Goal: Task Accomplishment & Management: Complete application form

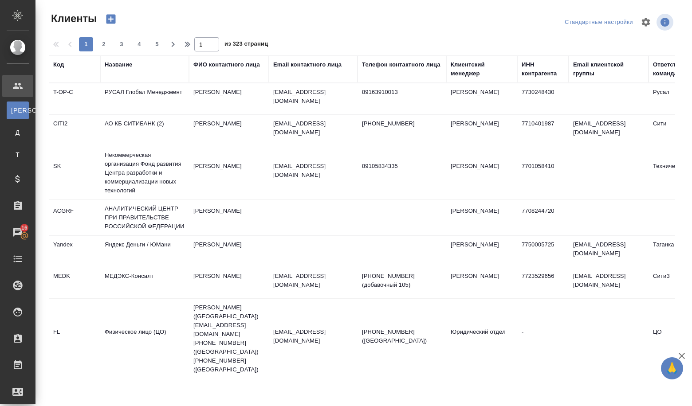
select select "RU"
click at [117, 19] on icon "button" at bounding box center [111, 19] width 12 height 12
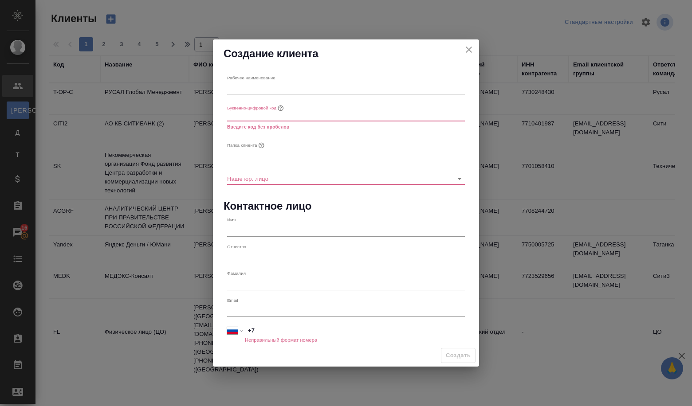
click at [324, 92] on input "text" at bounding box center [346, 88] width 238 height 12
paste input "АО "КОНЦЕРН ТИТАН-2""
type input "АО "КОНЦЕРН ТИТАН-2""
drag, startPoint x: 477, startPoint y: 50, endPoint x: 472, endPoint y: 50, distance: 4.9
click at [477, 50] on div "Создание клиента" at bounding box center [346, 53] width 266 height 28
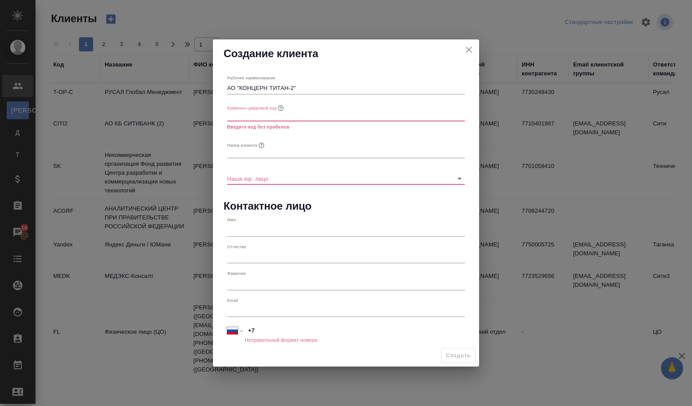
click at [467, 49] on icon "close" at bounding box center [469, 49] width 11 height 11
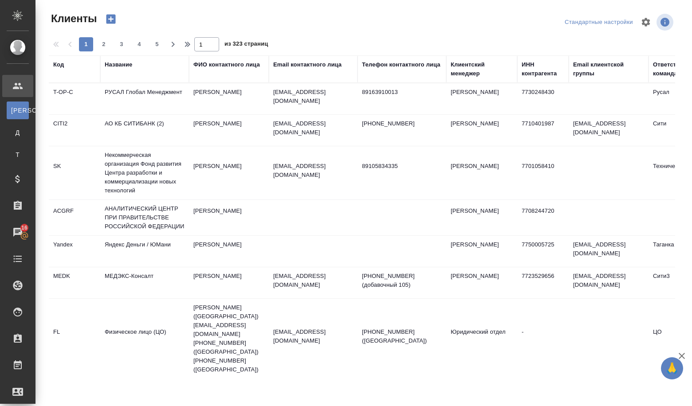
click at [112, 66] on div "Название" at bounding box center [119, 64] width 28 height 9
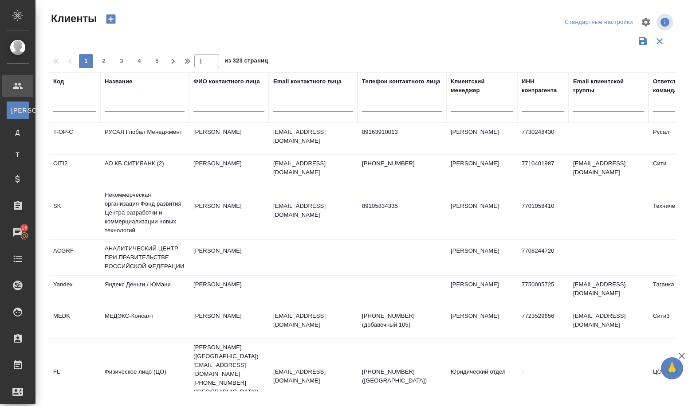
drag, startPoint x: 126, startPoint y: 117, endPoint x: 126, endPoint y: 112, distance: 5.3
click at [126, 116] on div at bounding box center [145, 107] width 80 height 22
click at [126, 107] on input "text" at bounding box center [145, 106] width 80 height 11
paste input "АО "КОНЦЕРН ТИТАН-2""
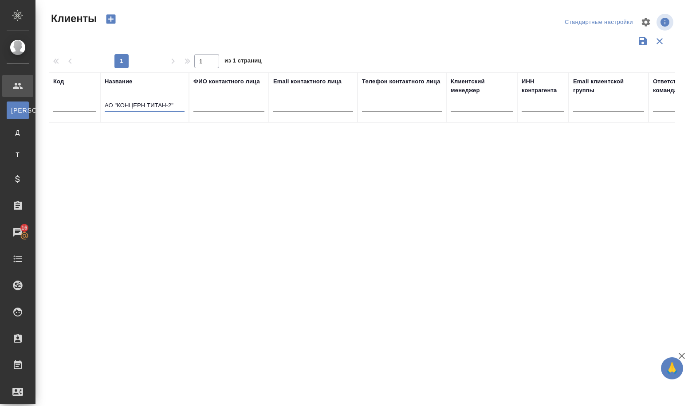
type input "АО "КОНЦЕРН ТИТАН-2""
click at [107, 16] on icon "button" at bounding box center [111, 19] width 9 height 9
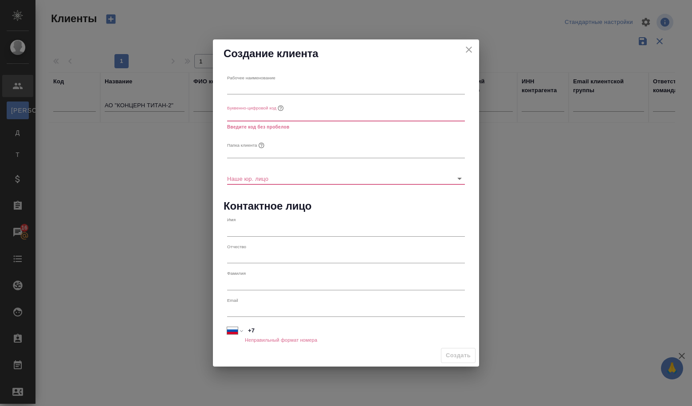
drag, startPoint x: 280, startPoint y: 106, endPoint x: 280, endPoint y: 100, distance: 5.3
click at [280, 105] on icon "button" at bounding box center [280, 108] width 7 height 7
click at [278, 92] on input "text" at bounding box center [346, 88] width 238 height 12
paste input "АО "КОНЦЕРН ТИТАН-2""
type input "АО "КОНЦЕРН ТИТАН-2""
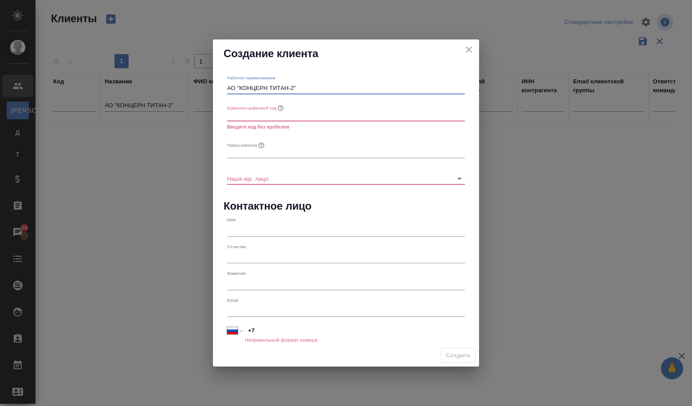
click at [267, 109] on input "text" at bounding box center [346, 115] width 238 height 12
type input "КТ"
click at [239, 153] on input "text" at bounding box center [346, 152] width 238 height 12
paste input "АО "КОНЦЕРН ТИТАН-2""
type input "АО "КОНЦЕРН ТИТАН-2""
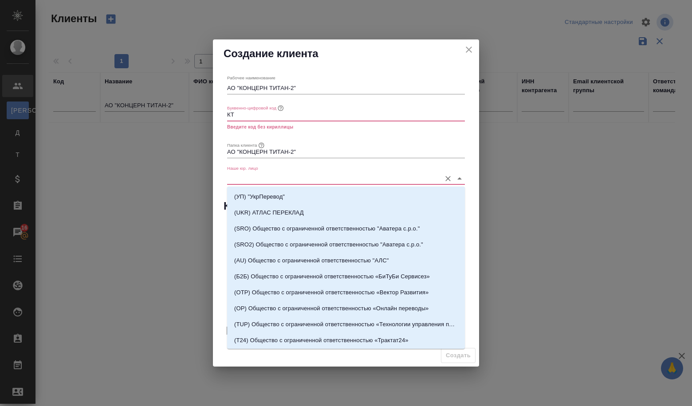
click at [265, 173] on input "Наше юр. лицо" at bounding box center [331, 179] width 209 height 12
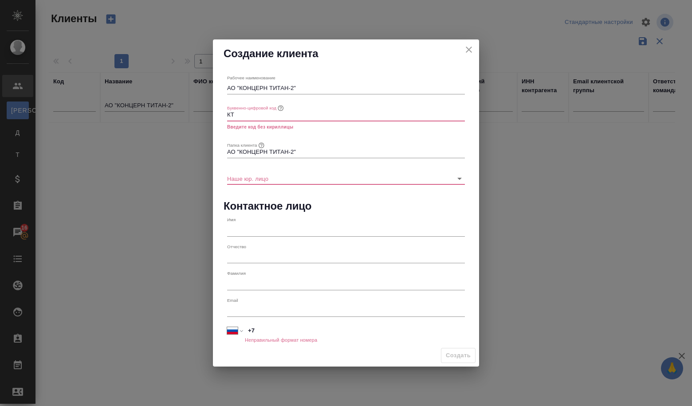
drag, startPoint x: 239, startPoint y: 116, endPoint x: 225, endPoint y: 120, distance: 14.5
click at [225, 120] on div "Буквенно-цифровой код КТ Введите код без кириллицы" at bounding box center [346, 116] width 245 height 37
type input "л"
type input "k"
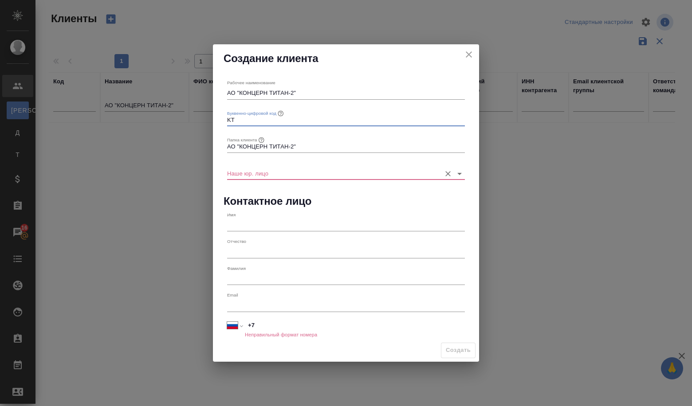
type input "KT"
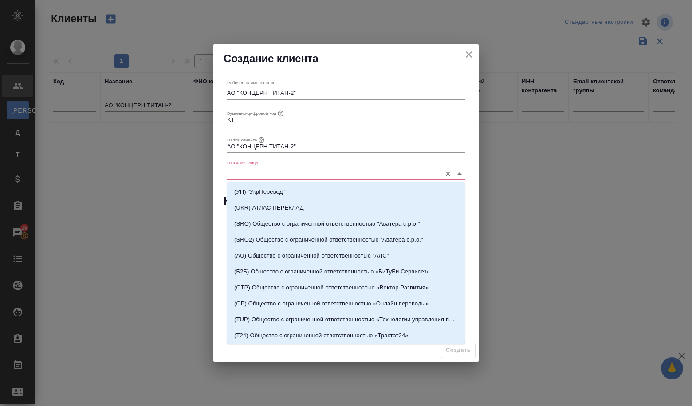
click at [272, 174] on input "Наше юр. лицо" at bounding box center [331, 173] width 209 height 12
type input "v"
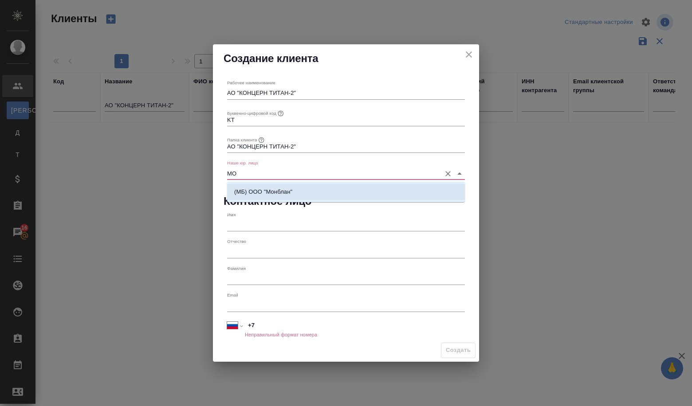
click at [274, 185] on li "(МБ) ООО "Монблан"" at bounding box center [346, 192] width 238 height 16
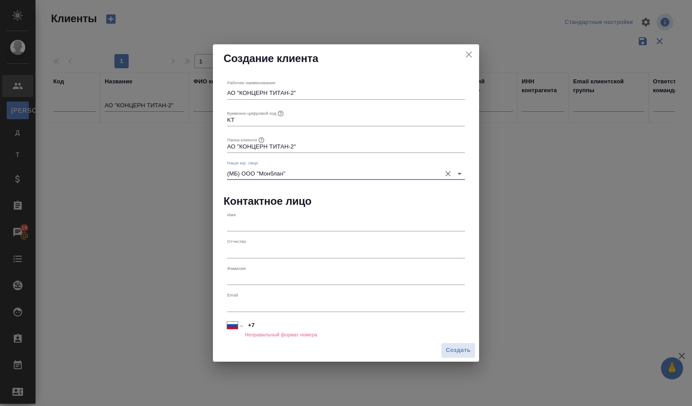
type input "(МБ) ООО "Монблан""
click at [269, 328] on input "+7" at bounding box center [354, 326] width 219 height 13
paste input "201201866126"
type input "+7 201201866126"
click at [256, 325] on input "+7 201201866126" at bounding box center [354, 326] width 219 height 13
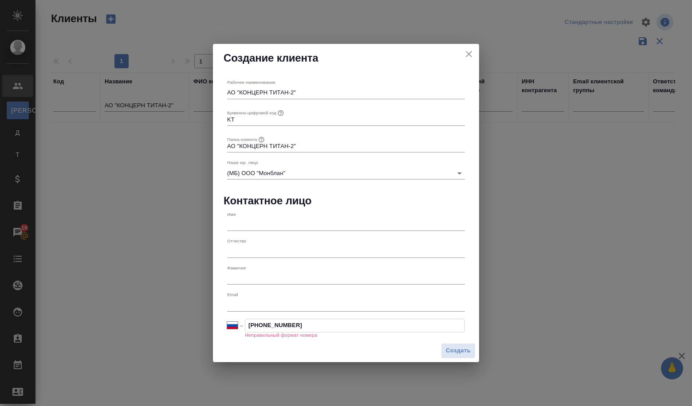
drag, startPoint x: 347, startPoint y: 323, endPoint x: 201, endPoint y: 336, distance: 146.6
click at [201, 336] on div "Создание клиента Рабочее наименование АО "КОНЦЕРН ТИТАН-2" Буквенно-цифровой ко…" at bounding box center [346, 203] width 692 height 406
select select "RU"
type input "+7"
select select "ZZ"
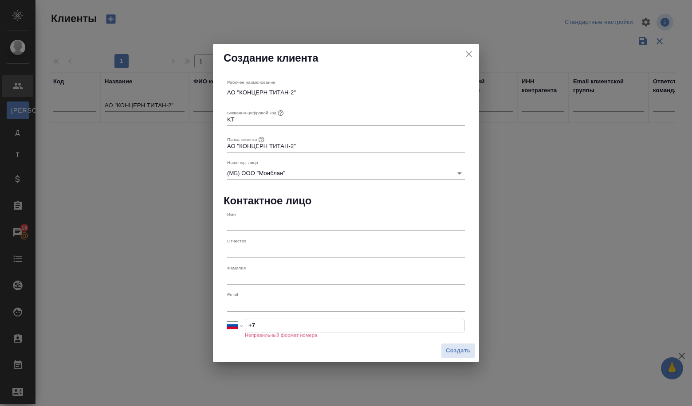
type input "+"
paste input "20 120 186 6126"
select select "EG"
type input "+20 120 186 6126"
click at [290, 220] on input "text" at bounding box center [346, 225] width 238 height 12
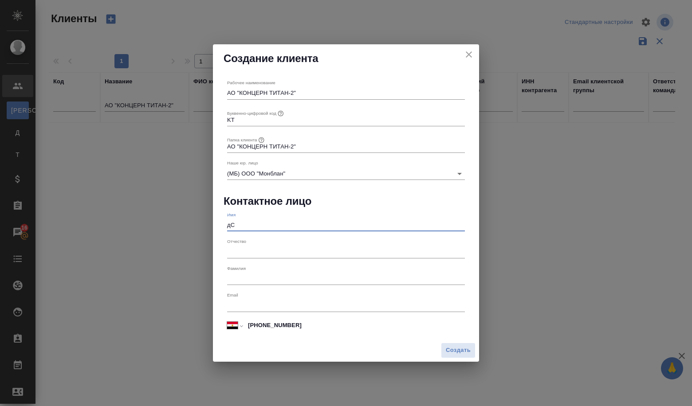
type input "д"
type input "Дмитрий"
click at [240, 252] on input "text" at bounding box center [346, 252] width 238 height 12
type input "Андреевич"
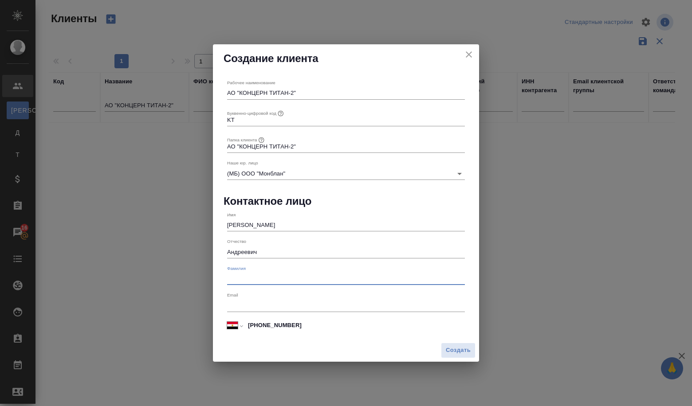
click at [240, 279] on input "text" at bounding box center [346, 279] width 238 height 12
type input "Л"
type input "Плоткин"
click at [232, 295] on label "Email" at bounding box center [232, 295] width 11 height 4
click at [238, 312] on input "text" at bounding box center [346, 306] width 238 height 12
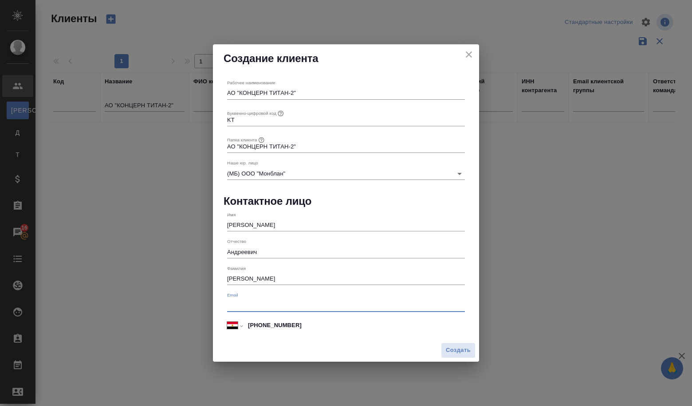
paste input "dmitrii.plotkin@t2-egypt.com"
type input "dmitrii.plotkin@t2-egypt.com"
click at [463, 351] on span "Создать" at bounding box center [458, 351] width 25 height 10
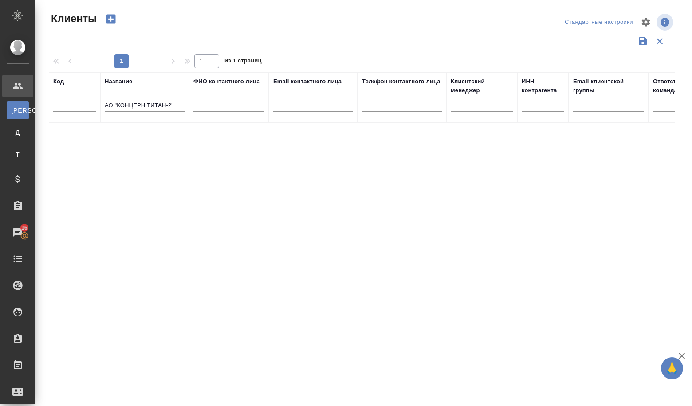
select select "RU"
type input "+7"
click at [183, 108] on input "АО "КОНЦЕРН ТИТАН-2"" at bounding box center [145, 106] width 80 height 11
drag, startPoint x: 183, startPoint y: 108, endPoint x: 107, endPoint y: 100, distance: 76.4
click at [107, 100] on div "АО "КОНЦЕРН ТИТАН-2"" at bounding box center [145, 107] width 80 height 22
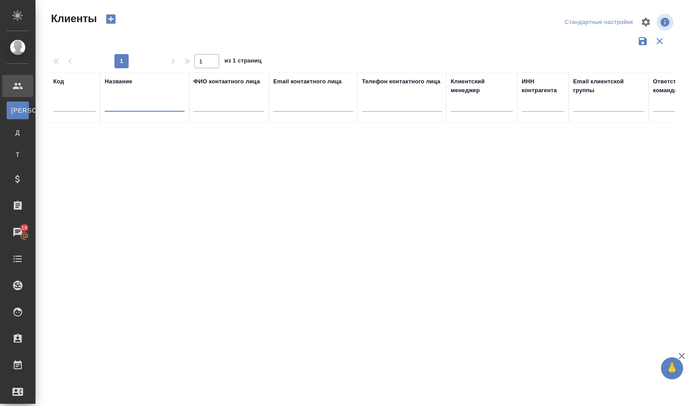
paste input "ОБЩЕСТВО С ОГРАНИЧЕННОЙ ОТВЕТСТВЕННОСТЬЮ "СЕРВИСНЫЙ ЦЕНТР ФЕСКО""
type input "ОБЩЕСТВО С ОГРАНИЧЕННОЙ ОТВЕТСТВЕННОСТЬЮ "СЕРВИСНЫЙ ЦЕНТР ФЕСКО""
click at [107, 20] on icon "button" at bounding box center [111, 19] width 9 height 9
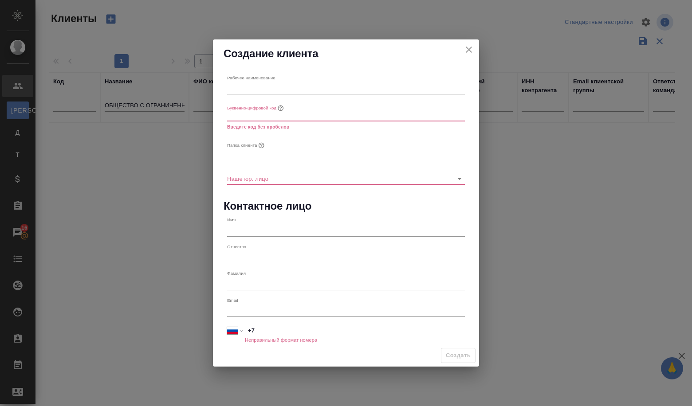
click at [237, 87] on input "text" at bounding box center [346, 88] width 238 height 12
paste input "ОБЩЕСТВО С ОГРАНИЧЕННОЙ ОТВЕТСТВЕННОСТЬЮ "СЕРВИСНЫЙ ЦЕНТР ФЕСКО""
type input "ОБЩЕСТВО С ОГРАНИЧЕННОЙ ОТВЕТСТВЕННОСТЬЮ "СЕРВИСНЫЙ ЦЕНТР ФЕСКО""
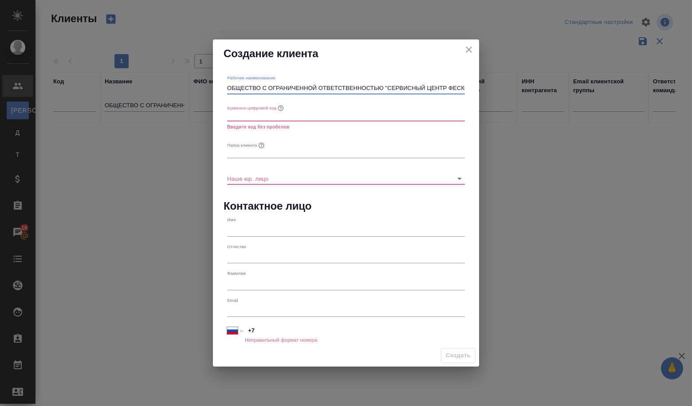
click at [249, 109] on input "text" at bounding box center [346, 115] width 238 height 12
click at [233, 107] on p "Буквенно-цифровой код" at bounding box center [251, 108] width 49 height 7
click at [276, 107] on button "Буквенно-цифровой код" at bounding box center [280, 108] width 9 height 9
click at [245, 119] on input "text" at bounding box center [346, 115] width 238 height 12
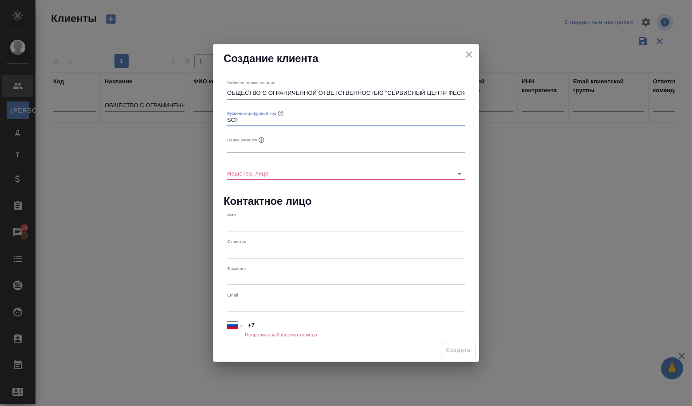
type input "SCF"
click at [250, 145] on input "text" at bounding box center [346, 147] width 238 height 12
type input "СЦФ"
click at [300, 185] on div "Рабочее наименование ОБЩЕСТВО С ОГРАНИЧЕННОЙ ОТВЕТСТВЕННОСТЬЮ "СЕРВИСНЫЙ ЦЕНТР …" at bounding box center [346, 206] width 245 height 260
drag, startPoint x: 298, startPoint y: 182, endPoint x: 287, endPoint y: 173, distance: 14.2
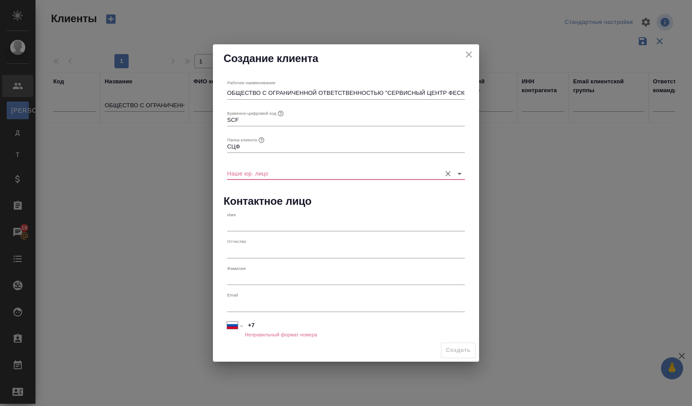
click at [287, 173] on div "Наше юр. лицо" at bounding box center [346, 170] width 245 height 27
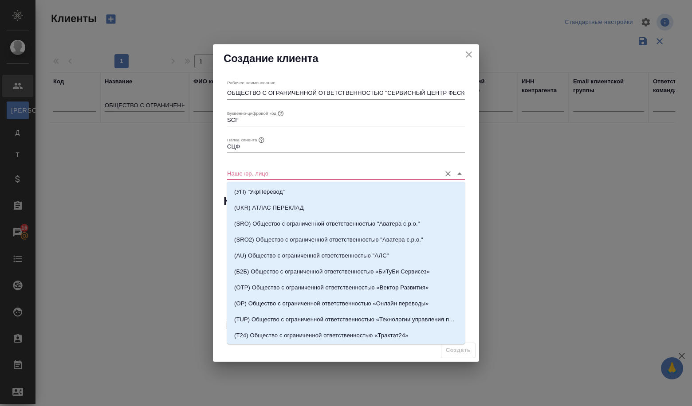
click at [287, 173] on input "Наше юр. лицо" at bounding box center [331, 173] width 209 height 12
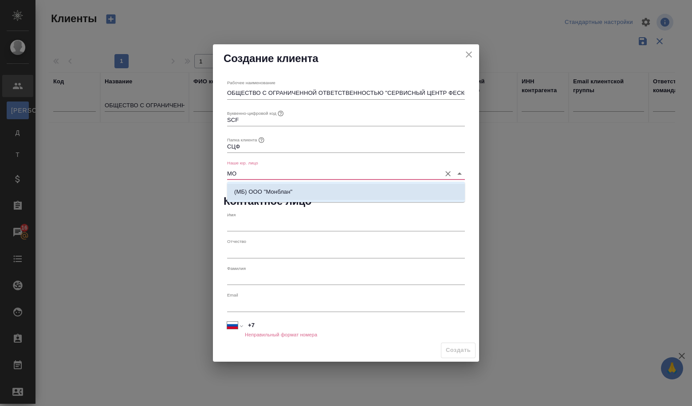
click at [288, 189] on p "(МБ) ООО "Монблан"" at bounding box center [263, 192] width 58 height 9
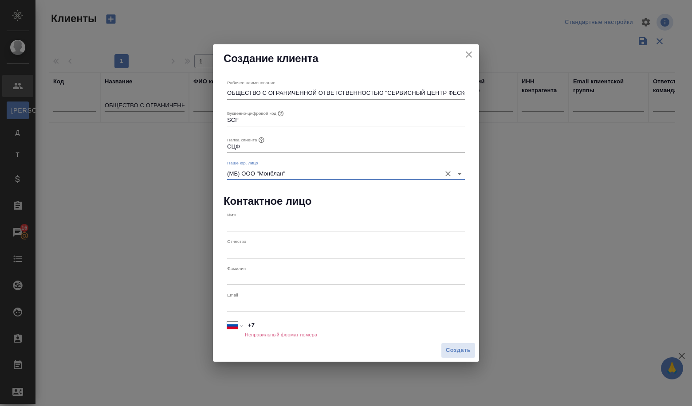
type input "(МБ) ООО "Монблан""
click at [275, 229] on input "text" at bounding box center [346, 225] width 238 height 12
click at [469, 349] on span "Создать" at bounding box center [458, 351] width 25 height 10
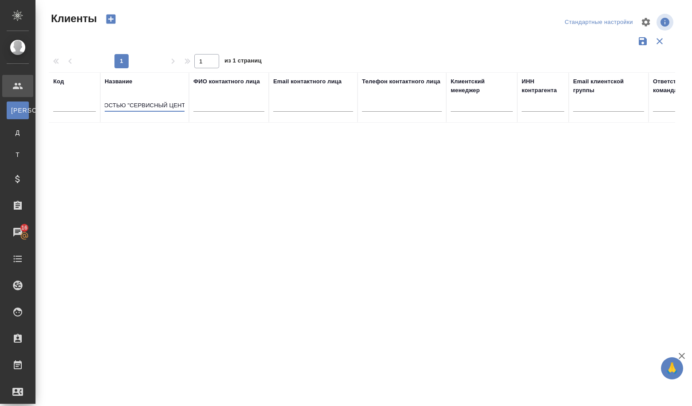
scroll to position [0, 164]
drag, startPoint x: 107, startPoint y: 107, endPoint x: 205, endPoint y: 112, distance: 98.2
click at [205, 112] on tr "Код Название ОБЩЕСТВО С ОГРАНИЧЕННОЙ ОТВЕТСТВЕННОСТЬЮ "СЕРВИСНЫЙ ЦЕНТР ФЕСКО" Ф…" at bounding box center [384, 97] width 671 height 51
paste input "ПК"
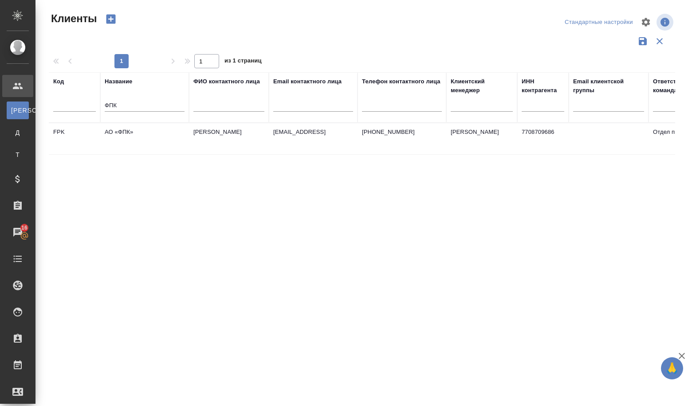
click at [128, 137] on td "АО «ФПК»" at bounding box center [144, 138] width 89 height 31
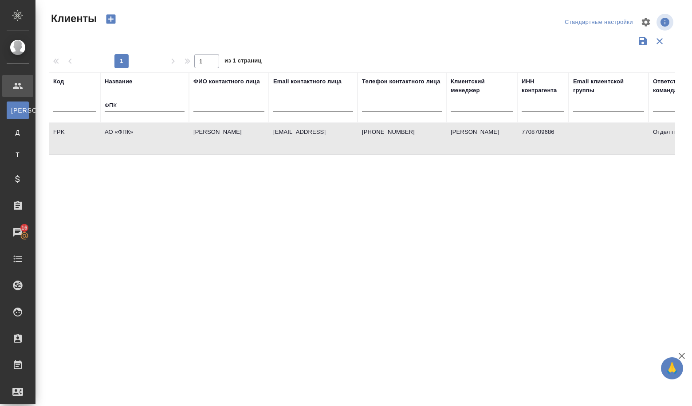
click at [128, 137] on td "АО «ФПК»" at bounding box center [144, 138] width 89 height 31
drag, startPoint x: 137, startPoint y: 105, endPoint x: 65, endPoint y: 107, distance: 71.5
click at [65, 107] on tr "Код Название ФПК ФИО контактного лица Email контактного лица Телефон контактног…" at bounding box center [384, 97] width 671 height 51
paste input "УБЛИЧНОЕ АКЦИОНЕРНОЕ ОБЩЕСТВО "РОССЕТИ ЛЕНЭНЕРГО""
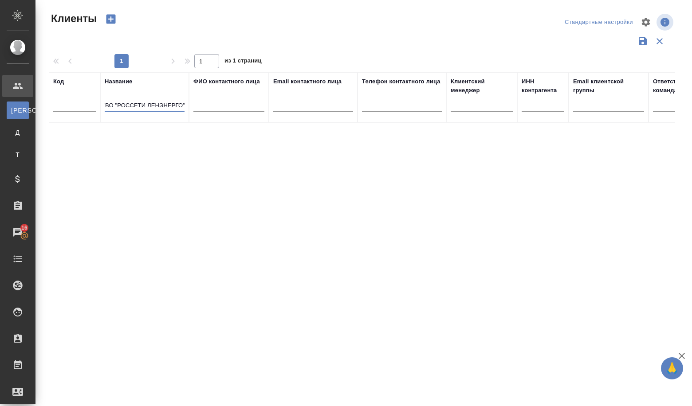
type input "ПУБЛИЧНОЕ АКЦИОНЕРНОЕ ОБЩЕСТВО "РОССЕТИ ЛЕНЭНЕРГО""
click at [110, 20] on icon "button" at bounding box center [111, 19] width 9 height 9
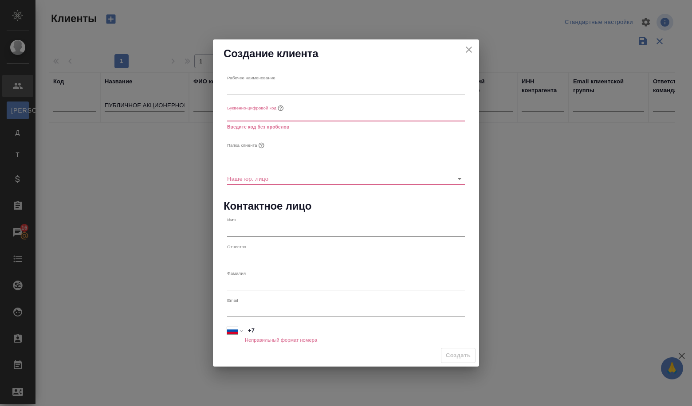
click at [284, 85] on input "text" at bounding box center [346, 88] width 238 height 12
paste input "ПУБЛИЧНОЕ АКЦИОНЕРНОЕ ОБЩЕСТВО "РОССЕТИ ЛЕНЭНЕРГО""
type input "ПУБЛИЧНОЕ АКЦИОНЕРНОЕ ОБЩЕСТВО "РОССЕТИ ЛЕНЭНЕРГО""
click at [264, 116] on input "text" at bounding box center [346, 115] width 238 height 12
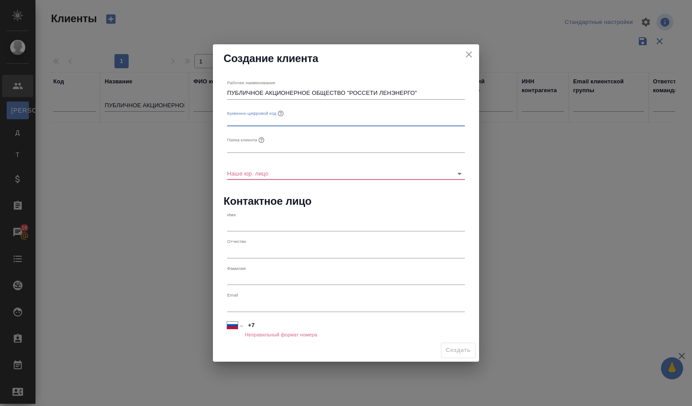
type input "r"
type input "RLEH"
click at [254, 151] on input "text" at bounding box center [346, 147] width 238 height 12
click at [351, 91] on input "ПУБЛИЧНОЕ АКЦИОНЕРНОЕ ОБЩЕСТВО "РОССЕТИ ЛЕНЭНЕРГО"" at bounding box center [346, 93] width 238 height 12
click at [268, 147] on input "text" at bounding box center [346, 147] width 238 height 12
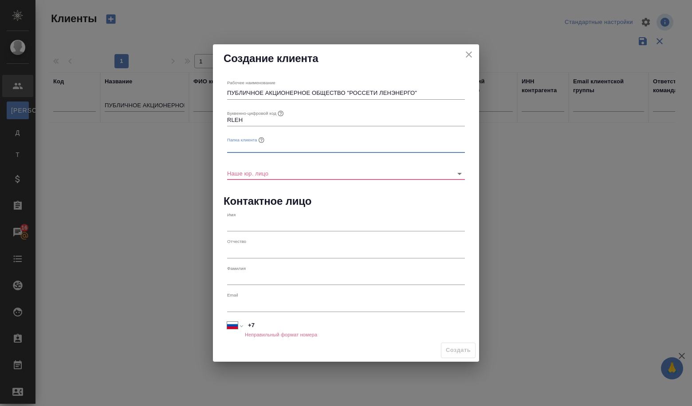
type input "л"
type input "ЛЕНЭНЕРГО"
click at [263, 170] on input "Наше юр. лицо" at bounding box center [331, 173] width 209 height 12
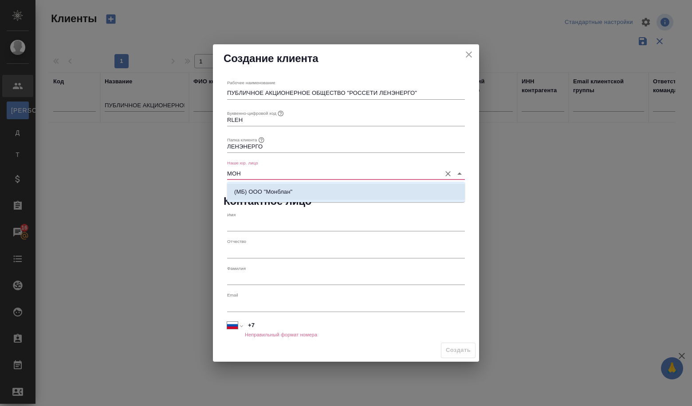
click at [245, 194] on p "(МБ) ООО "Монблан"" at bounding box center [263, 192] width 58 height 9
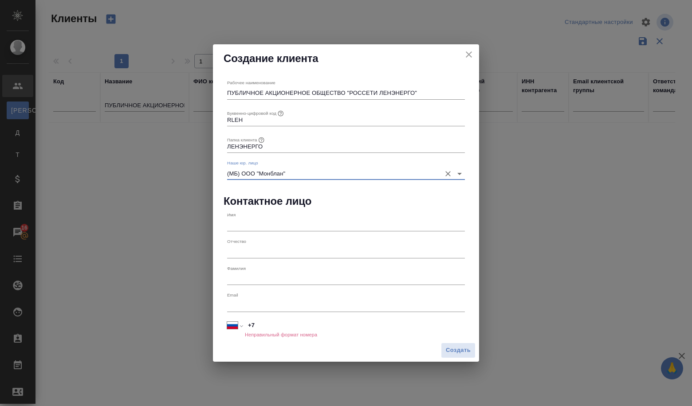
type input "(МБ) ООО "Монблан""
click at [246, 225] on input "text" at bounding box center [346, 225] width 238 height 12
paste input "[PERSON_NAME]"
type input "[PERSON_NAME]"
click at [237, 299] on div "Email" at bounding box center [346, 302] width 238 height 20
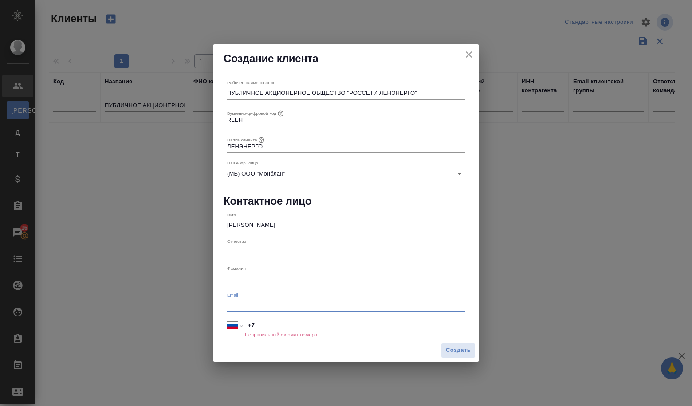
paste input "Veryasova.YA@lenenergo.ru"
type input "Veryasova.YA@lenenergo.ru"
click at [296, 330] on input "+7" at bounding box center [354, 326] width 219 height 13
paste input "812 494 35 24"
type input "+7 812 494 35 24"
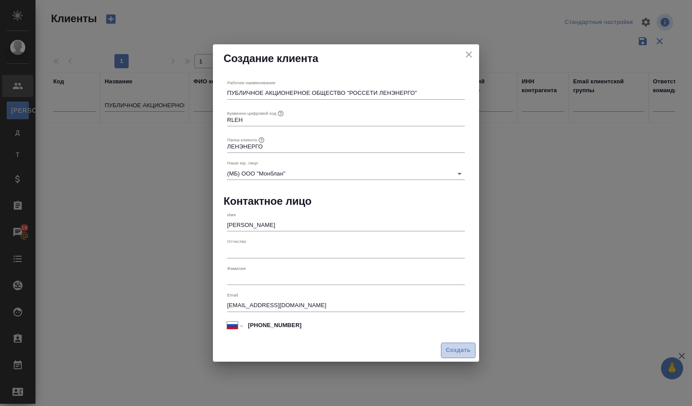
click at [453, 352] on span "Создать" at bounding box center [458, 351] width 25 height 10
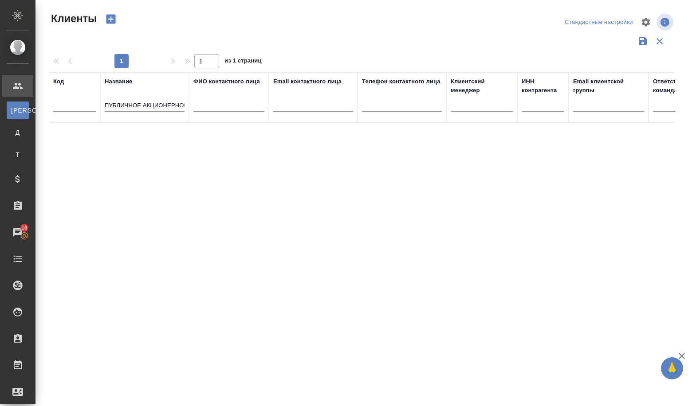
type input "+7"
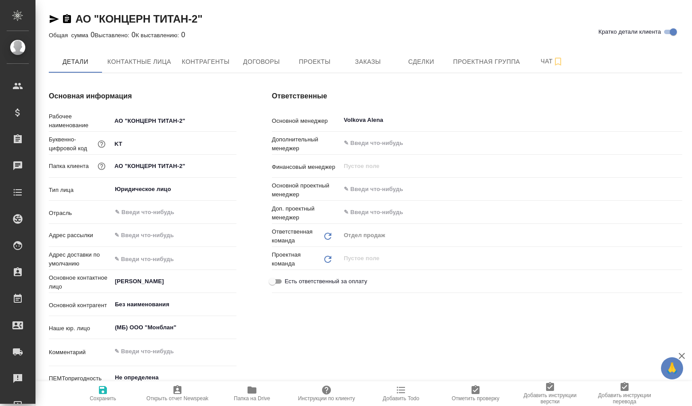
type textarea "x"
click at [402, 64] on span "Сделки" at bounding box center [421, 61] width 43 height 11
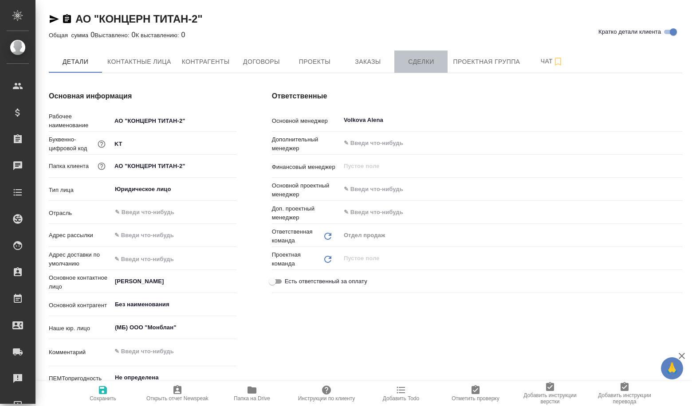
type textarea "x"
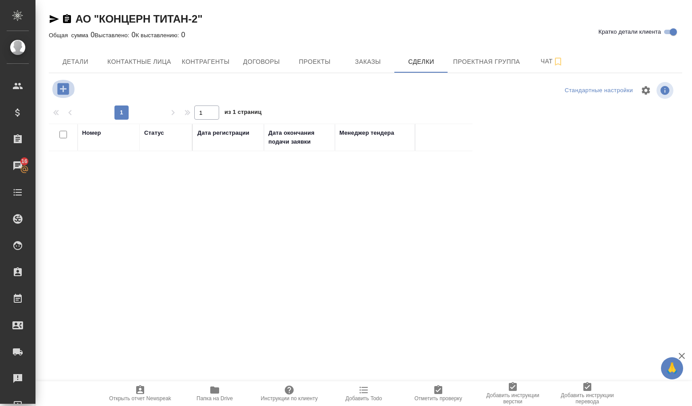
click at [68, 92] on icon "button" at bounding box center [63, 89] width 12 height 12
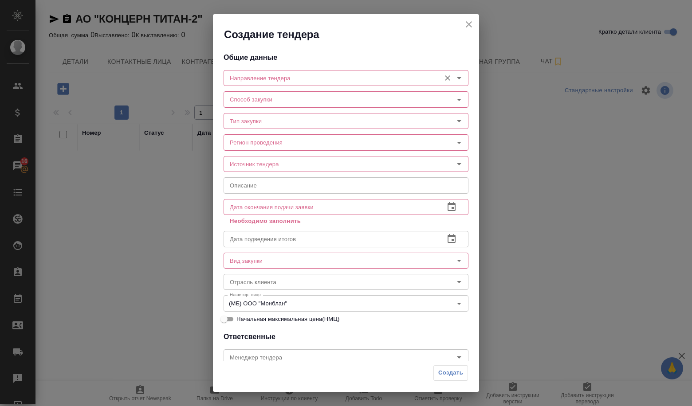
click at [252, 80] on input "Направление тендера" at bounding box center [331, 78] width 210 height 11
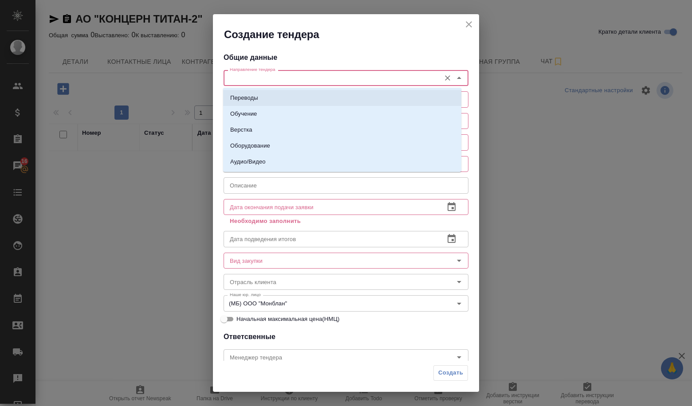
click at [243, 95] on p "Переводы" at bounding box center [244, 98] width 28 height 9
type input "Переводы"
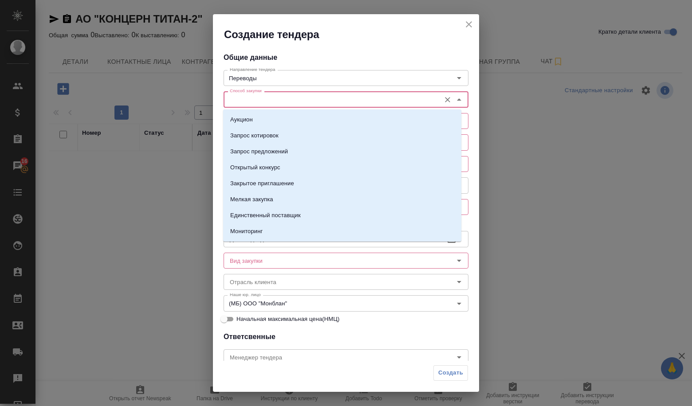
click at [246, 103] on input "Способ закупки" at bounding box center [331, 99] width 210 height 11
drag, startPoint x: 261, startPoint y: 157, endPoint x: 257, endPoint y: 147, distance: 10.5
click at [261, 157] on li "Запрос предложений" at bounding box center [342, 152] width 238 height 16
type input "Запрос предложений"
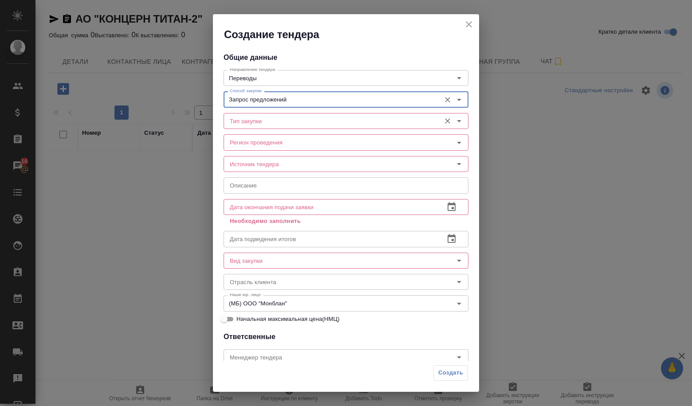
click at [244, 127] on div "Тип закупки" at bounding box center [346, 121] width 245 height 16
click at [243, 124] on input "Тип закупки" at bounding box center [331, 121] width 210 height 11
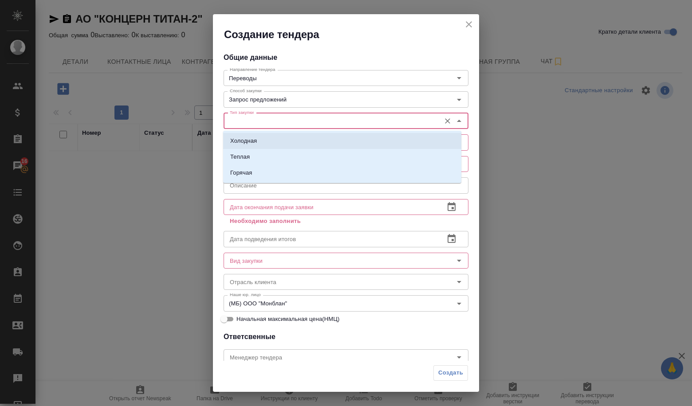
click at [243, 144] on p "Холодная" at bounding box center [243, 141] width 27 height 9
type input "Холодная"
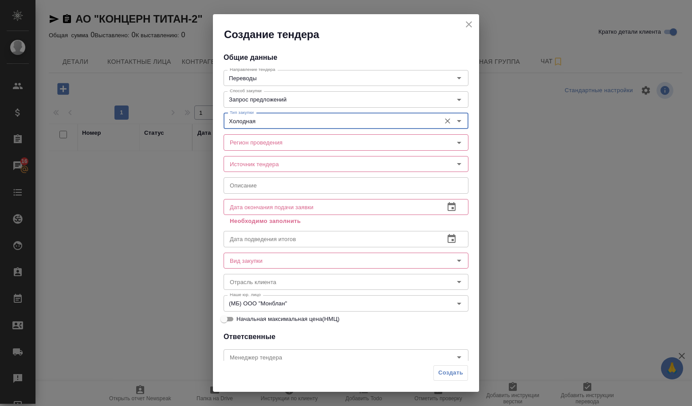
click at [243, 144] on input "Регион проведения" at bounding box center [331, 142] width 210 height 11
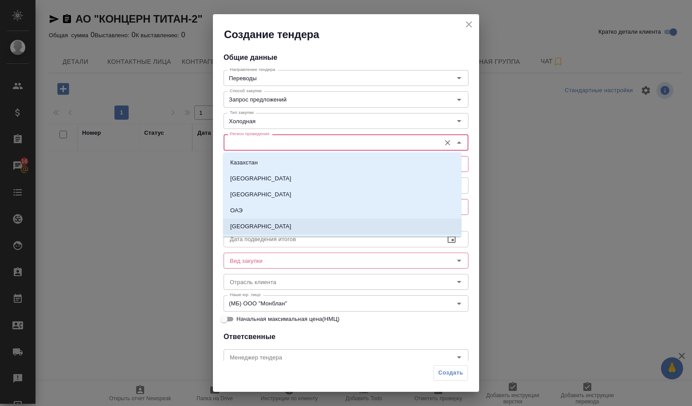
click at [271, 224] on li "[GEOGRAPHIC_DATA]" at bounding box center [342, 227] width 238 height 16
type input "[GEOGRAPHIC_DATA]"
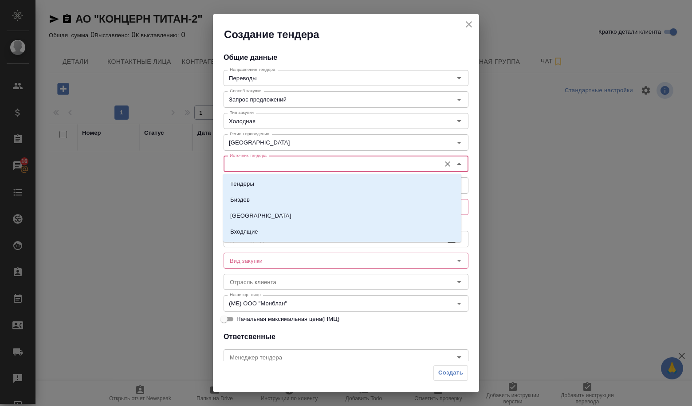
click at [272, 160] on input "Источник тендера" at bounding box center [331, 164] width 210 height 11
click at [262, 180] on li "Тендеры" at bounding box center [342, 184] width 238 height 16
type input "Тендеры"
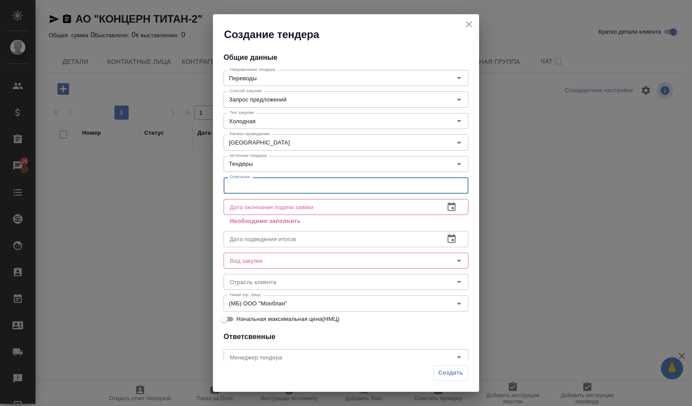
click at [260, 182] on input "text" at bounding box center [346, 186] width 245 height 16
paste input "dmitrii.plotkin@t2-egypt.com"
drag, startPoint x: 315, startPoint y: 184, endPoint x: 205, endPoint y: 178, distance: 110.6
click at [205, 179] on div "Создание тендера Общие данные Направление тендера Переводы Направление тендера …" at bounding box center [346, 203] width 692 height 406
paste input "Оказание услуг по письменному переводу документации и сопутствующих услуг в рам…"
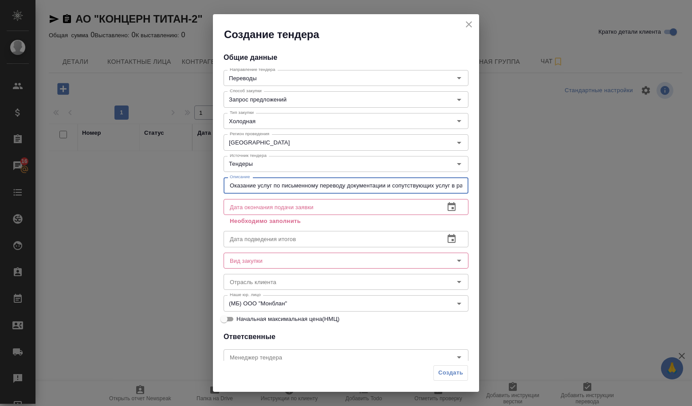
scroll to position [0, 136]
type input "Оказание услуг по письменному переводу документации и сопутствующих услуг в рам…"
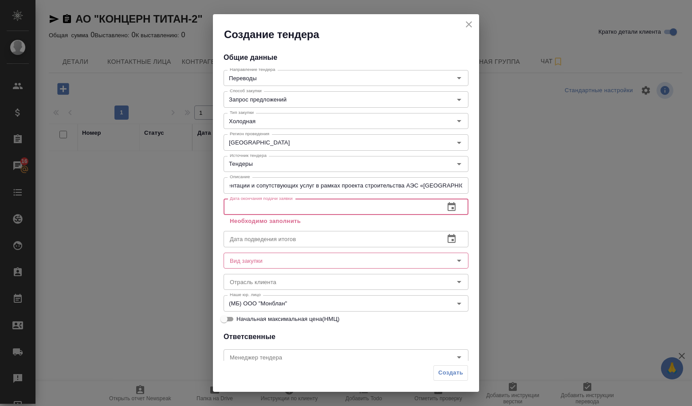
scroll to position [0, 0]
click at [305, 207] on input "text" at bounding box center [331, 207] width 214 height 16
click at [449, 209] on icon "button" at bounding box center [452, 206] width 8 height 9
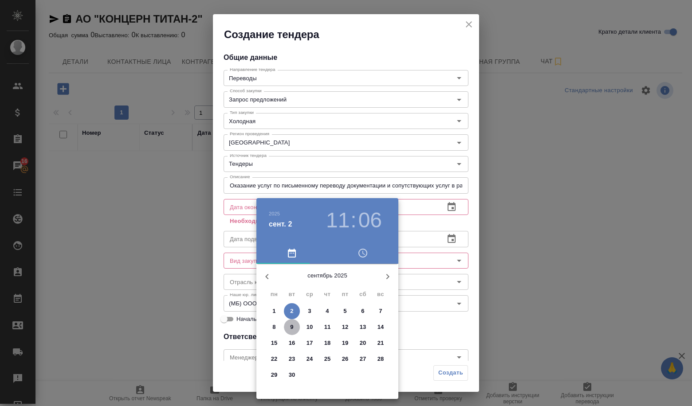
click at [294, 329] on span "9" at bounding box center [292, 327] width 16 height 9
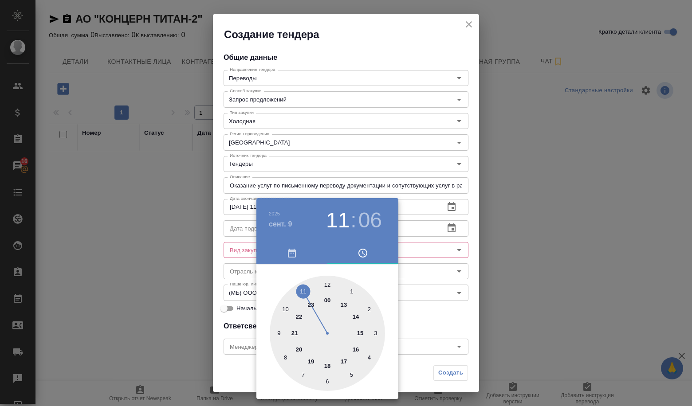
click at [361, 333] on div at bounding box center [327, 333] width 115 height 115
click at [321, 284] on div at bounding box center [327, 333] width 115 height 115
type input "09.09.2025 15:00"
click at [327, 284] on div at bounding box center [327, 333] width 115 height 115
drag, startPoint x: 519, startPoint y: 314, endPoint x: 477, endPoint y: 305, distance: 43.1
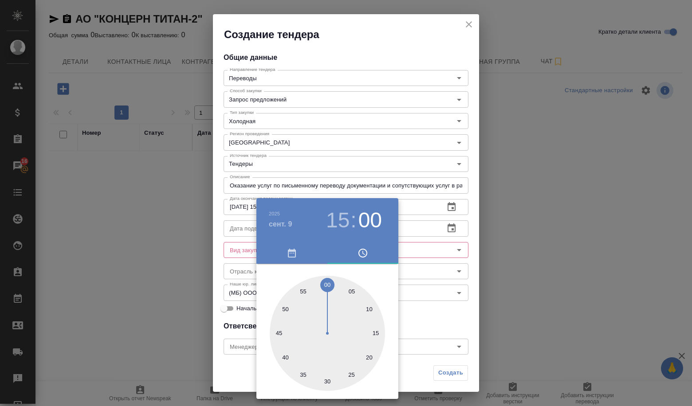
click at [518, 314] on div at bounding box center [346, 203] width 692 height 406
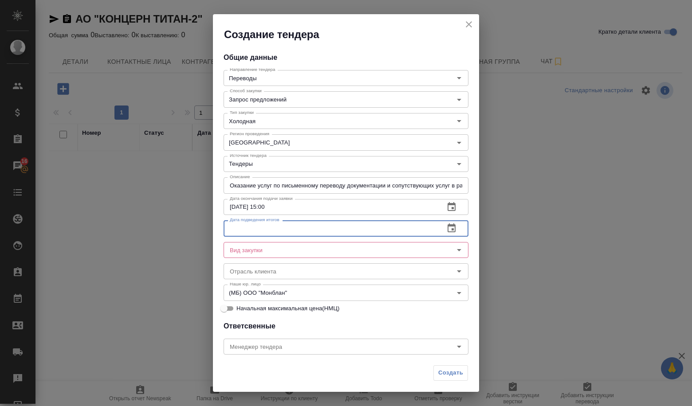
click at [324, 233] on input "text" at bounding box center [331, 229] width 214 height 16
click at [446, 228] on icon "button" at bounding box center [451, 228] width 11 height 11
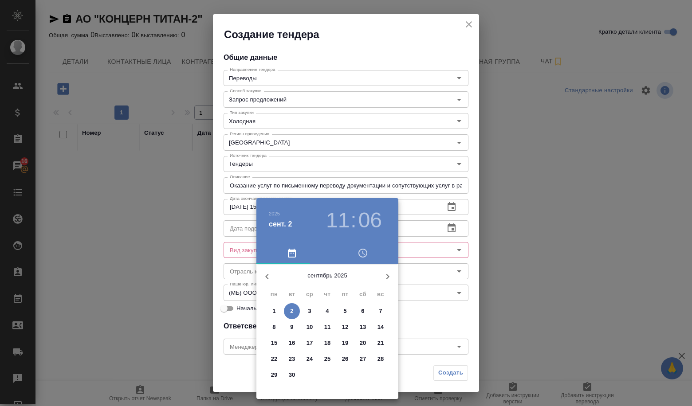
click at [386, 272] on icon "button" at bounding box center [388, 277] width 11 height 11
click at [272, 329] on span "6" at bounding box center [274, 327] width 16 height 9
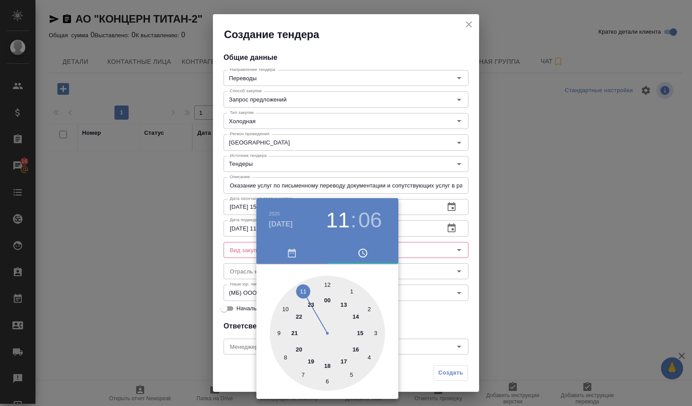
click at [324, 285] on div at bounding box center [327, 333] width 115 height 115
click at [328, 285] on div at bounding box center [327, 333] width 115 height 115
type input "06.10.2025 12:00"
click at [430, 311] on div at bounding box center [346, 203] width 692 height 406
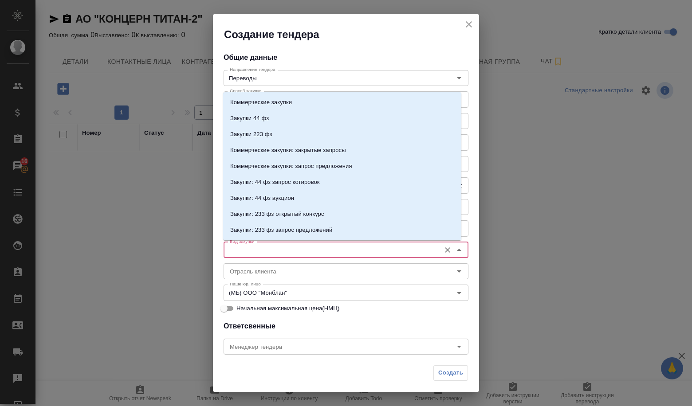
click at [293, 254] on input "Вид закупки" at bounding box center [331, 250] width 210 height 11
click at [256, 99] on p "Коммерческие закупки" at bounding box center [261, 102] width 62 height 9
type input "Коммерческие закупки"
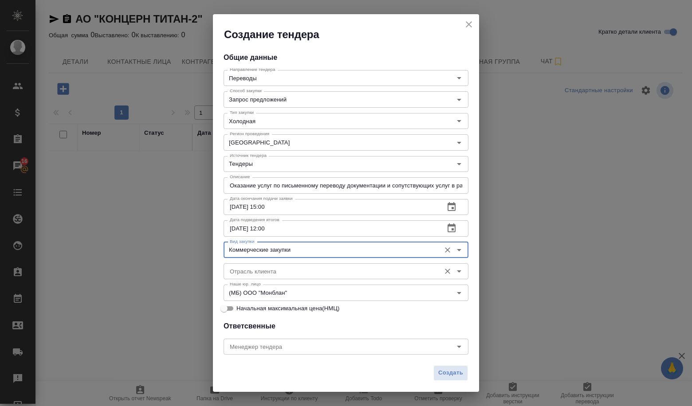
click at [273, 270] on input "Отрасль клиента" at bounding box center [331, 271] width 210 height 11
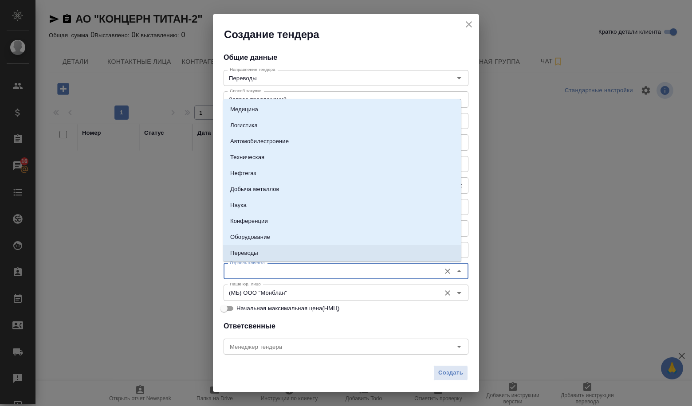
click at [328, 283] on div "Наше юр. лицо (МБ) ООО "Монблан" Наше юр. лицо" at bounding box center [346, 291] width 245 height 21
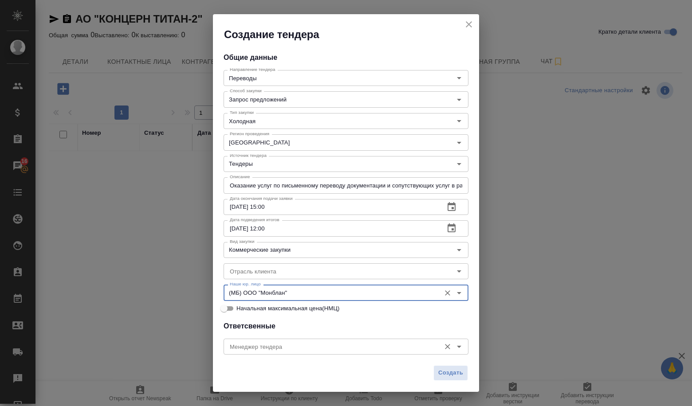
click at [310, 335] on div "Менеджер тендера Менеджер тендера" at bounding box center [346, 345] width 245 height 21
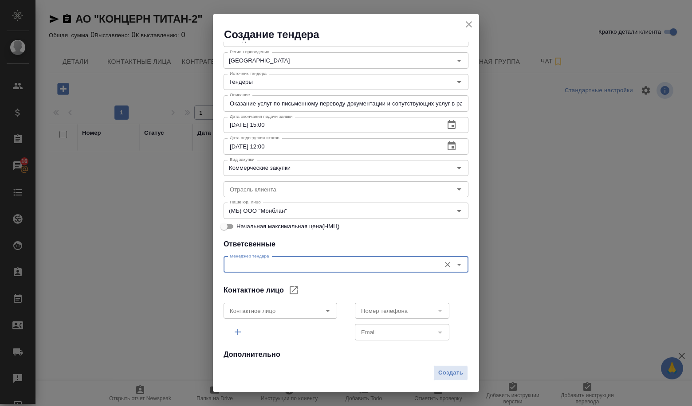
scroll to position [89, 0]
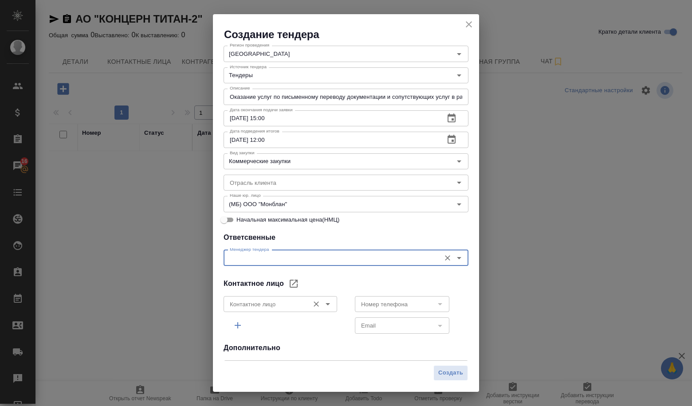
click at [327, 307] on icon "Open" at bounding box center [328, 304] width 11 height 11
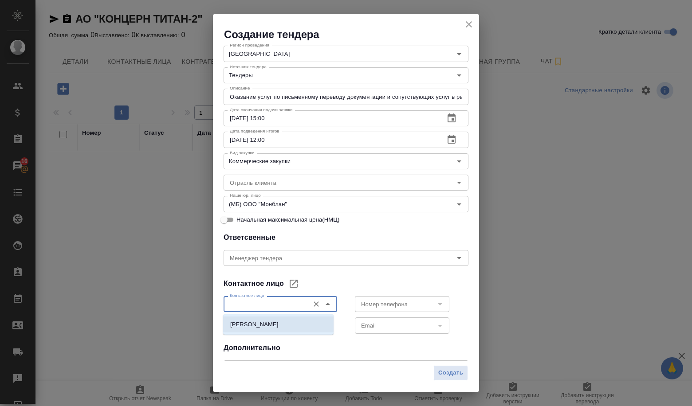
click at [250, 328] on p "Плоткин Дмитрий Андреевич" at bounding box center [254, 324] width 48 height 9
type input "Плоткин Дмитрий Андреевич"
click at [437, 307] on icon "Open" at bounding box center [440, 304] width 11 height 11
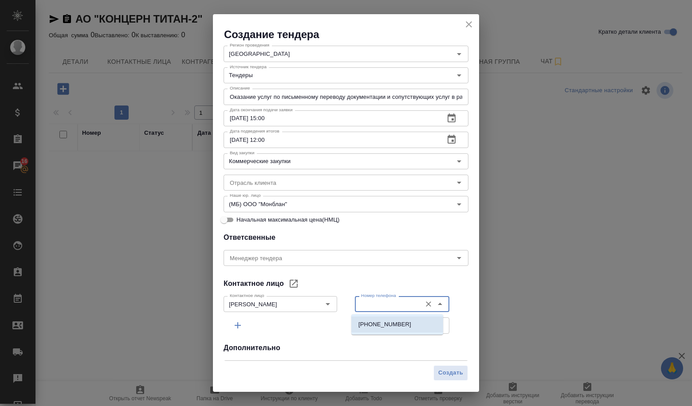
click at [365, 327] on p "+201201866126" at bounding box center [385, 324] width 53 height 9
type input "+201201866126"
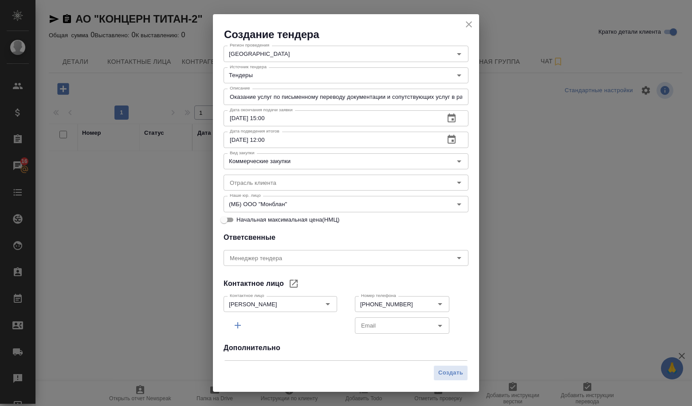
click at [359, 338] on div "Номер телефона +201201866126 Номер телефона Email Email" at bounding box center [411, 314] width 131 height 61
click at [440, 330] on div "Email" at bounding box center [402, 326] width 95 height 16
click at [437, 328] on icon "Open" at bounding box center [440, 326] width 11 height 11
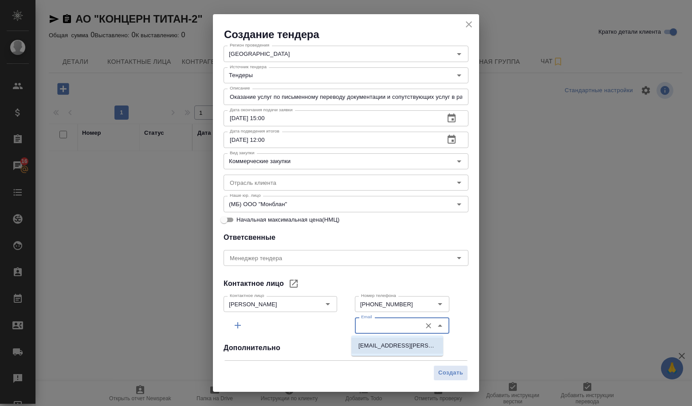
click at [359, 347] on p "dmitrii.plotkin@t2-egypt.com" at bounding box center [398, 346] width 78 height 9
type input "dmitrii.plotkin@t2-egypt.com"
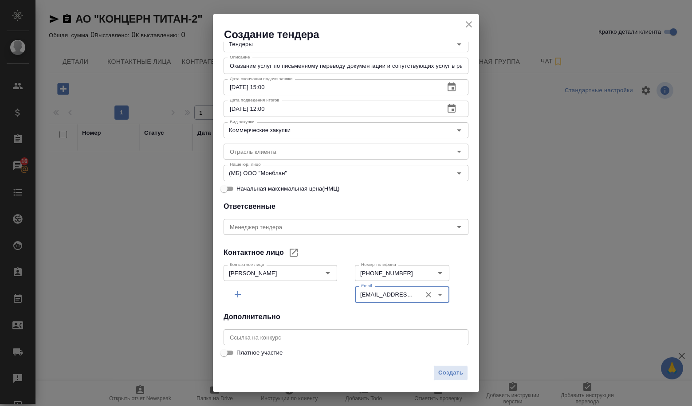
scroll to position [121, 0]
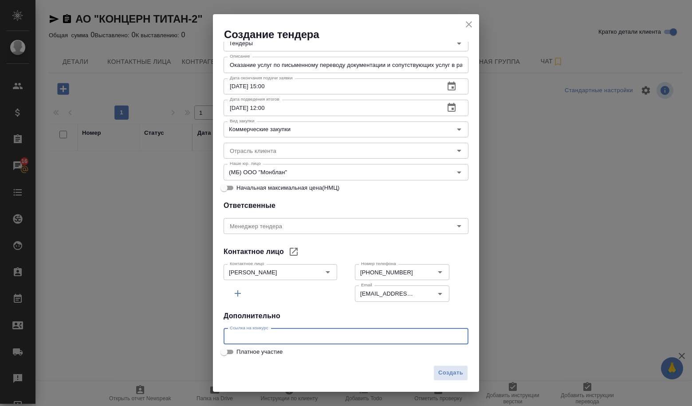
click at [268, 330] on input "text" at bounding box center [346, 337] width 245 height 16
paste input "https://www.fabrikant.ru/v2/trades/procedure/view/jIZ5LewgvLWIYKQvcATx8Q"
type input "https://www.fabrikant.ru/v2/trades/procedure/view/jIZ5LewgvLWIYKQvcATx8Q"
click at [451, 367] on div "Создать" at bounding box center [346, 376] width 266 height 31
click at [436, 373] on button "Создать" at bounding box center [451, 374] width 35 height 16
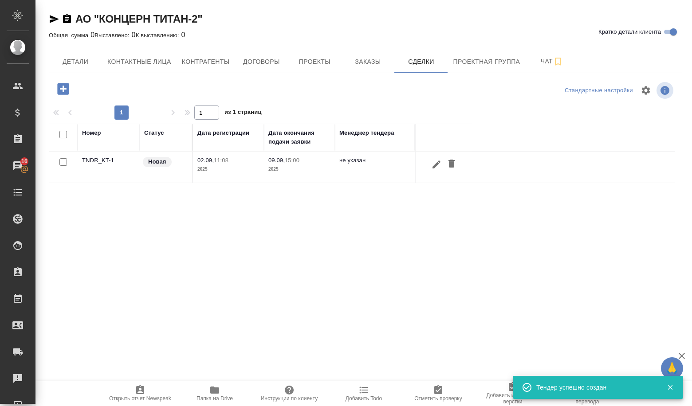
click at [103, 150] on th "Номер" at bounding box center [109, 138] width 62 height 28
click at [95, 158] on td "TNDR_KT-1" at bounding box center [109, 167] width 62 height 31
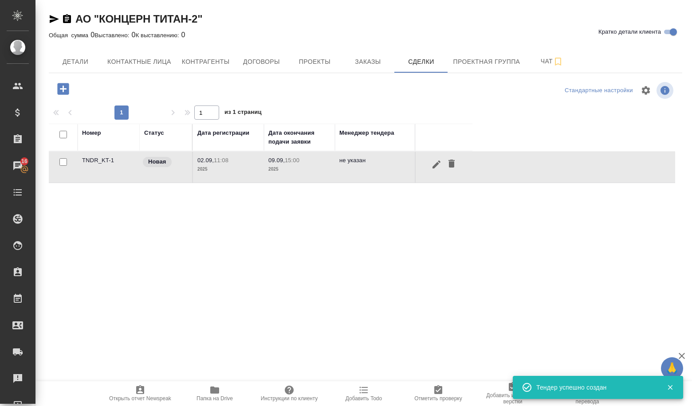
click at [95, 158] on td "TNDR_KT-1" at bounding box center [109, 167] width 62 height 31
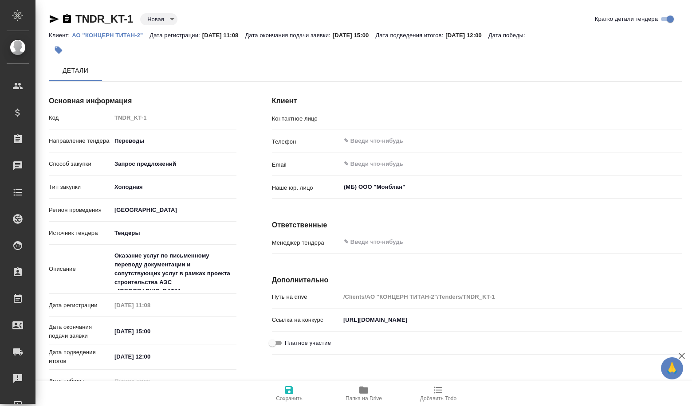
type input "[PERSON_NAME]"
click at [152, 15] on body "🙏 .cls-1 fill:#fff; AWATERA Volkova Alena Клиенты Спецификации Заказы Чаты Todo…" at bounding box center [346, 203] width 692 height 406
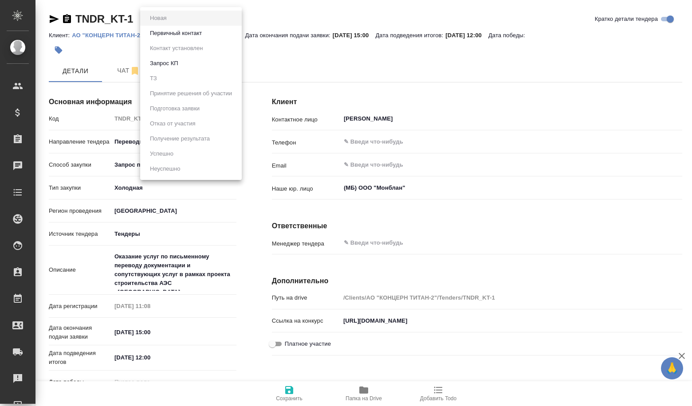
click at [166, 36] on button "Первичный контакт" at bounding box center [175, 33] width 57 height 10
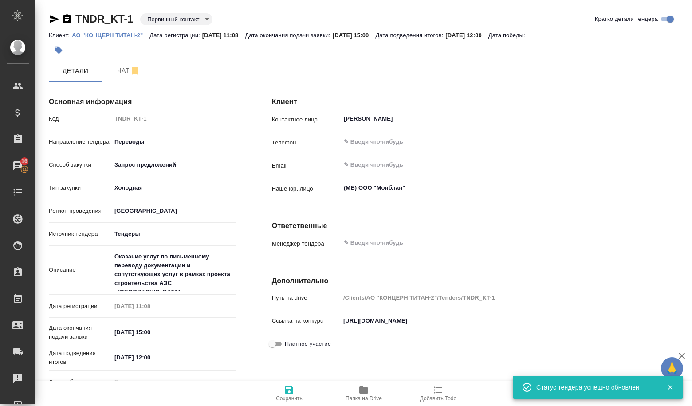
click at [161, 20] on body "🙏 .cls-1 fill:#fff; AWATERA Volkova Alena Клиенты Спецификации Заказы 16 Чаты T…" at bounding box center [346, 203] width 692 height 406
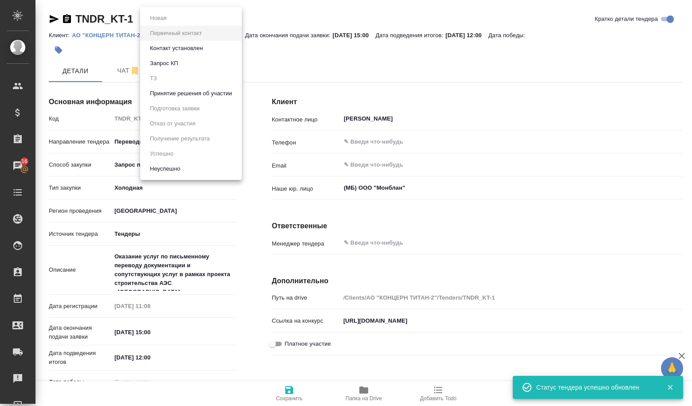
click at [183, 92] on button "Принятие решения об участии" at bounding box center [190, 94] width 87 height 10
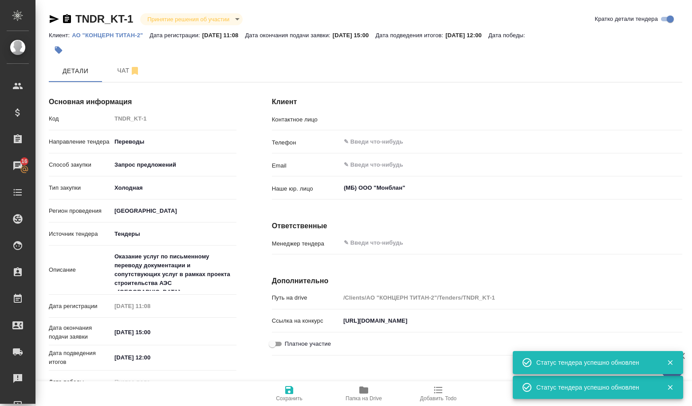
type input "Плоткин Дмитрий Андреевич"
click at [117, 79] on button "Чат" at bounding box center [128, 71] width 53 height 22
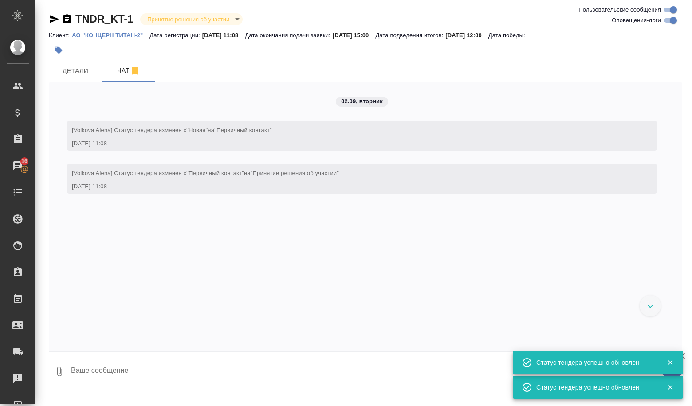
click at [170, 369] on textarea at bounding box center [376, 372] width 612 height 30
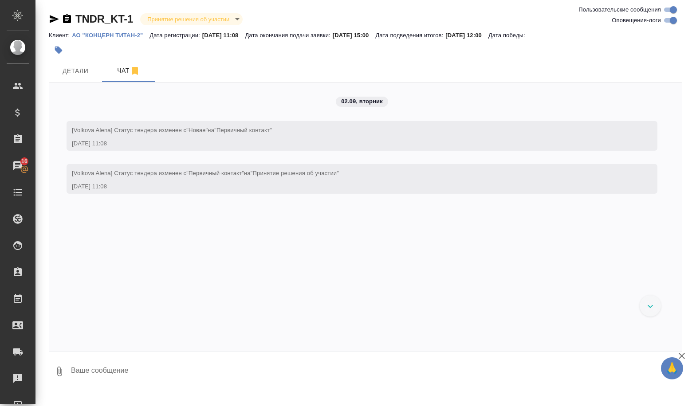
paste textarea "ип процедурыЗакупка Способ проведения процедурыМПДО Режим проведения процедурыО…"
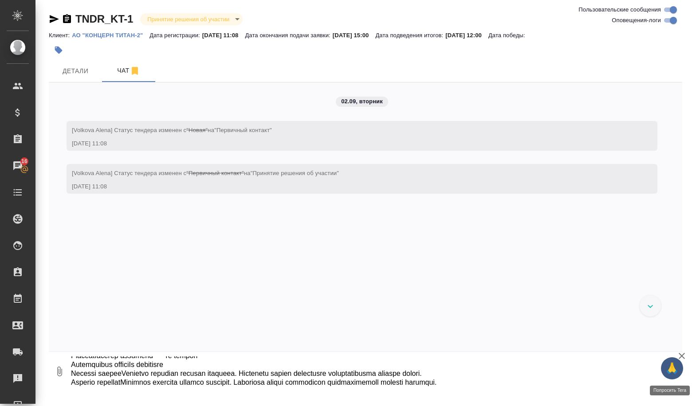
type textarea "ип процедурыЗакупка Способ проведения процедурыМПДО Режим проведения процедурыО…"
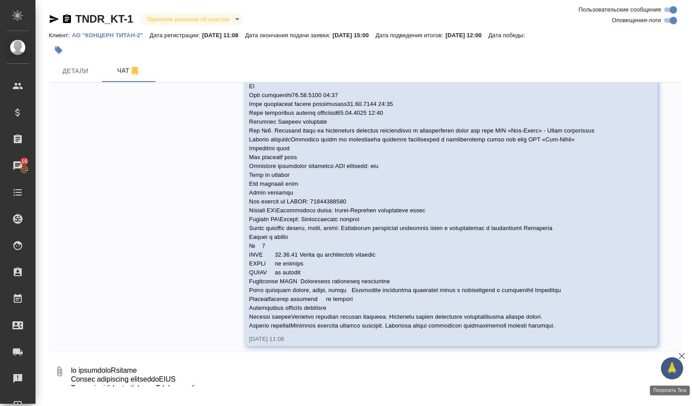
scroll to position [289, 0]
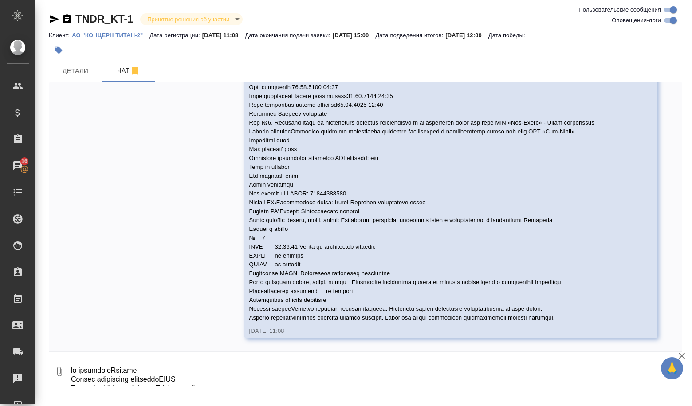
click at [91, 54] on div at bounding box center [260, 50] width 422 height 20
click at [68, 79] on button "Детали" at bounding box center [75, 71] width 53 height 22
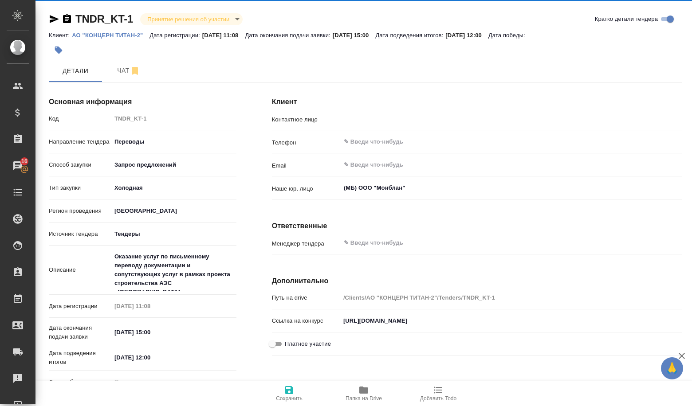
type input "Плоткин Дмитрий Андреевич"
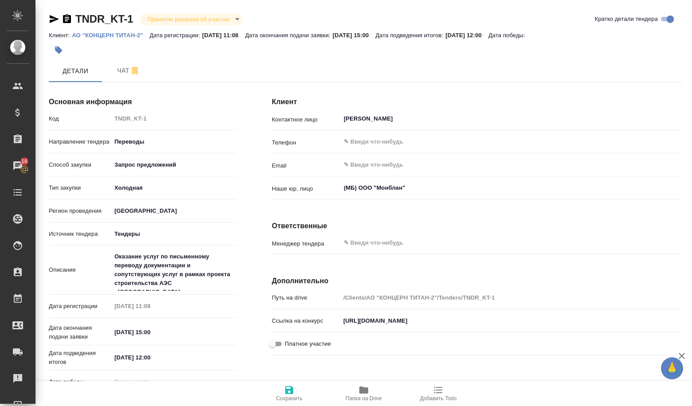
click at [361, 395] on icon "button" at bounding box center [364, 390] width 11 height 11
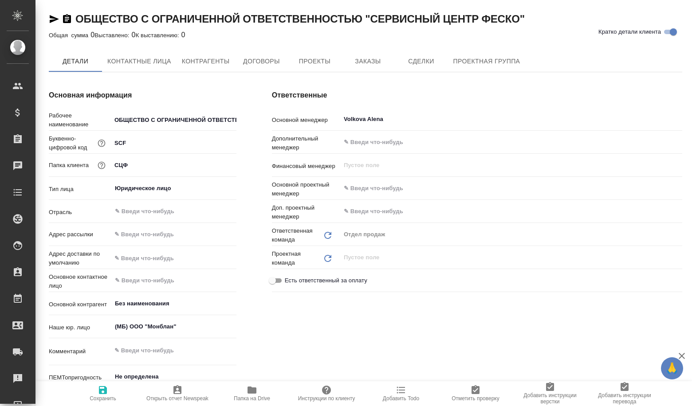
type textarea "x"
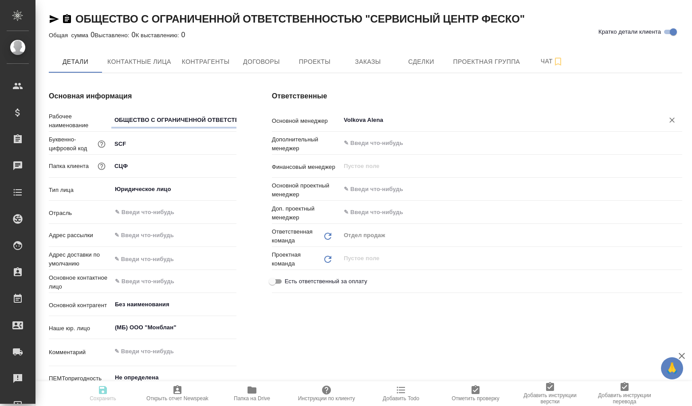
type textarea "x"
click at [440, 64] on span "Сделки" at bounding box center [421, 61] width 43 height 11
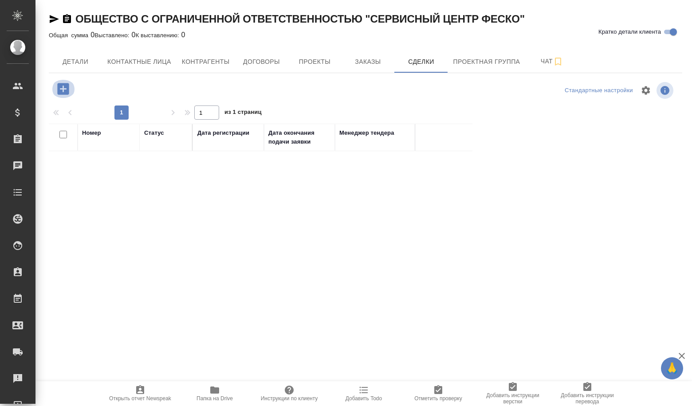
click at [64, 85] on icon "button" at bounding box center [63, 89] width 12 height 12
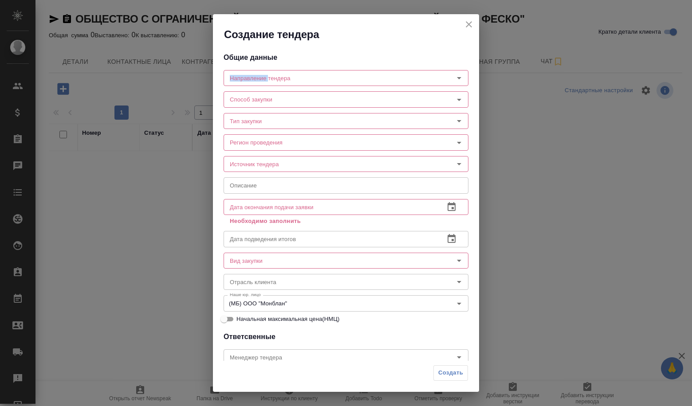
click at [64, 85] on div "Создание тендера Общие данные Направление тендера Направление тендера Способ за…" at bounding box center [346, 203] width 692 height 406
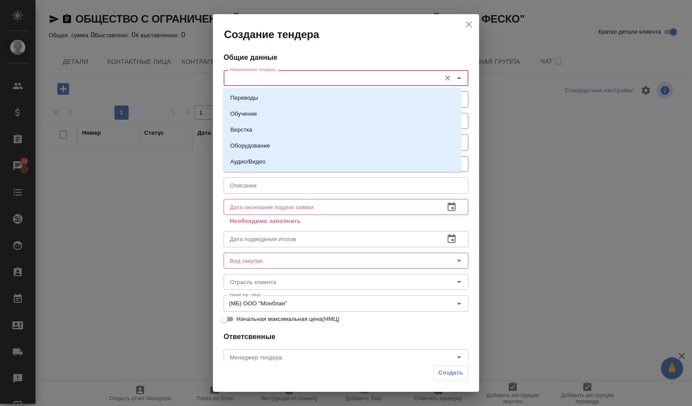
click at [310, 80] on input "Направление тендера" at bounding box center [331, 78] width 210 height 11
click at [296, 91] on li "Переводы" at bounding box center [342, 98] width 238 height 16
type input "Переводы"
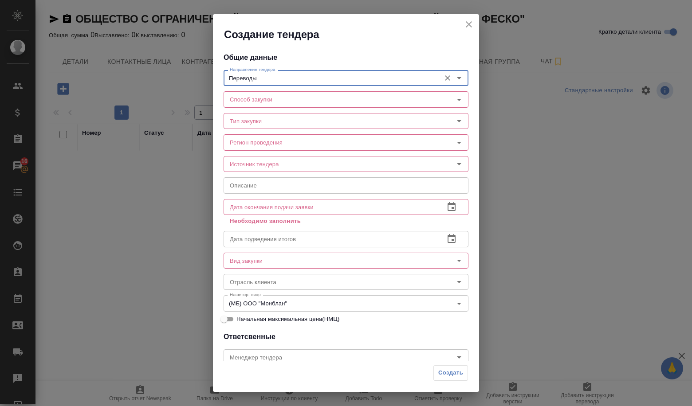
click at [296, 91] on div "Способ закупки Способ закупки" at bounding box center [346, 98] width 245 height 21
click at [309, 91] on div "Способ закупки Способ закупки" at bounding box center [346, 98] width 245 height 21
click at [458, 96] on icon "Open" at bounding box center [459, 100] width 11 height 11
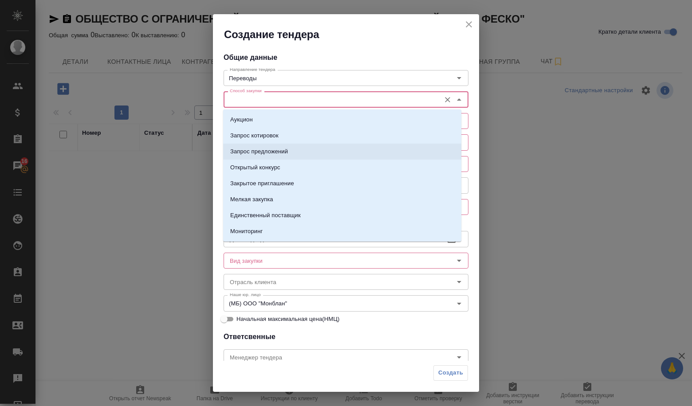
click at [353, 152] on li "Запрос предложений" at bounding box center [342, 152] width 238 height 16
type input "Запрос предложений"
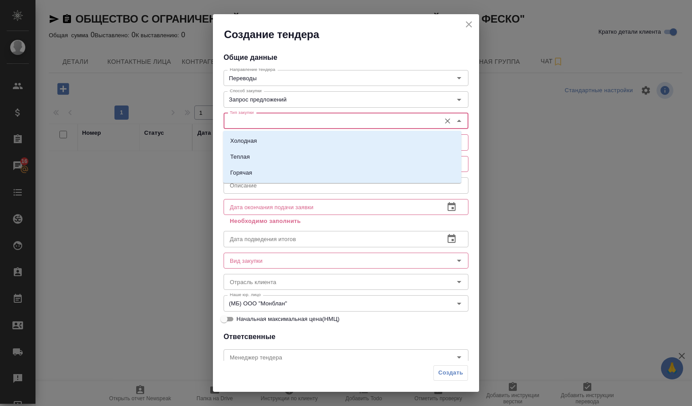
click at [302, 118] on input "Тип закупки" at bounding box center [331, 121] width 210 height 11
click at [296, 138] on li "Холодная" at bounding box center [342, 141] width 238 height 16
type input "Холодная"
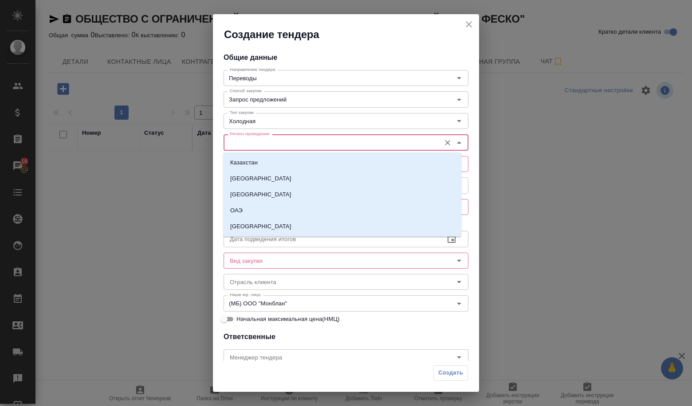
click at [296, 138] on input "Регион проведения" at bounding box center [331, 142] width 210 height 11
click at [288, 221] on li "[GEOGRAPHIC_DATA]" at bounding box center [342, 227] width 238 height 16
type input "[GEOGRAPHIC_DATA]"
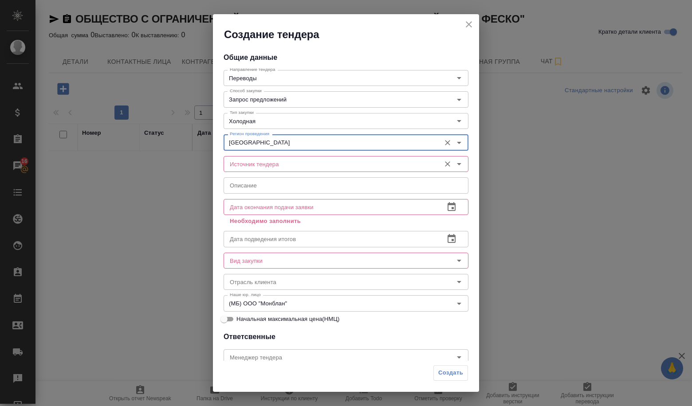
click at [273, 157] on div "Источник тендера" at bounding box center [346, 164] width 245 height 16
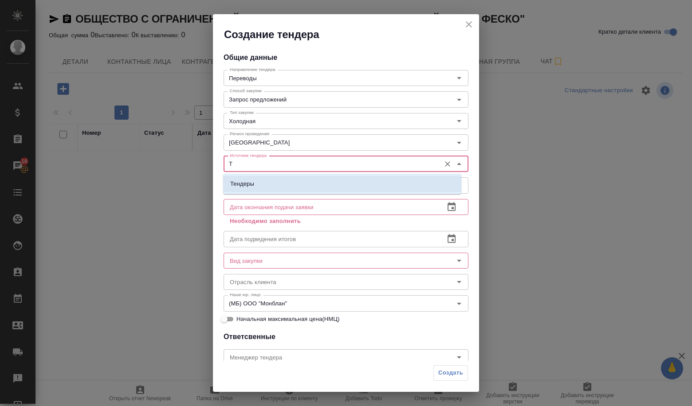
click at [273, 179] on li "Тендеры" at bounding box center [342, 184] width 238 height 16
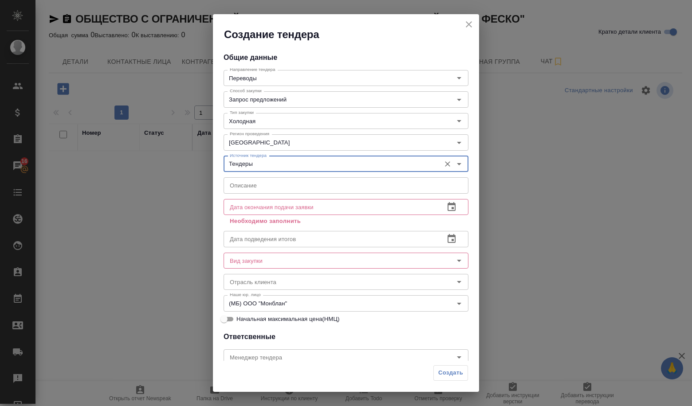
type input "Тендеры"
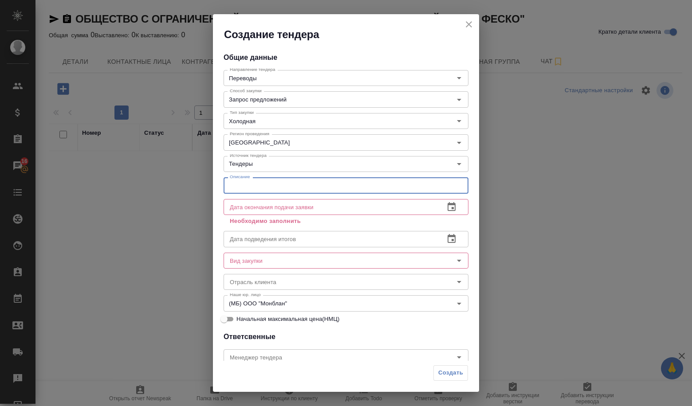
click at [273, 179] on input "text" at bounding box center [346, 186] width 245 height 16
paste input "Оказание услуг по переводу/редактированию текстов с/на иностранные языки"
type input "Оказание услуг по переводу/редактированию текстов с/на иностранные языки"
click at [446, 206] on icon "button" at bounding box center [451, 207] width 11 height 11
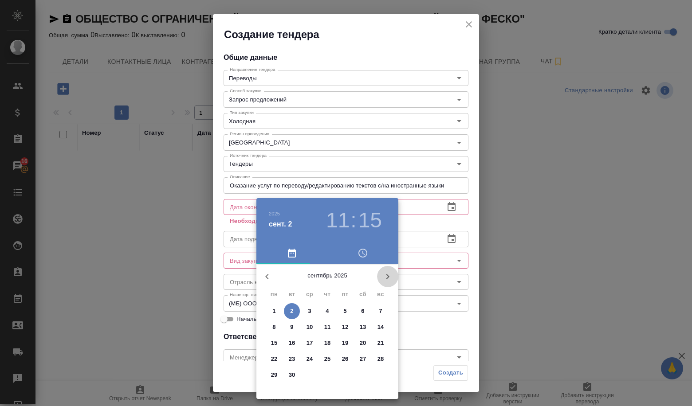
click at [388, 285] on button "button" at bounding box center [387, 276] width 21 height 21
click at [264, 273] on icon "button" at bounding box center [267, 277] width 11 height 11
click at [277, 326] on span "8" at bounding box center [274, 327] width 16 height 9
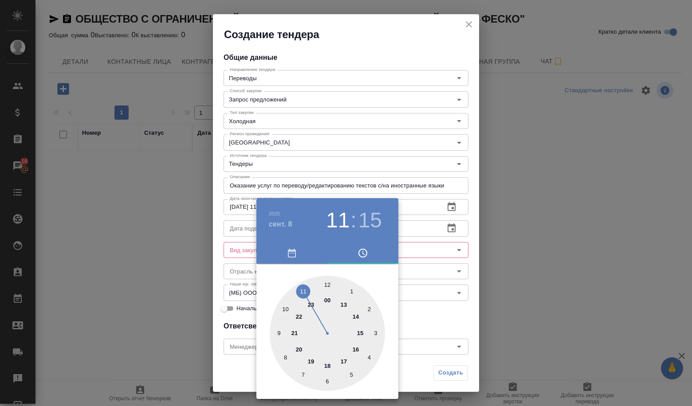
click at [330, 284] on div at bounding box center [327, 333] width 115 height 115
type input "08.09.2025 12:00"
click at [389, 277] on div "00 05 10 15 20 25 30 35 40 45 50 55" at bounding box center [327, 333] width 142 height 115
click at [435, 287] on div at bounding box center [346, 203] width 692 height 406
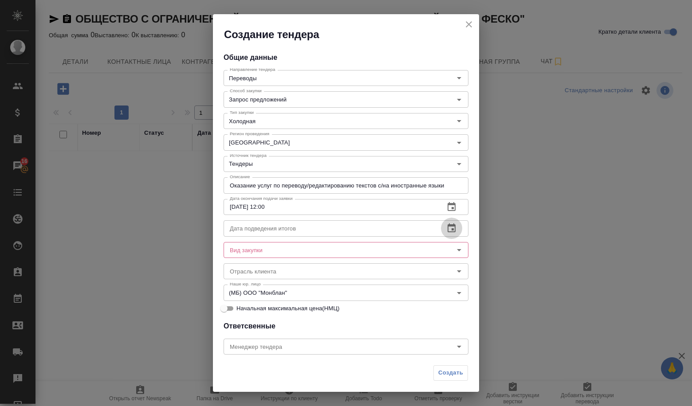
click at [446, 222] on button "button" at bounding box center [451, 228] width 21 height 21
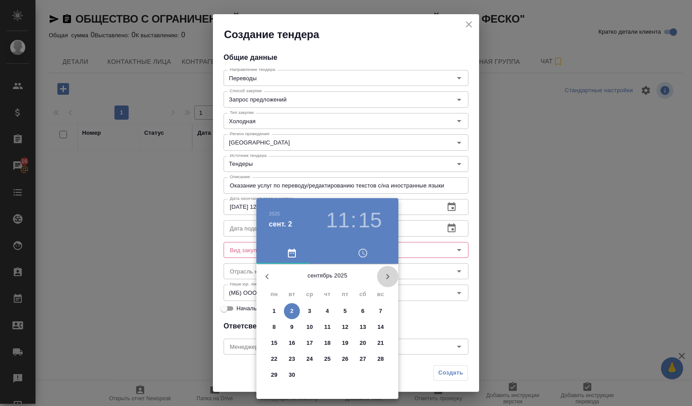
click at [385, 275] on icon "button" at bounding box center [388, 277] width 11 height 11
click at [271, 356] on p "20" at bounding box center [274, 359] width 7 height 9
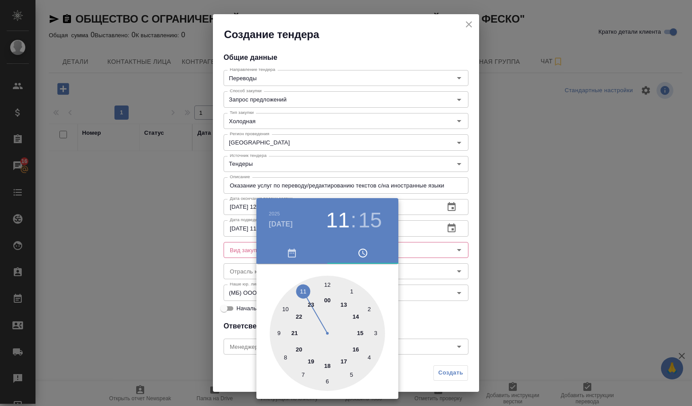
click at [328, 285] on div at bounding box center [327, 333] width 115 height 115
click at [324, 283] on div at bounding box center [327, 333] width 115 height 115
type input "20.10.2025 12:00"
drag, startPoint x: 325, startPoint y: 283, endPoint x: 328, endPoint y: 290, distance: 7.5
click at [328, 290] on div at bounding box center [327, 333] width 115 height 115
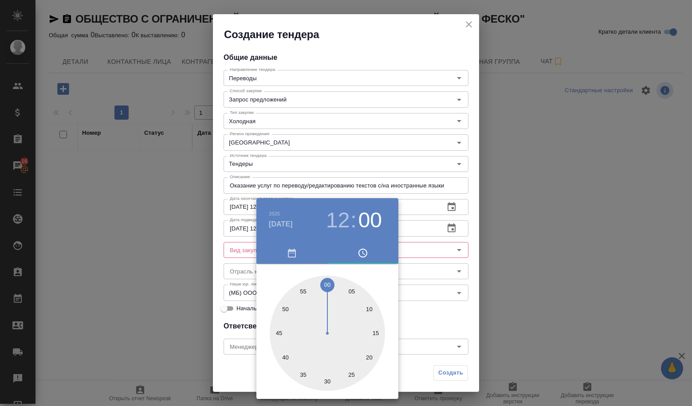
click at [413, 289] on div at bounding box center [346, 203] width 692 height 406
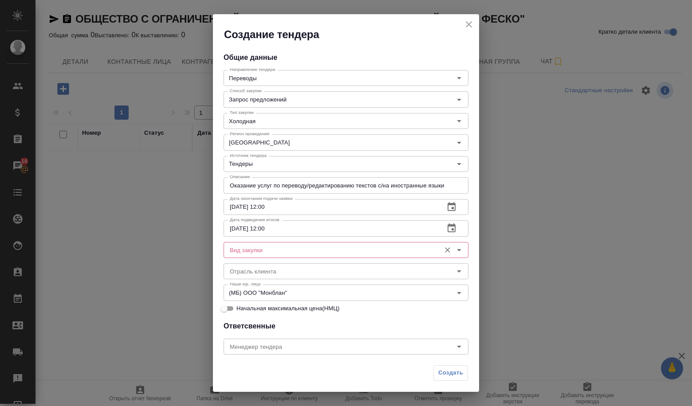
click at [442, 244] on div at bounding box center [453, 250] width 23 height 12
click at [454, 246] on icon "Open" at bounding box center [459, 250] width 11 height 11
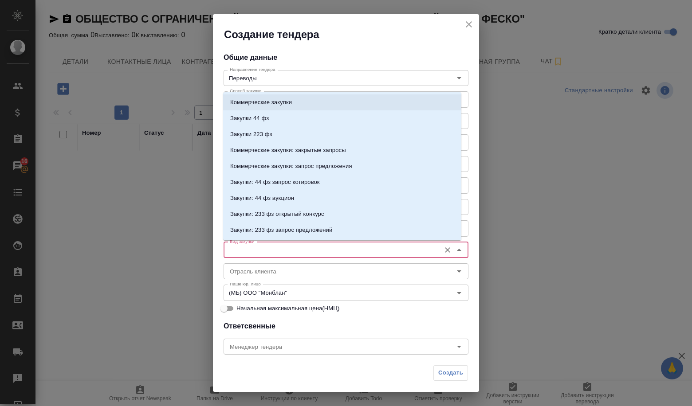
click at [271, 100] on p "Коммерческие закупки" at bounding box center [261, 102] width 62 height 9
type input "Коммерческие закупки"
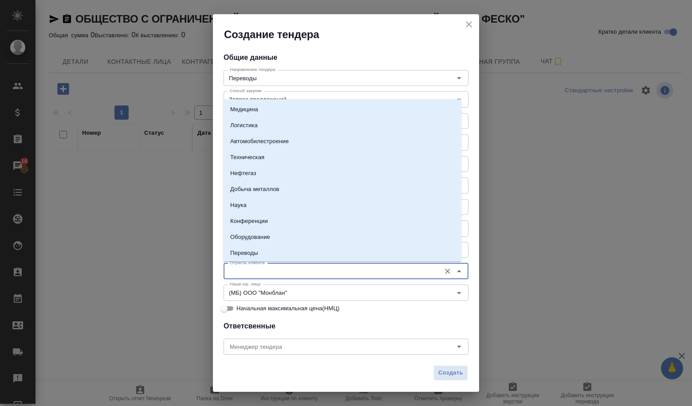
click at [289, 272] on input "Отрасль клиента" at bounding box center [331, 271] width 210 height 11
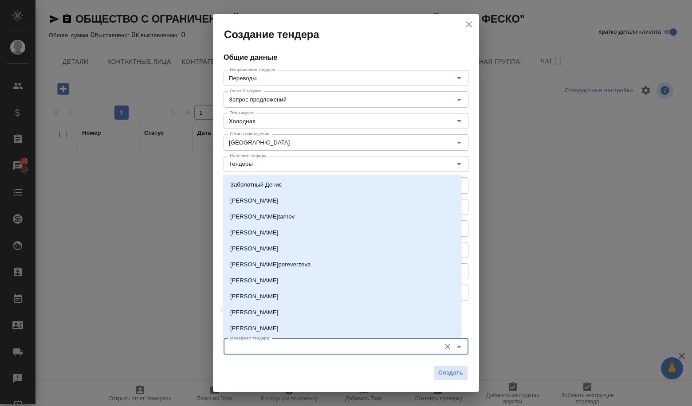
click at [311, 343] on input "Менеджер тендера" at bounding box center [331, 347] width 210 height 11
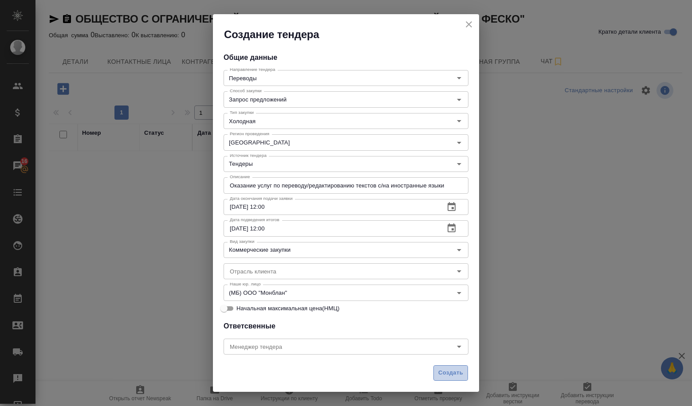
click at [452, 376] on span "Создать" at bounding box center [450, 373] width 25 height 10
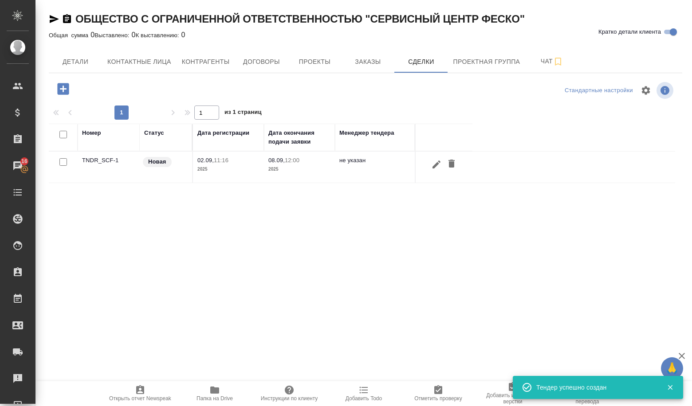
click at [100, 164] on td "TNDR_SCF-1" at bounding box center [109, 167] width 62 height 31
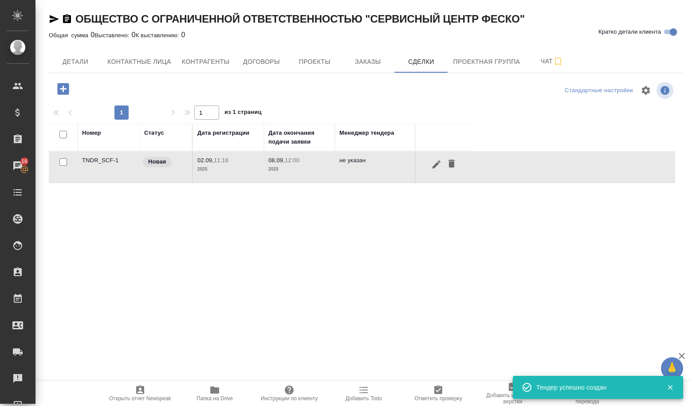
click at [100, 164] on td "TNDR_SCF-1" at bounding box center [109, 167] width 62 height 31
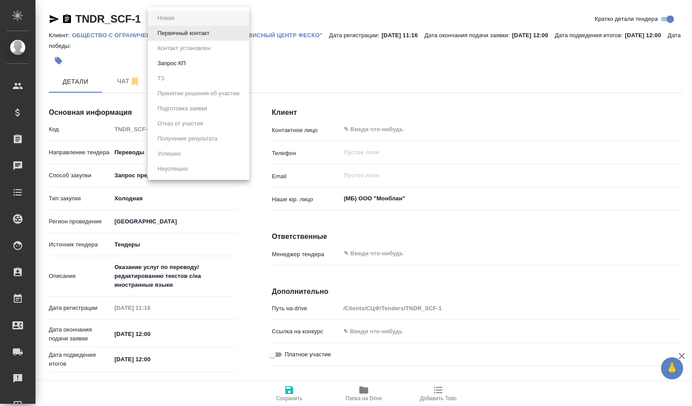
click at [180, 19] on body "🙏 .cls-1 fill:#fff; AWATERA Volkova Alena Клиенты Спецификации Заказы Чаты Todo…" at bounding box center [346, 203] width 692 height 406
click at [187, 37] on button "Первичный контакт" at bounding box center [183, 33] width 57 height 10
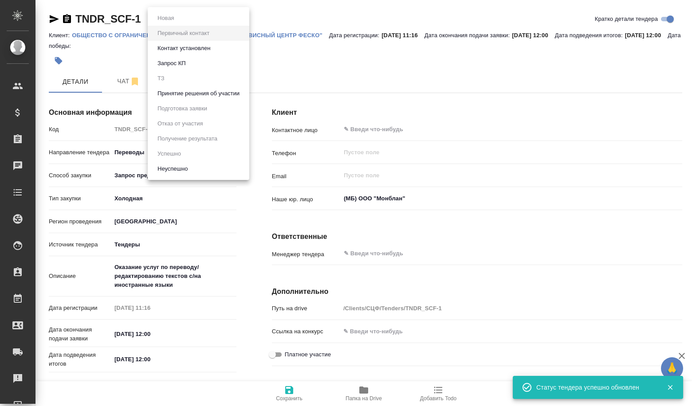
click at [159, 17] on body "🙏 .cls-1 fill:#fff; AWATERA Volkova Alena Клиенты Спецификации Заказы Чаты Todo…" at bounding box center [346, 203] width 692 height 406
click at [198, 97] on button "Принятие решения об участии" at bounding box center [198, 94] width 87 height 10
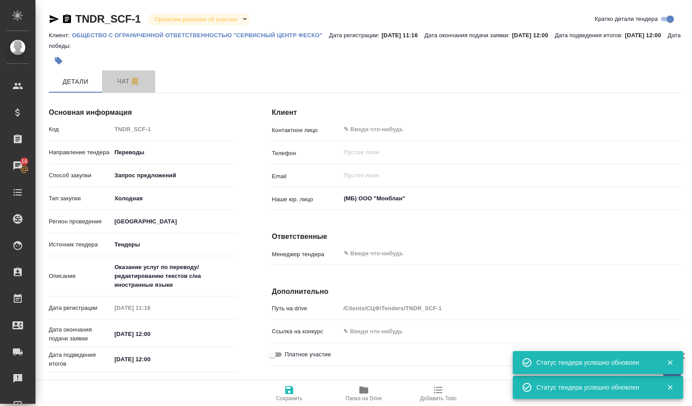
click at [149, 81] on span "Чат" at bounding box center [128, 81] width 43 height 11
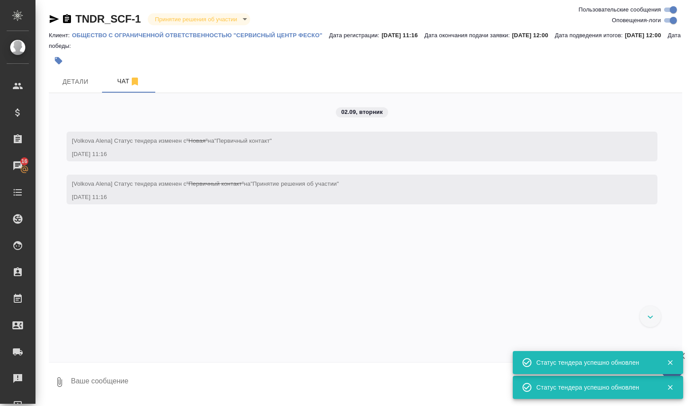
click at [145, 373] on textarea at bounding box center [376, 382] width 612 height 30
paste textarea "Loremips dolor si ametcons/adipiscingelit seddoei t/in utlaboreetd magna A enim…"
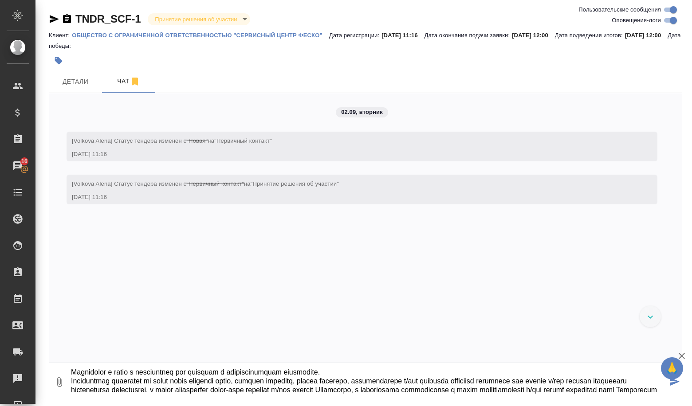
type textarea "Loremips dolor si ametcons/adipiscingelit seddoei t/in utlaboreetd magna A enim…"
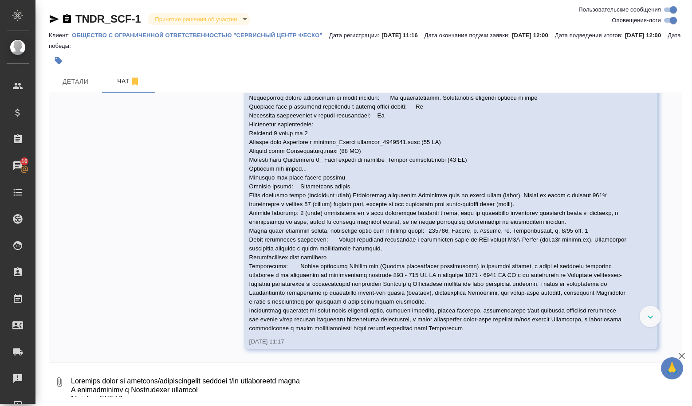
scroll to position [253, 0]
click at [101, 77] on button "Детали" at bounding box center [75, 82] width 53 height 22
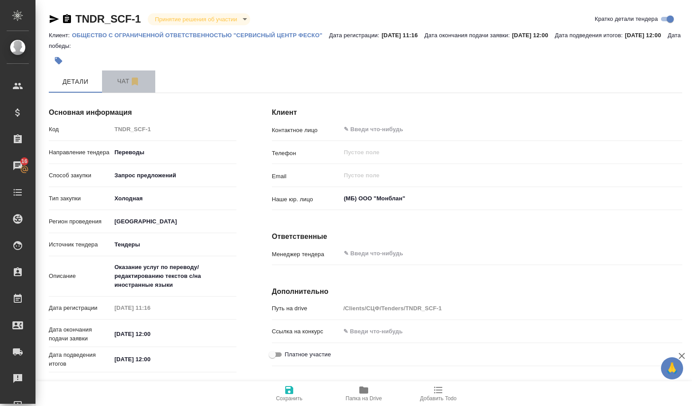
click at [111, 89] on button "Чат" at bounding box center [128, 82] width 53 height 22
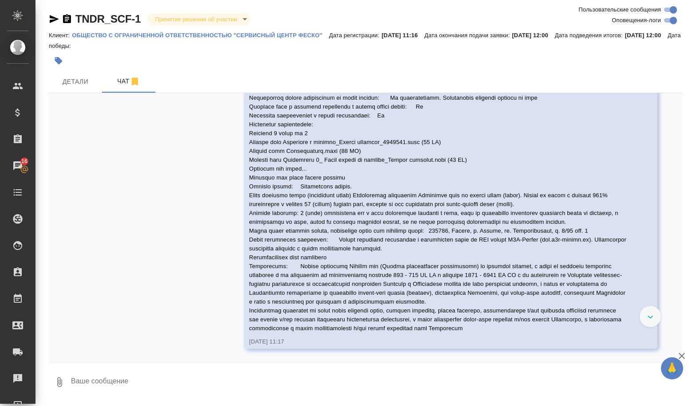
scroll to position [253, 0]
click at [83, 83] on span "Детали" at bounding box center [75, 81] width 43 height 11
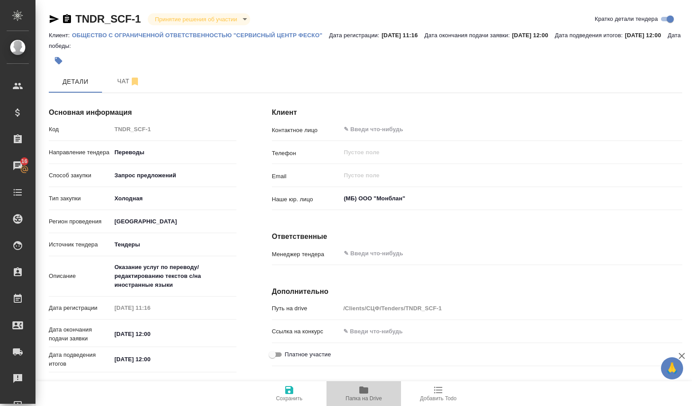
click at [367, 399] on span "Папка на Drive" at bounding box center [364, 399] width 36 height 6
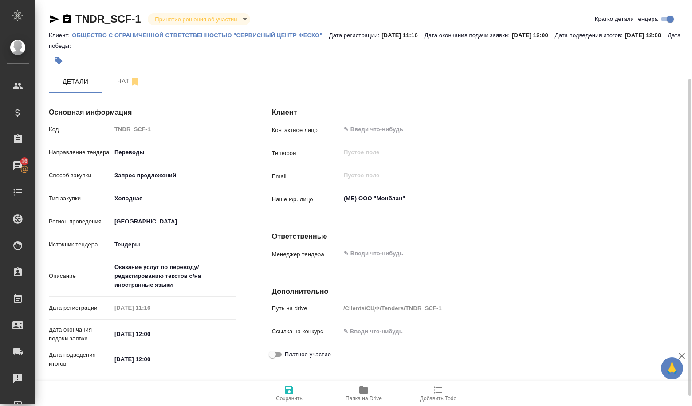
scroll to position [89, 0]
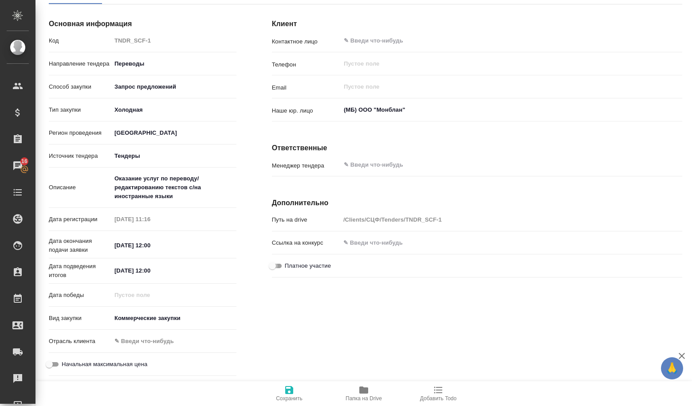
click at [281, 271] on input "Платное участие" at bounding box center [272, 266] width 32 height 11
checkbox input "true"
click at [342, 288] on input "number" at bounding box center [511, 289] width 342 height 13
type textarea "x"
type input "2"
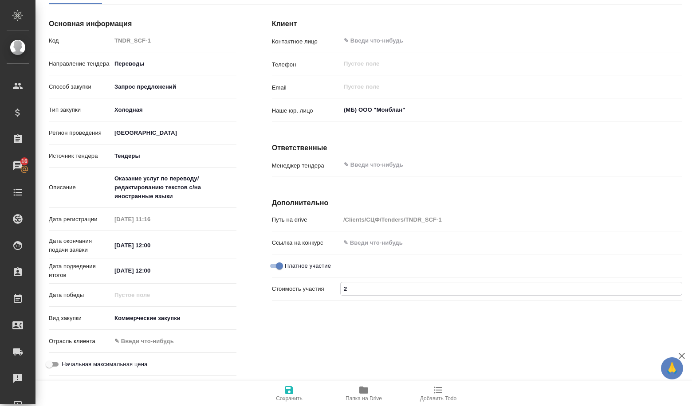
type textarea "x"
type input "21"
type textarea "x"
type input "210"
type textarea "x"
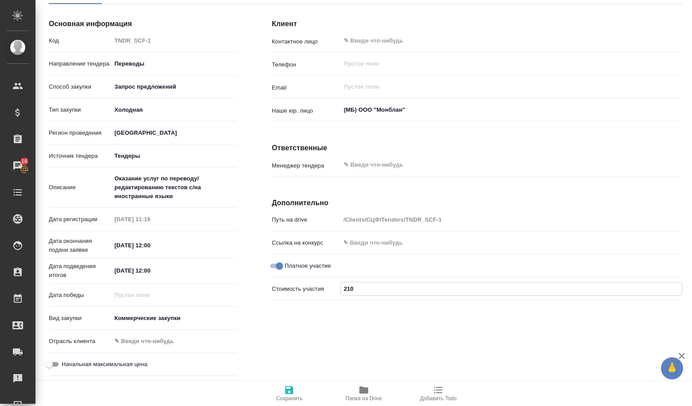
type input "2100"
type textarea "x"
type input "21000"
type textarea "x"
type input "210000"
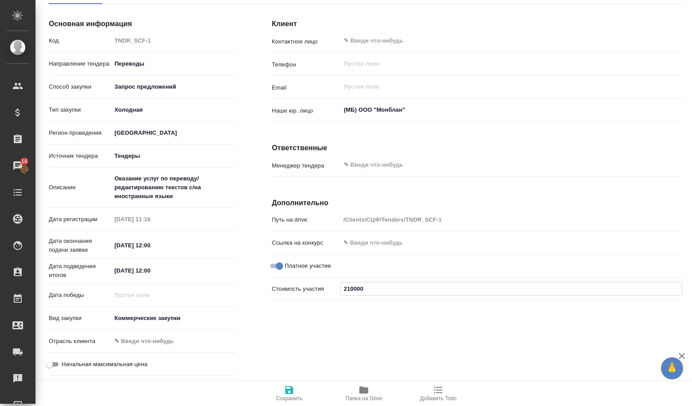
type textarea "x"
type input "21000"
click at [368, 343] on div "Клиент Контактное лицо ​ Телефон ​ Email ​ Наше юр. лицо (МБ) ООО "Монблан" ​ О…" at bounding box center [477, 196] width 446 height 404
click at [59, 363] on input "Начальная максимальная цена" at bounding box center [49, 364] width 32 height 11
checkbox input "true"
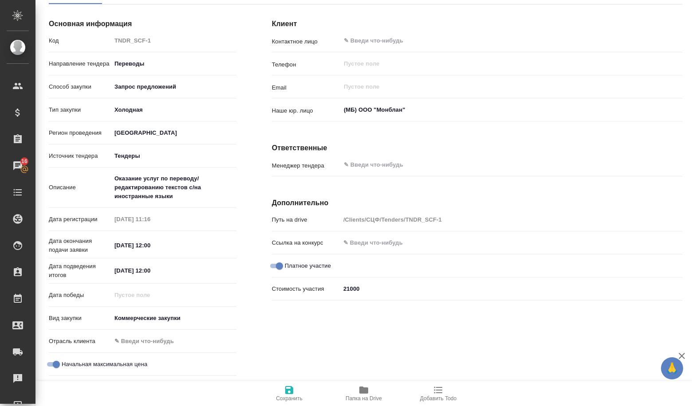
scroll to position [143, 0]
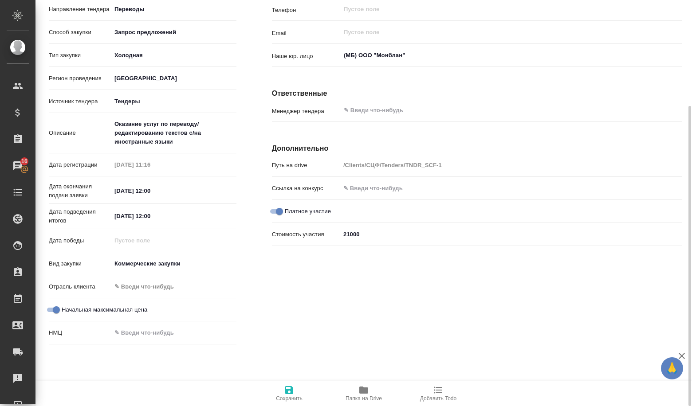
click at [111, 338] on input "number" at bounding box center [173, 333] width 125 height 13
click at [130, 335] on input "number" at bounding box center [174, 333] width 124 height 13
paste input "10431813.00"
type textarea "x"
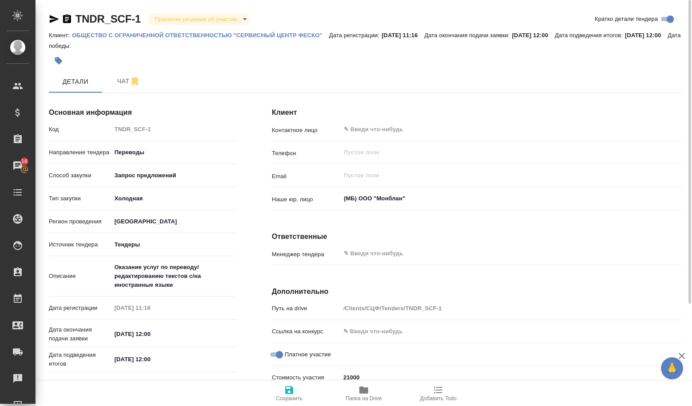
type input "10431813.00"
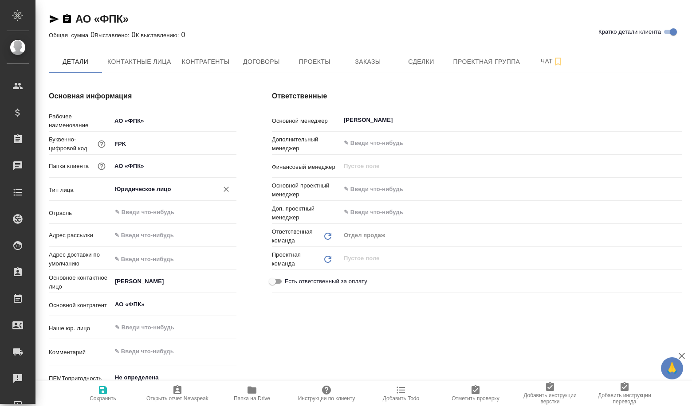
type textarea "x"
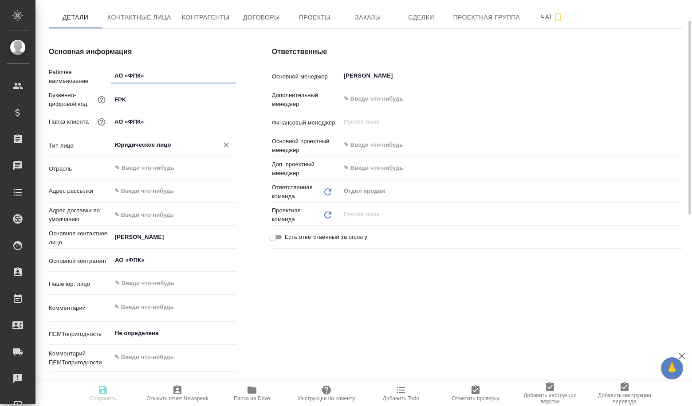
type textarea "x"
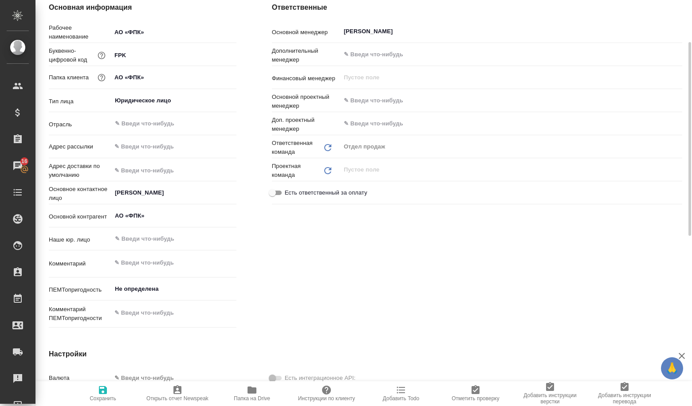
scroll to position [0, 0]
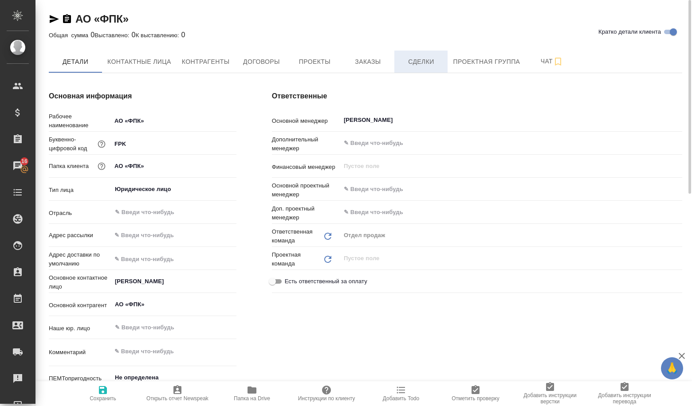
click at [427, 54] on button "Сделки" at bounding box center [421, 62] width 53 height 22
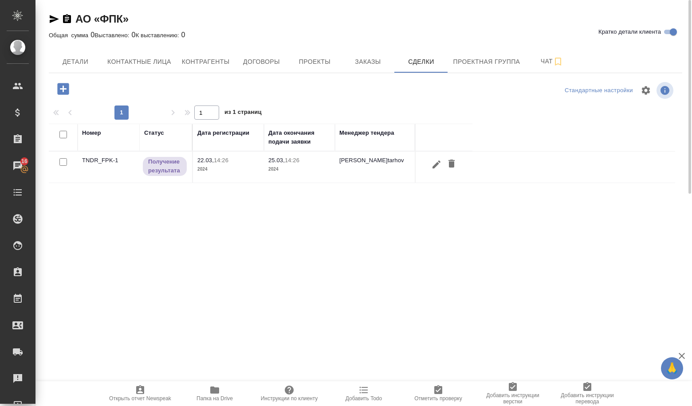
click at [63, 91] on icon "button" at bounding box center [63, 89] width 16 height 16
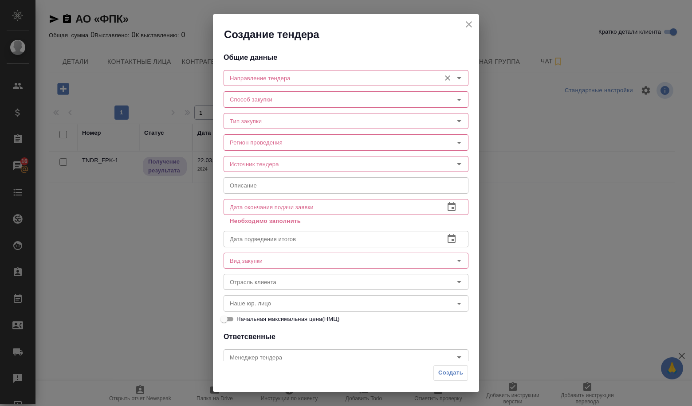
click at [288, 80] on input "Направление тендера" at bounding box center [331, 78] width 210 height 11
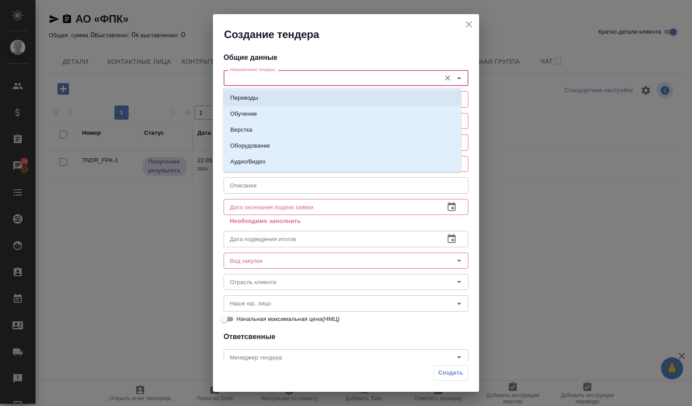
click at [276, 95] on li "Переводы" at bounding box center [342, 98] width 238 height 16
type input "Переводы"
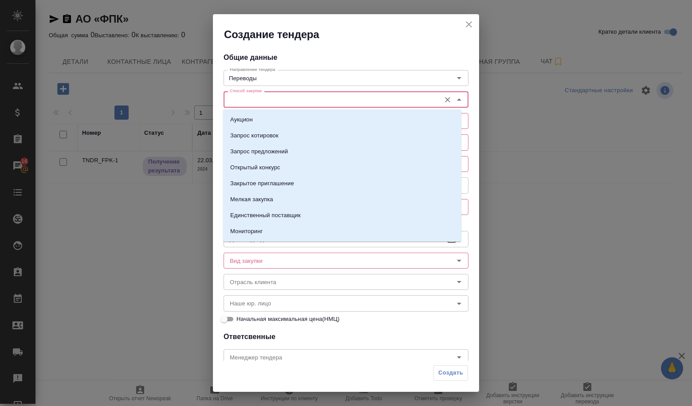
click at [269, 101] on input "Способ закупки" at bounding box center [331, 99] width 210 height 11
click at [263, 151] on p "Запрос предложений" at bounding box center [259, 151] width 58 height 9
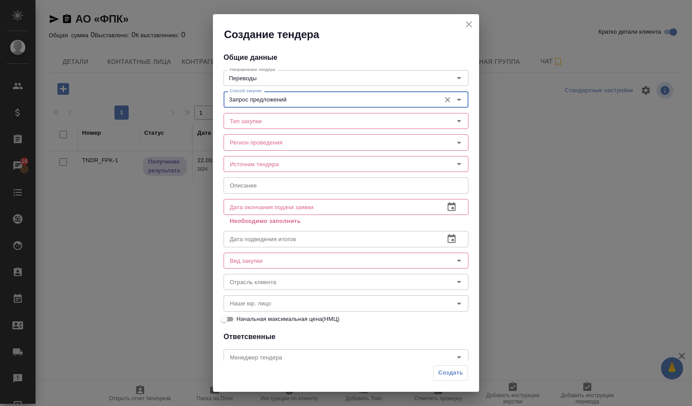
click at [297, 96] on input "Запрос предложений" at bounding box center [331, 99] width 210 height 11
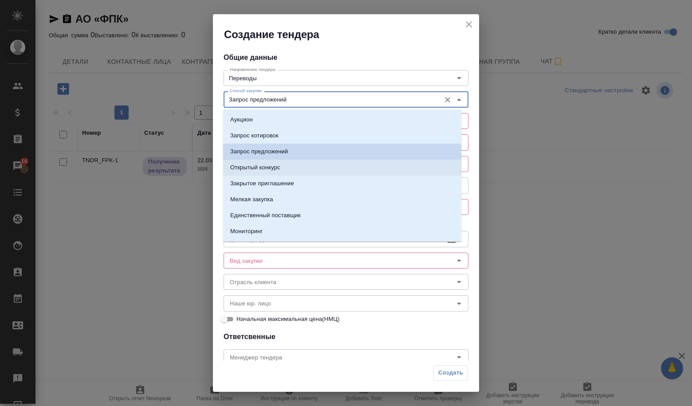
click at [262, 167] on p "Открытый конкурс" at bounding box center [255, 167] width 50 height 9
type input "Открытый конкурс"
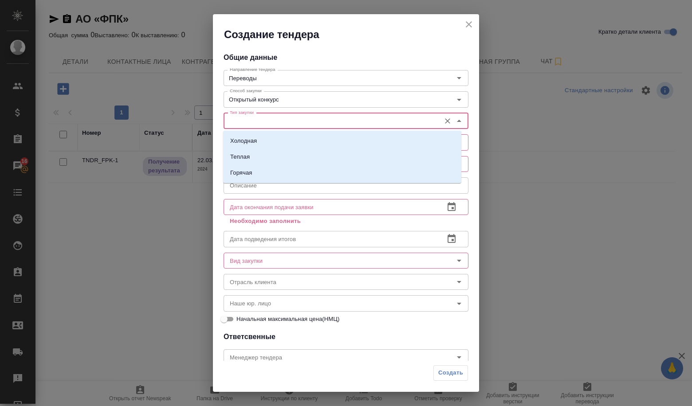
click at [265, 122] on input "Тип закупки" at bounding box center [331, 121] width 210 height 11
click at [246, 138] on p "Холодная" at bounding box center [243, 141] width 27 height 9
type input "Холодная"
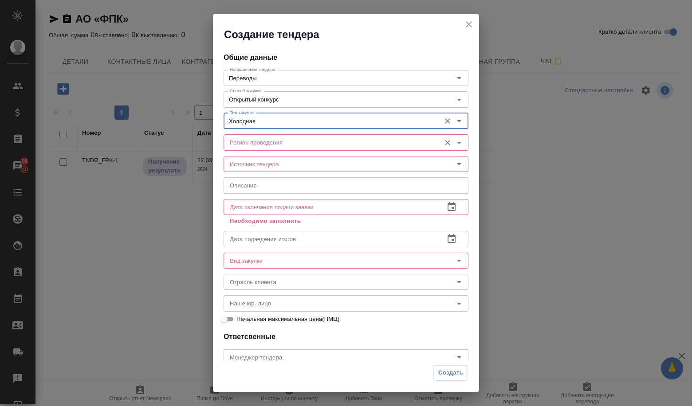
click at [245, 141] on input "Регион проведения" at bounding box center [331, 142] width 210 height 11
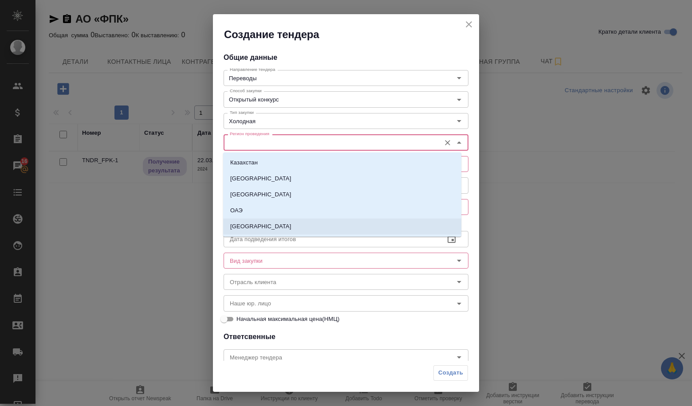
drag, startPoint x: 245, startPoint y: 225, endPoint x: 273, endPoint y: 176, distance: 56.9
click at [245, 225] on p "[GEOGRAPHIC_DATA]" at bounding box center [260, 226] width 61 height 9
type input "[GEOGRAPHIC_DATA]"
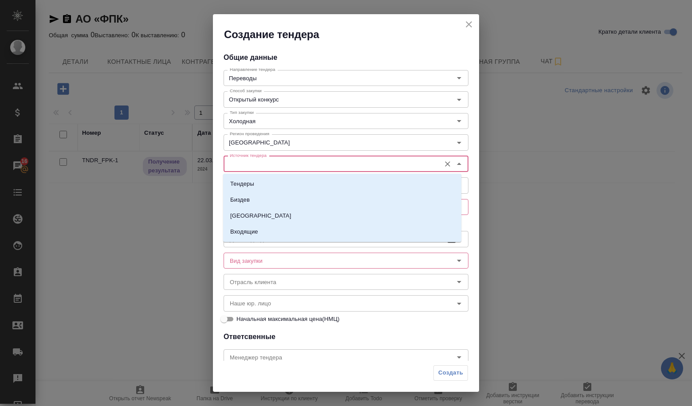
click at [274, 164] on input "Источник тендера" at bounding box center [331, 164] width 210 height 11
click at [260, 187] on li "Тендеры" at bounding box center [342, 184] width 238 height 16
type input "Тендеры"
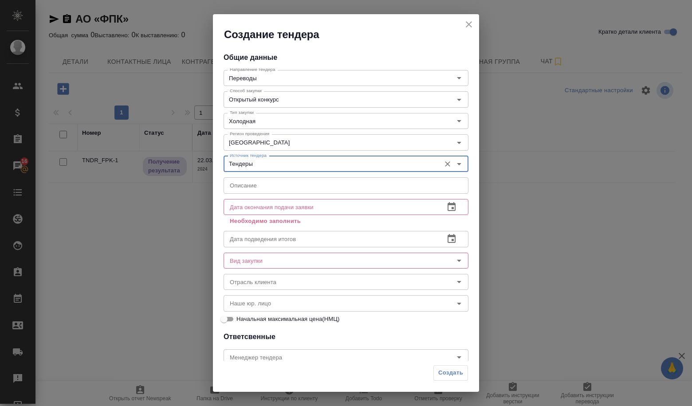
click at [260, 188] on input "text" at bounding box center [346, 186] width 245 height 16
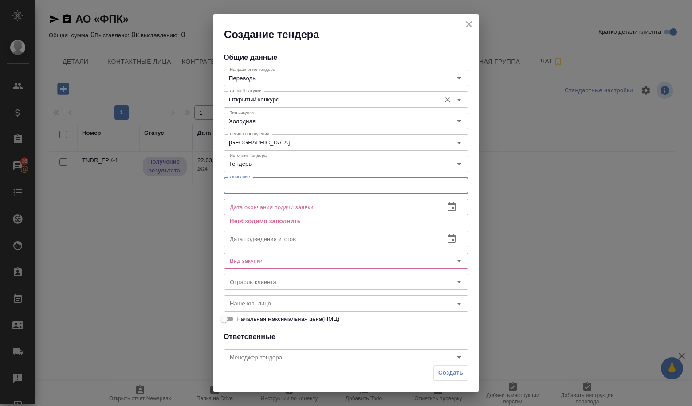
paste input "Оказание услуг по письменному языковому переводу для нужд АО "ФПК""
drag, startPoint x: 308, startPoint y: 118, endPoint x: 308, endPoint y: 177, distance: 58.6
click at [348, 201] on div "Общие данные Направление тендера Переводы Направление тендера Способ закупки От…" at bounding box center [346, 202] width 266 height 320
drag, startPoint x: 242, startPoint y: 182, endPoint x: 220, endPoint y: 184, distance: 21.8
click at [220, 184] on div "Общие данные Направление тендера Переводы Направление тендера Способ закупки От…" at bounding box center [346, 202] width 266 height 320
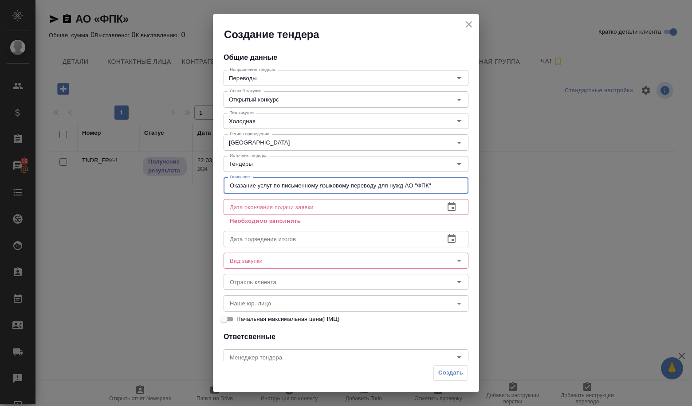
type input "Оказание услуг по письменному языковому переводу для нужд АО "ФПК""
click at [454, 209] on button "button" at bounding box center [451, 207] width 21 height 21
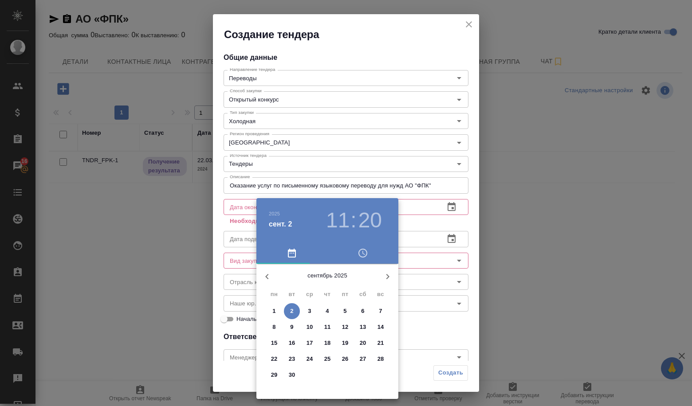
click at [309, 331] on p "10" at bounding box center [310, 327] width 7 height 9
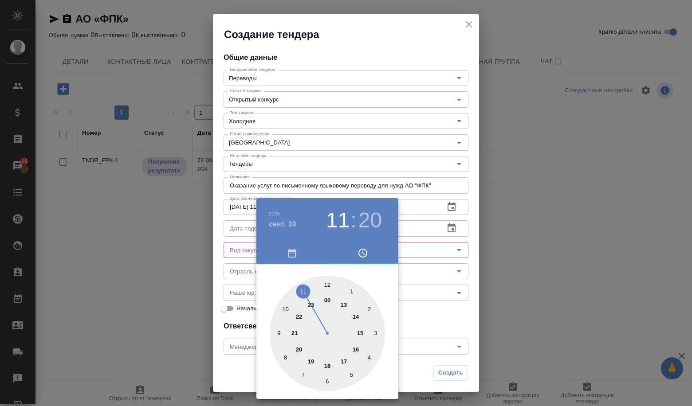
click at [285, 308] on div at bounding box center [327, 333] width 115 height 115
click at [330, 288] on div at bounding box center [327, 333] width 115 height 115
type input "[DATE] 10:00"
drag, startPoint x: 332, startPoint y: 281, endPoint x: 327, endPoint y: 281, distance: 4.9
click at [327, 281] on div at bounding box center [327, 333] width 115 height 115
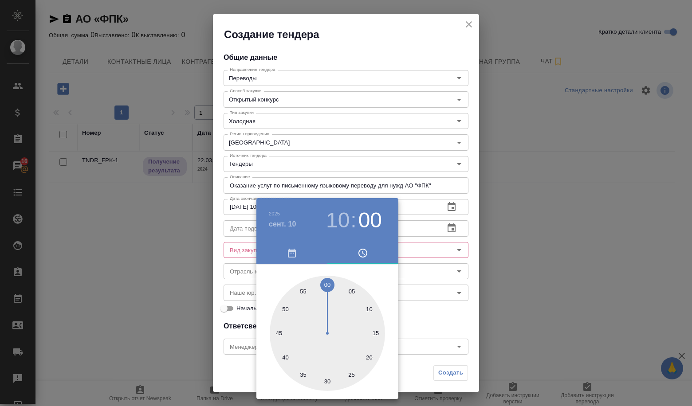
click at [470, 268] on div at bounding box center [346, 203] width 692 height 406
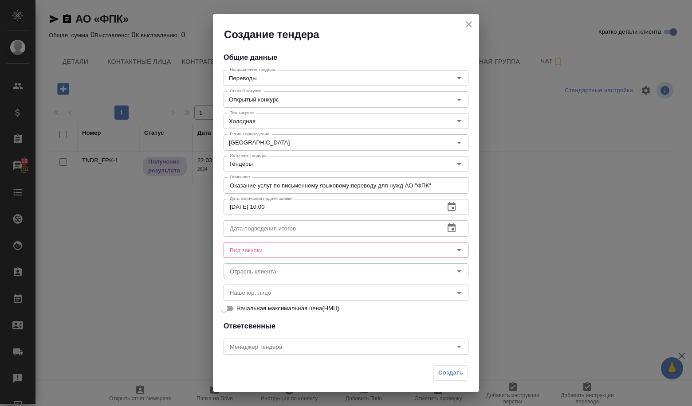
click at [452, 222] on button "button" at bounding box center [451, 228] width 21 height 21
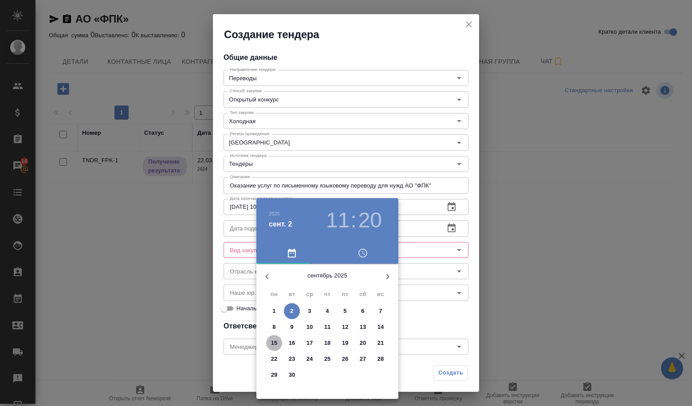
click at [279, 344] on span "15" at bounding box center [274, 343] width 16 height 9
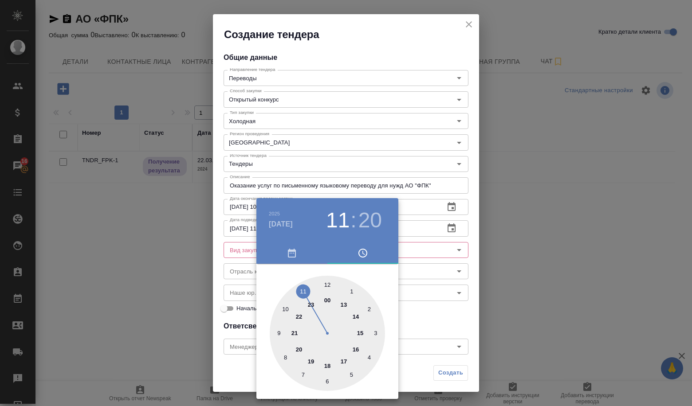
click at [327, 286] on div at bounding box center [327, 333] width 115 height 115
click at [327, 282] on div at bounding box center [327, 333] width 115 height 115
type input "[DATE] 12:00"
click at [400, 303] on div at bounding box center [346, 203] width 692 height 406
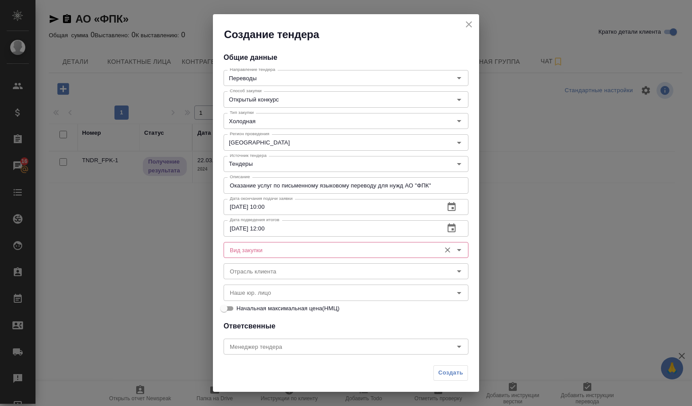
click at [363, 251] on input "Вид закупки" at bounding box center [331, 250] width 210 height 11
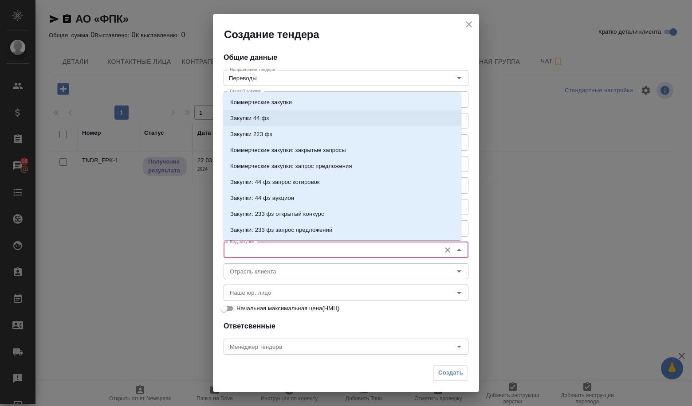
click at [238, 126] on li "Закупки 223 фз" at bounding box center [342, 134] width 238 height 16
type input "Закупки 223 фз"
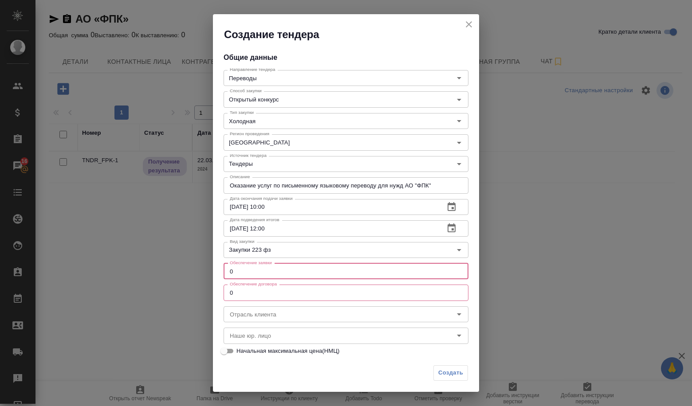
drag, startPoint x: 247, startPoint y: 275, endPoint x: 225, endPoint y: 275, distance: 22.2
click at [225, 275] on input "0" at bounding box center [346, 272] width 245 height 16
type input "1"
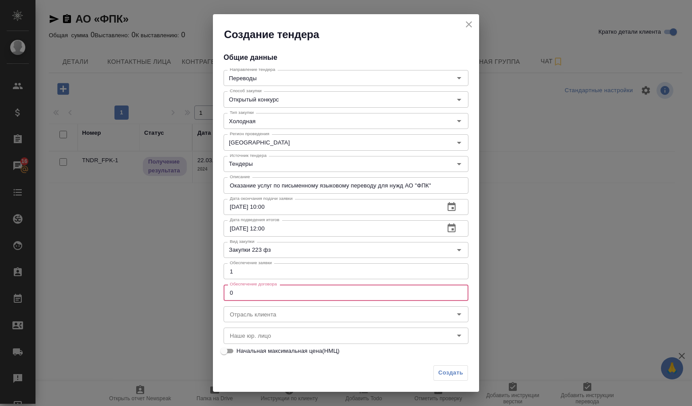
drag, startPoint x: 233, startPoint y: 285, endPoint x: 219, endPoint y: 289, distance: 15.3
click at [219, 289] on div "Общие данные Направление тендера Переводы Направление тендера Способ закупки От…" at bounding box center [346, 202] width 266 height 320
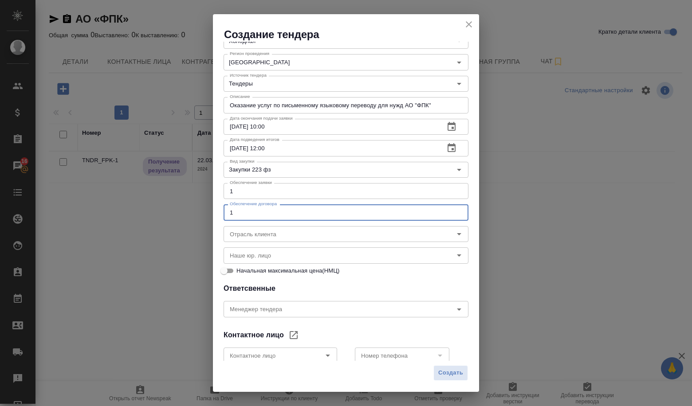
scroll to position [89, 0]
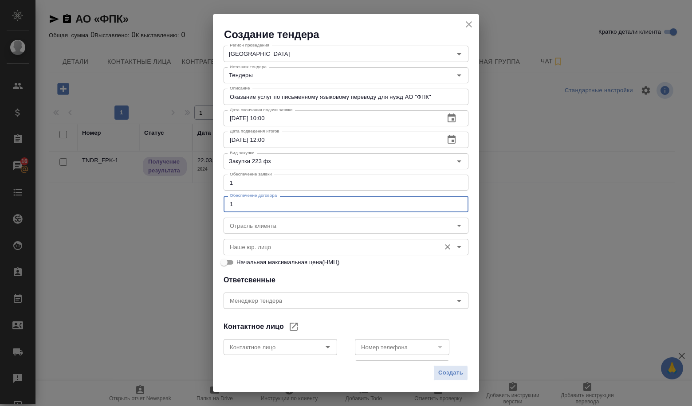
type input "1"
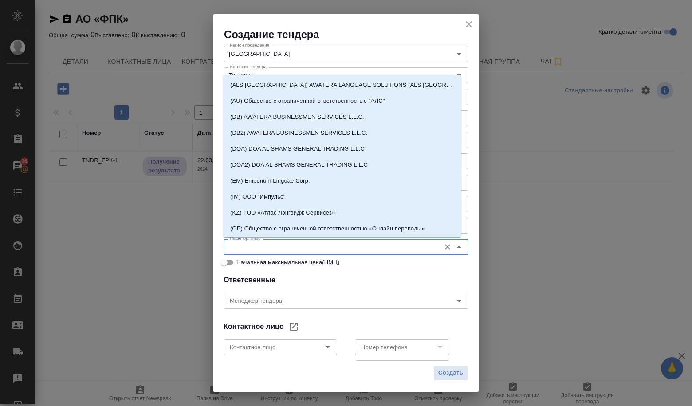
click at [299, 246] on input "Наше юр. лицо" at bounding box center [331, 247] width 210 height 11
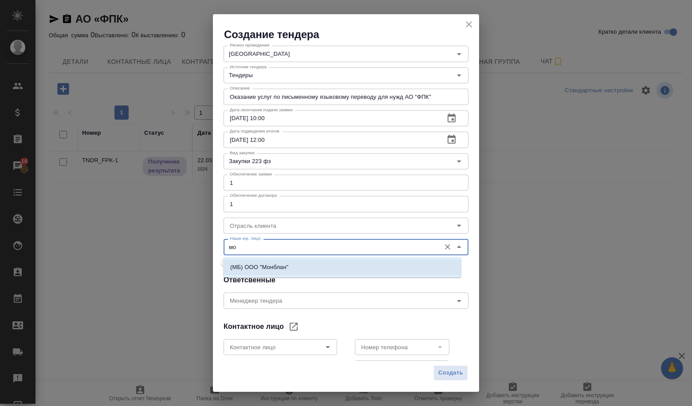
click at [272, 264] on p "(МБ) ООО "Монблан"" at bounding box center [259, 267] width 58 height 9
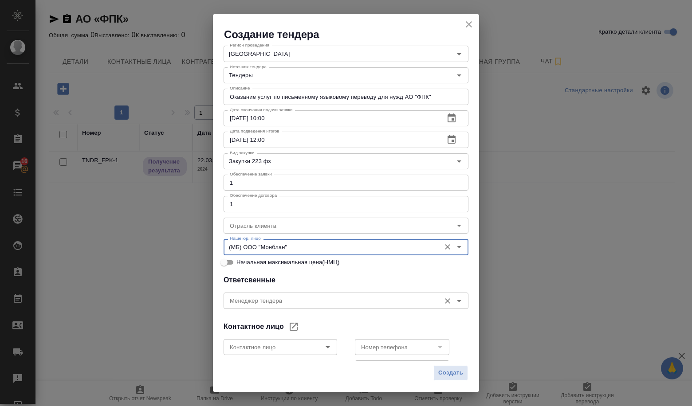
type input "(МБ) ООО "Монблан""
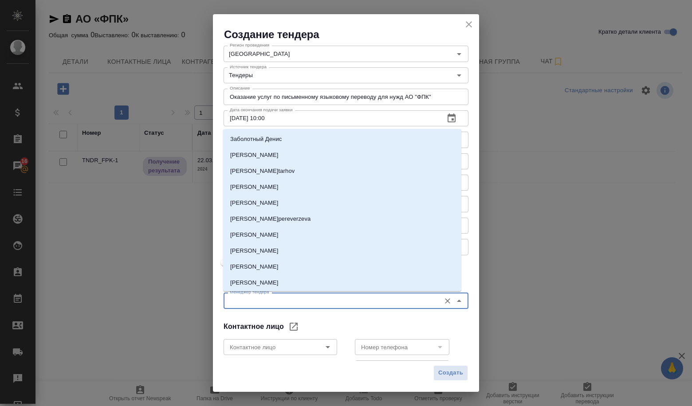
click at [266, 302] on input "Менеджер тендера" at bounding box center [331, 301] width 210 height 11
click at [326, 351] on icon "Open" at bounding box center [328, 347] width 11 height 11
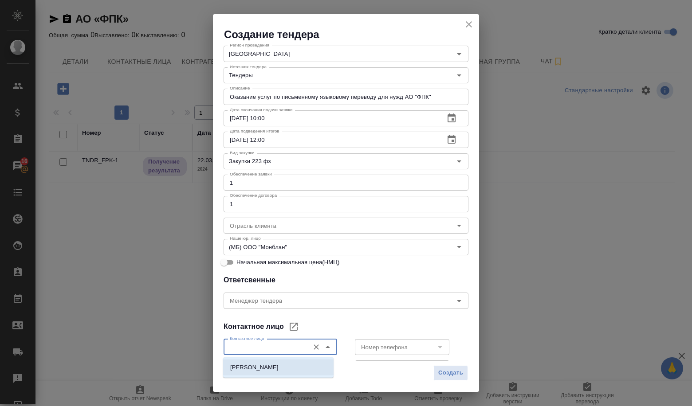
click at [279, 366] on p "[PERSON_NAME]" at bounding box center [254, 367] width 48 height 9
type input "[PERSON_NAME]"
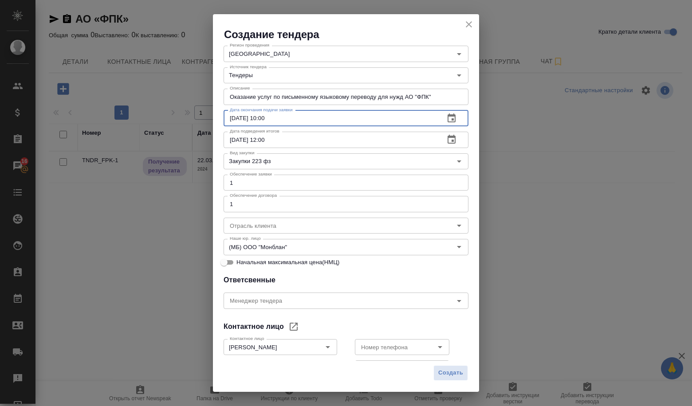
click at [236, 117] on input "[DATE] 10:00" at bounding box center [331, 118] width 214 height 16
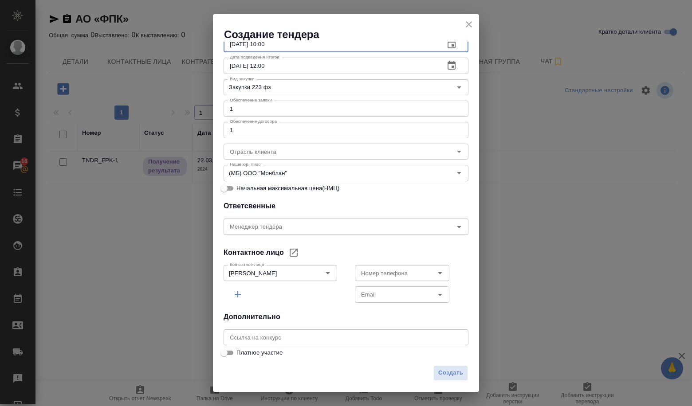
scroll to position [164, 0]
type input "[DATE] 10:00"
click at [311, 343] on input "text" at bounding box center [346, 337] width 245 height 16
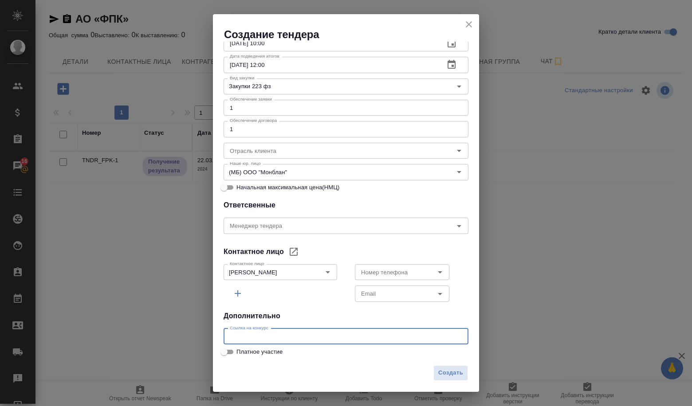
paste input "[URL][DOMAIN_NAME]"
type input "[URL][DOMAIN_NAME]"
click at [453, 367] on button "Создать" at bounding box center [451, 374] width 35 height 16
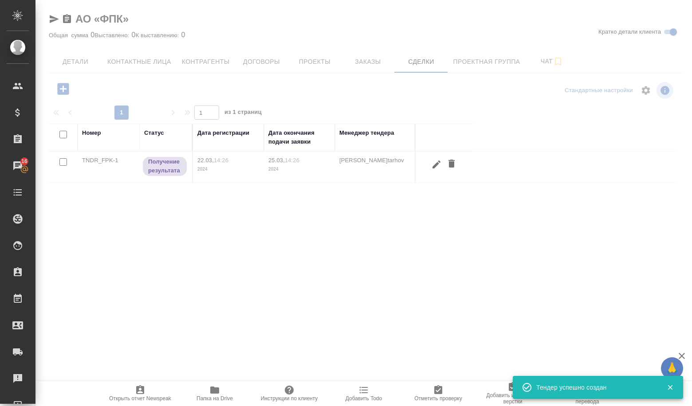
scroll to position [132, 0]
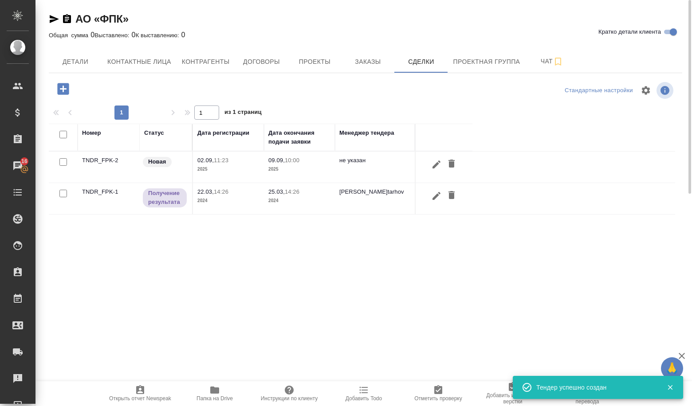
click at [93, 159] on td "TNDR_FPK-2" at bounding box center [109, 167] width 62 height 31
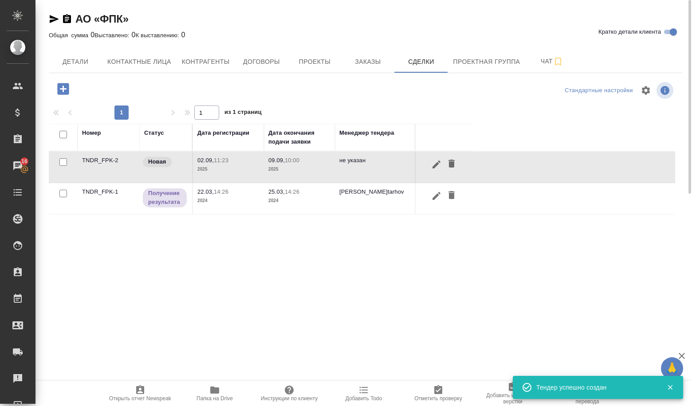
click at [93, 159] on td "TNDR_FPK-2" at bounding box center [109, 167] width 62 height 31
click at [98, 167] on td "TNDR_FPK-2" at bounding box center [109, 167] width 62 height 31
click at [95, 165] on td "TNDR_FPK-2" at bounding box center [109, 167] width 62 height 31
click at [95, 161] on td "TNDR_FPK-2" at bounding box center [109, 167] width 62 height 31
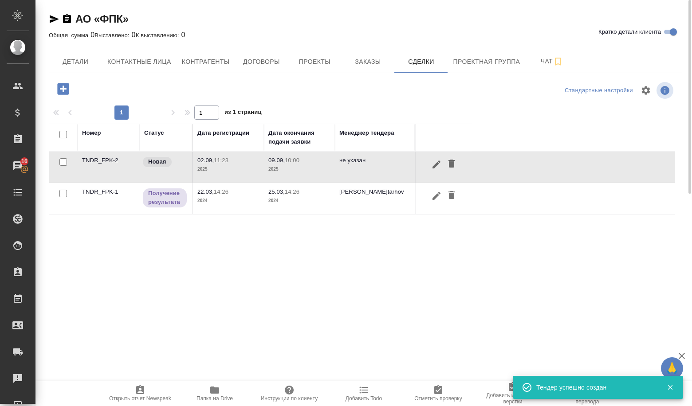
click at [83, 162] on td "TNDR_FPK-2" at bounding box center [109, 167] width 62 height 31
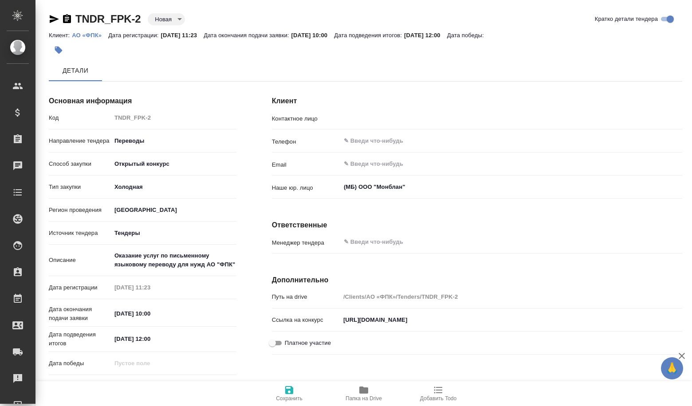
type input "[PERSON_NAME]"
click at [159, 16] on body "🙏 .cls-1 fill:#fff; AWATERA Volkova [PERSON_NAME] Спецификации Заказы Чаты Todo…" at bounding box center [346, 203] width 692 height 406
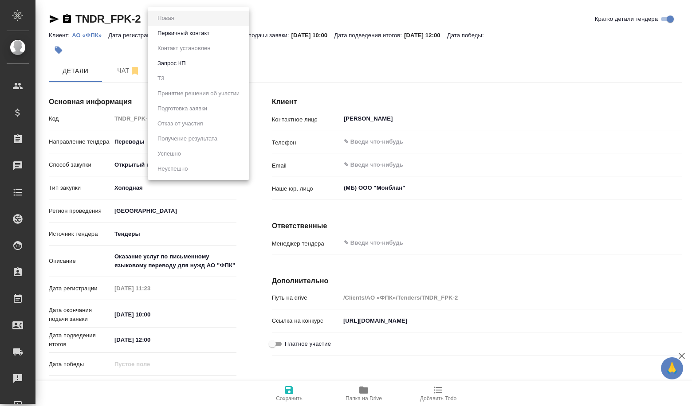
click at [175, 34] on button "Первичный контакт" at bounding box center [183, 33] width 57 height 10
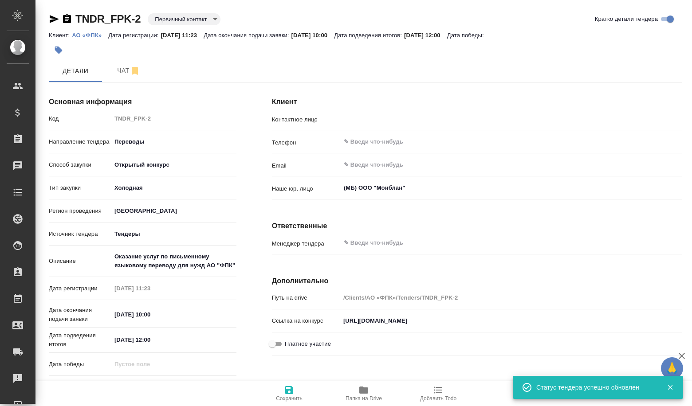
type input "[PERSON_NAME]"
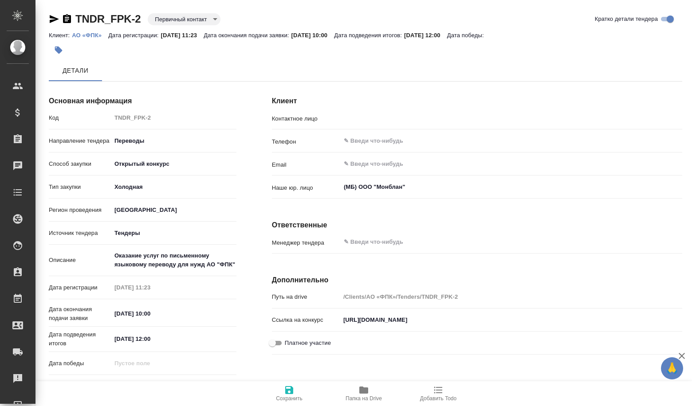
type input "[PERSON_NAME]"
click at [171, 15] on body "🙏 .cls-1 fill:#fff; AWATERA Volkova [PERSON_NAME] Спецификации Заказы Чаты Todo…" at bounding box center [346, 203] width 692 height 406
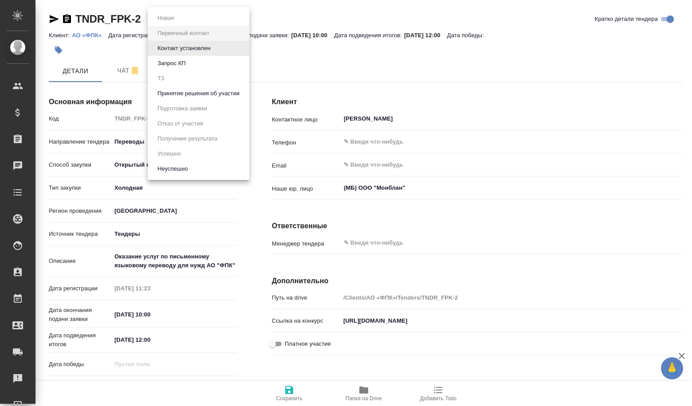
click at [174, 92] on button "Принятие решения об участии" at bounding box center [198, 94] width 87 height 10
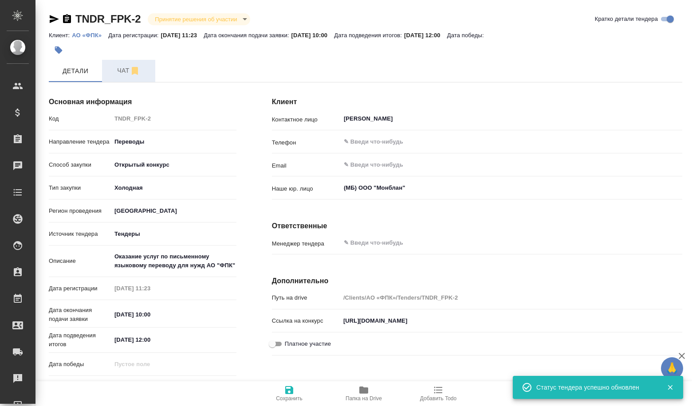
click at [119, 75] on span "Чат" at bounding box center [128, 70] width 43 height 11
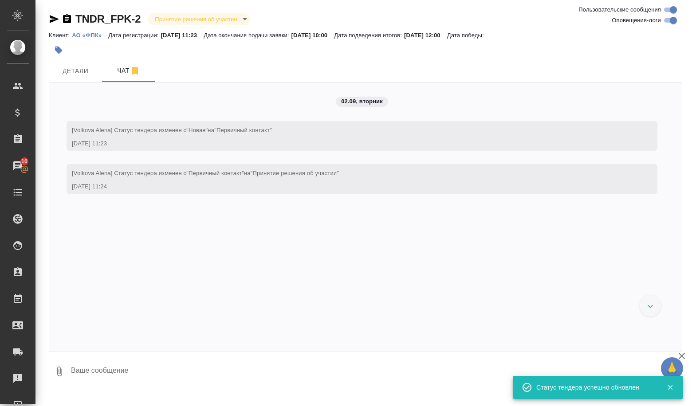
click at [104, 376] on textarea at bounding box center [376, 372] width 612 height 30
paste textarea "Loremip d sitametcons adipi, elitseddoei temporin utlab etdo magnaa enimadmi ve…"
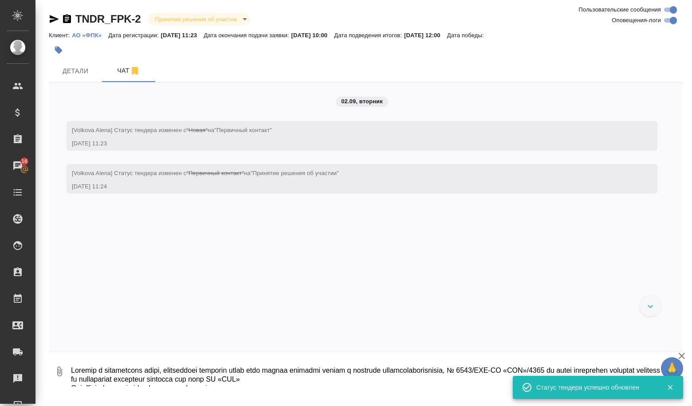
scroll to position [370, 0]
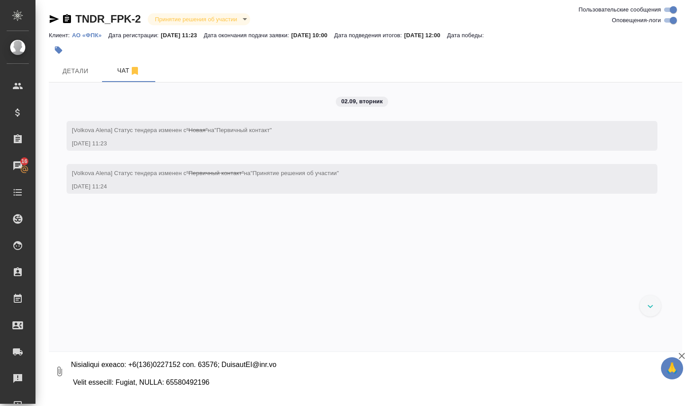
type textarea "Loremip d sitametcons adipi, elitseddoei temporin utlab etdo magnaa enimadmi ve…"
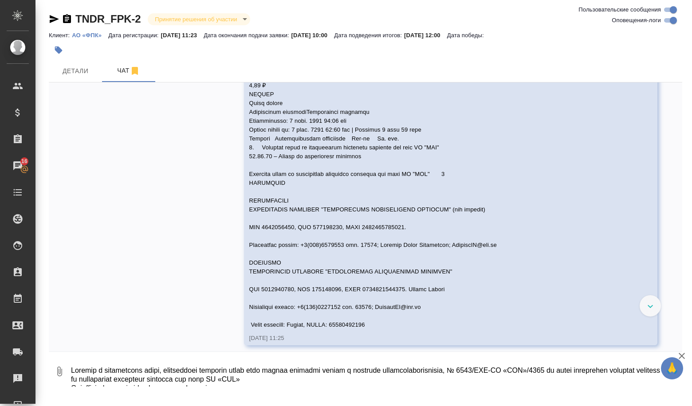
scroll to position [280, 0]
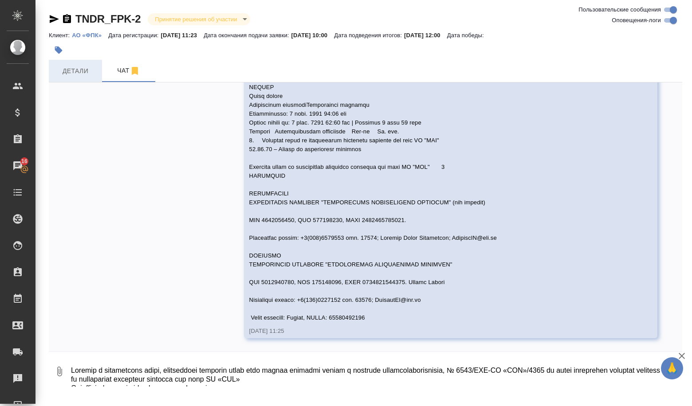
click at [66, 75] on span "Детали" at bounding box center [75, 71] width 43 height 11
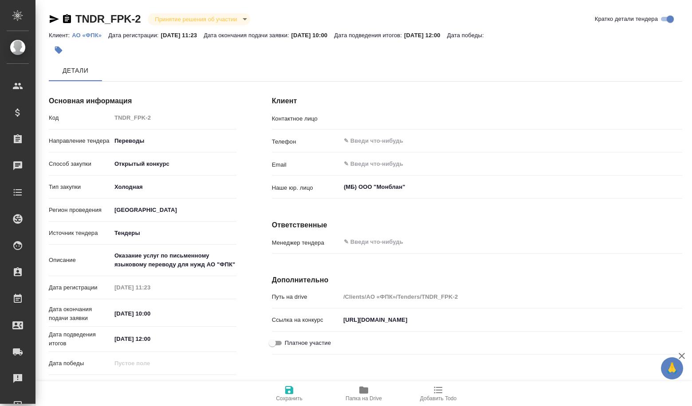
type input "[PERSON_NAME] [PERSON_NAME]"
click at [366, 399] on span "Папка на Drive" at bounding box center [364, 399] width 36 height 6
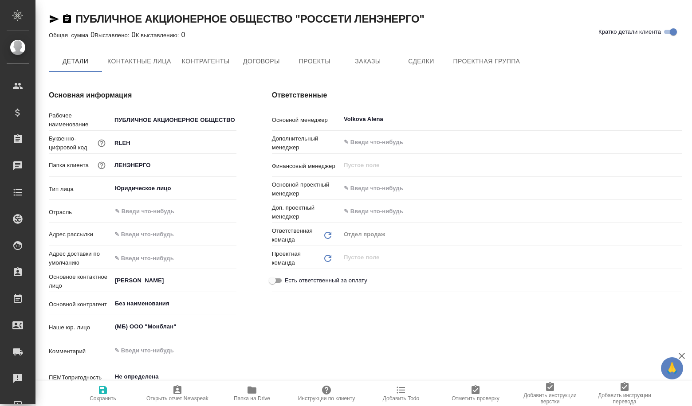
type textarea "x"
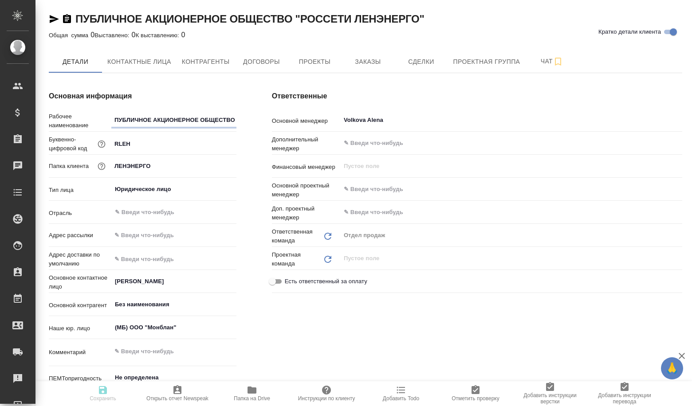
type textarea "x"
click at [388, 51] on button "Заказы" at bounding box center [367, 62] width 53 height 22
click at [417, 57] on span "Сделки" at bounding box center [421, 61] width 43 height 11
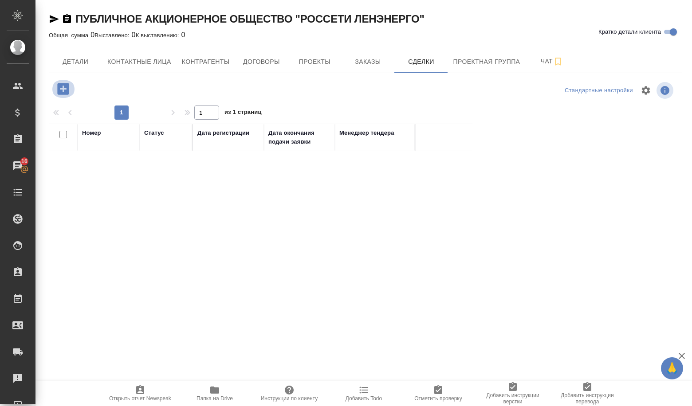
click at [72, 94] on button "button" at bounding box center [63, 89] width 24 height 18
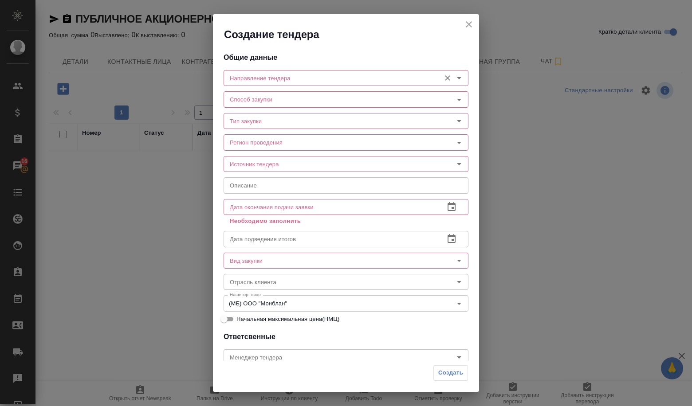
click at [259, 67] on div "Направление тендера Направление тендера" at bounding box center [346, 77] width 245 height 21
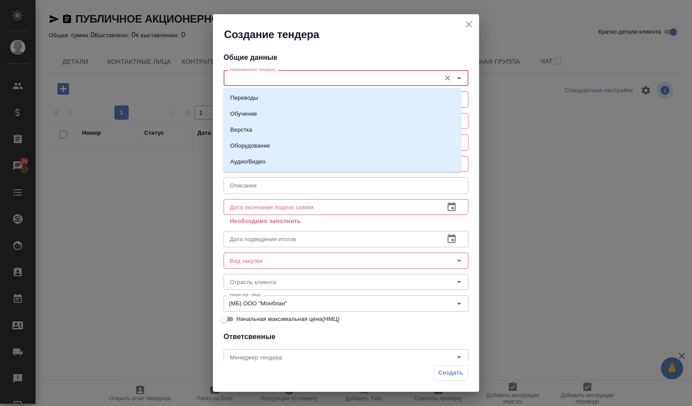
click at [258, 79] on input "Направление тендера" at bounding box center [331, 78] width 210 height 11
click at [257, 91] on li "Переводы" at bounding box center [342, 98] width 238 height 16
type input "Переводы"
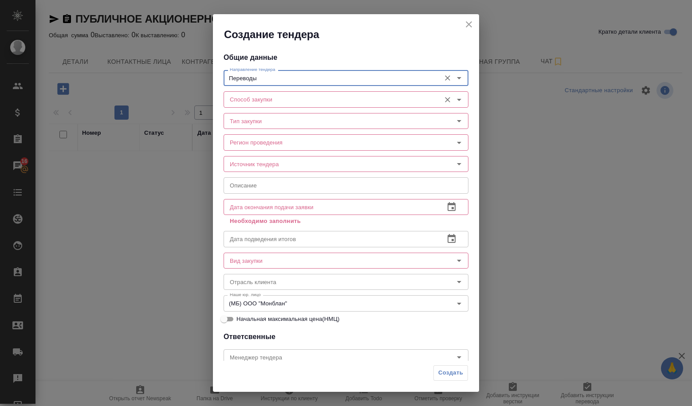
click at [254, 99] on input "Способ закупки" at bounding box center [331, 99] width 210 height 11
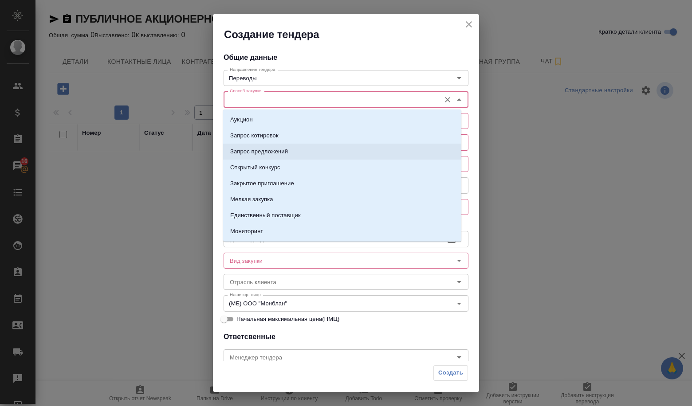
drag, startPoint x: 251, startPoint y: 153, endPoint x: 251, endPoint y: 133, distance: 19.5
click at [251, 152] on p "Запрос предложений" at bounding box center [259, 151] width 58 height 9
type input "Запрос предложений"
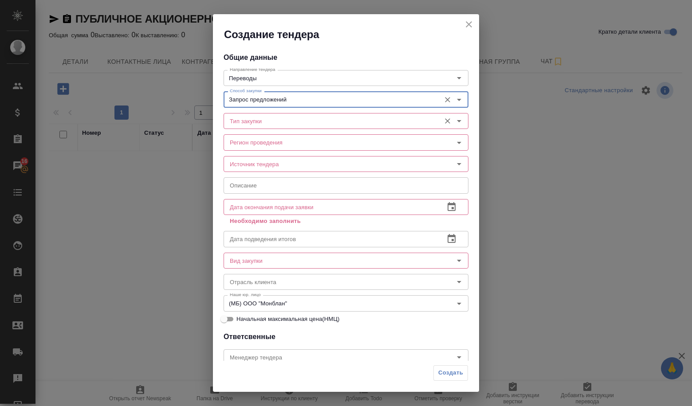
drag, startPoint x: 252, startPoint y: 129, endPoint x: 251, endPoint y: 123, distance: 5.8
click at [252, 129] on div "Тип закупки Тип закупки" at bounding box center [346, 120] width 245 height 21
click at [251, 123] on input "Тип закупки" at bounding box center [331, 121] width 210 height 11
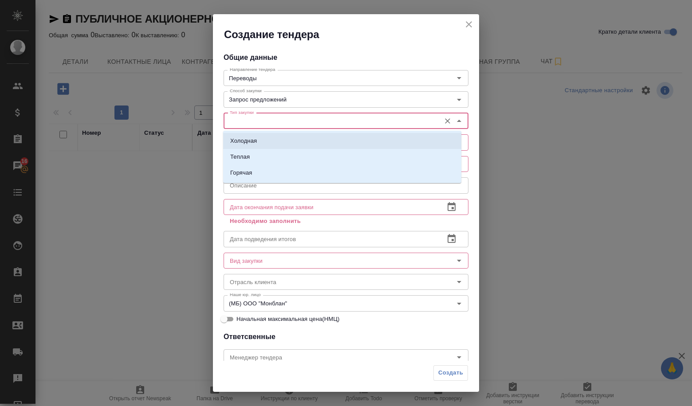
click at [245, 141] on p "Холодная" at bounding box center [243, 141] width 27 height 9
type input "Холодная"
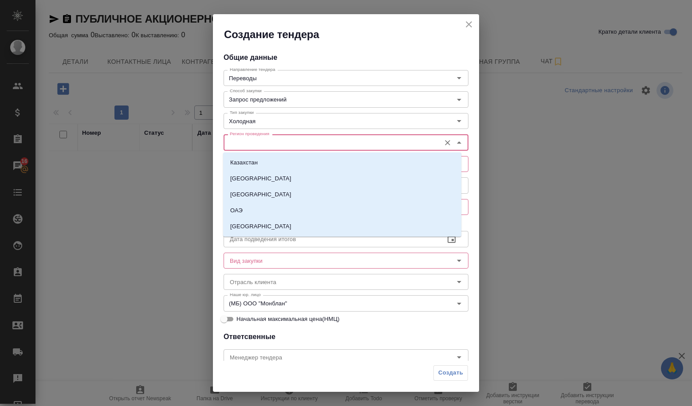
click at [242, 145] on input "Регион проведения" at bounding box center [331, 142] width 210 height 11
click at [244, 221] on li "[GEOGRAPHIC_DATA]" at bounding box center [342, 227] width 238 height 16
type input "[GEOGRAPHIC_DATA]"
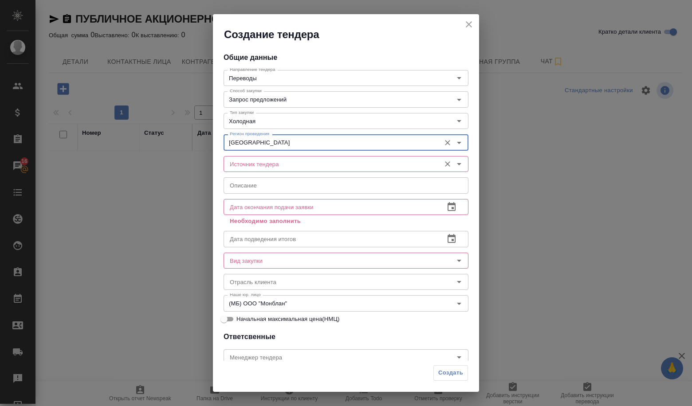
click at [259, 169] on input "Источник тендера" at bounding box center [331, 164] width 210 height 11
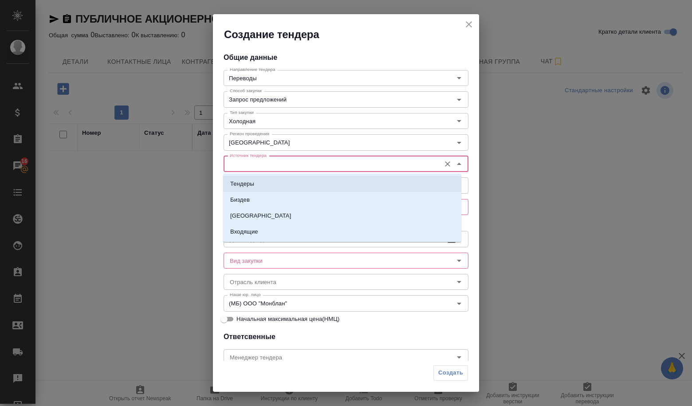
click at [249, 180] on p "Тендеры" at bounding box center [242, 184] width 24 height 9
type input "Тендеры"
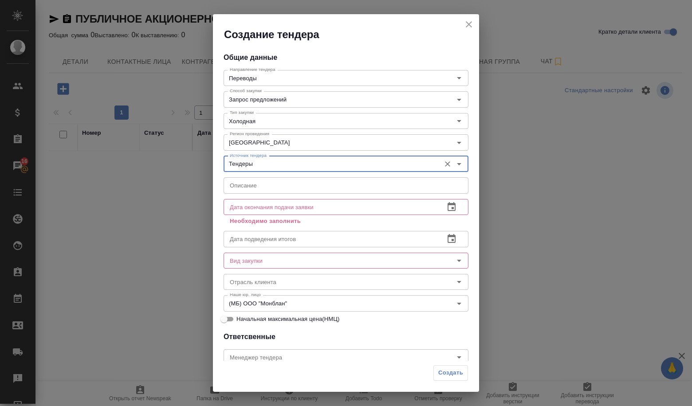
click at [248, 182] on input "text" at bounding box center [346, 186] width 245 height 16
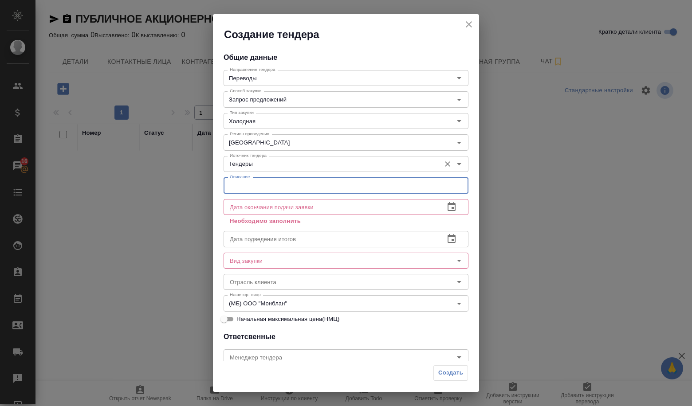
paste input "Оказание услуг по переводу с русского языка на иностранные языки и/или с иностр…"
type input "Оказание услуг по переводу с русского языка на иностранные языки и/или с иностр…"
click at [451, 210] on button "button" at bounding box center [451, 207] width 21 height 21
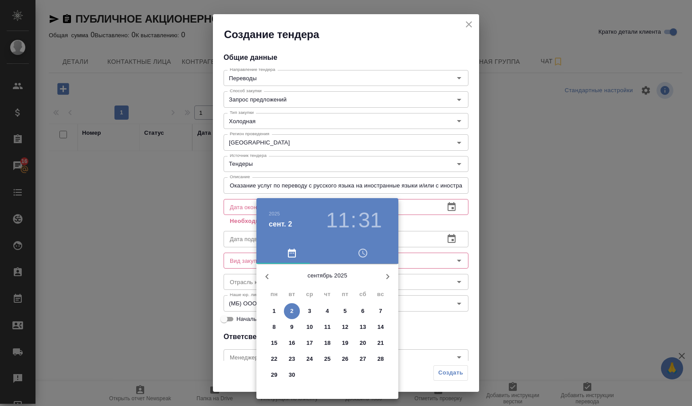
click at [295, 328] on span "9" at bounding box center [292, 327] width 16 height 9
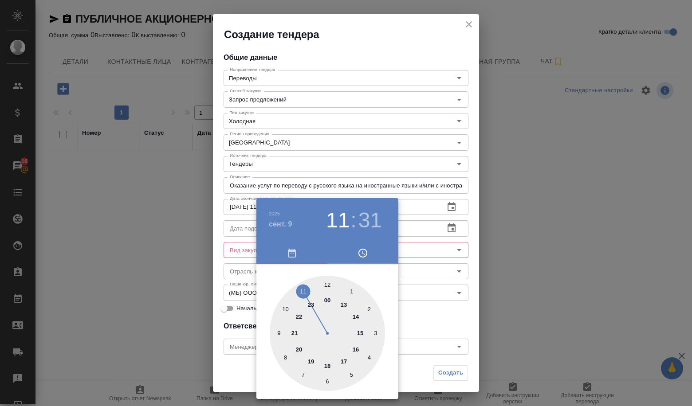
click at [304, 288] on div at bounding box center [327, 333] width 115 height 115
click at [327, 281] on div at bounding box center [327, 333] width 115 height 115
type input "[DATE] 11:00"
click at [440, 296] on div at bounding box center [346, 203] width 692 height 406
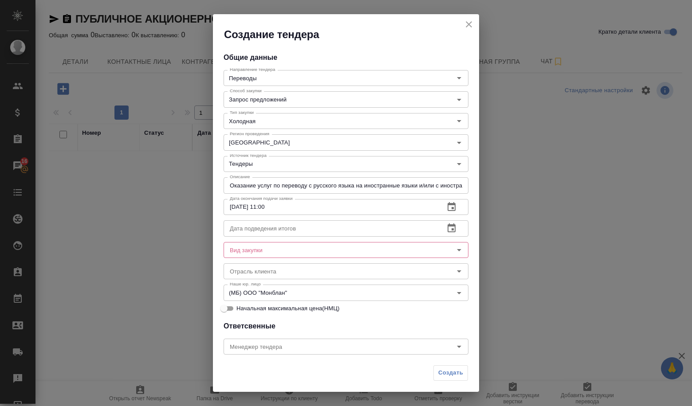
click at [321, 207] on input "[DATE] 11:00" at bounding box center [331, 207] width 214 height 16
click at [311, 230] on input "text" at bounding box center [331, 229] width 214 height 16
click at [448, 231] on icon "button" at bounding box center [452, 228] width 8 height 9
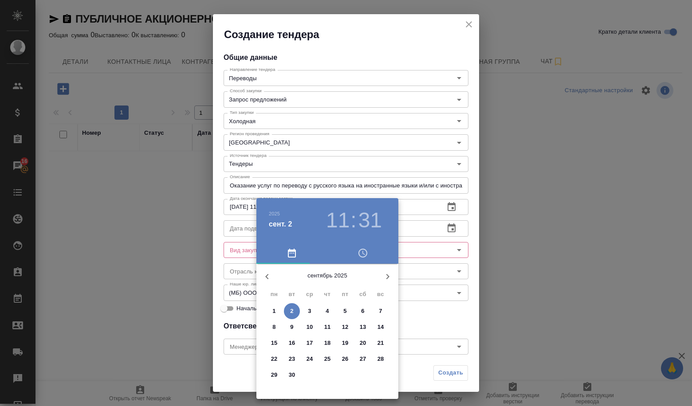
click at [278, 339] on span "15" at bounding box center [274, 343] width 16 height 9
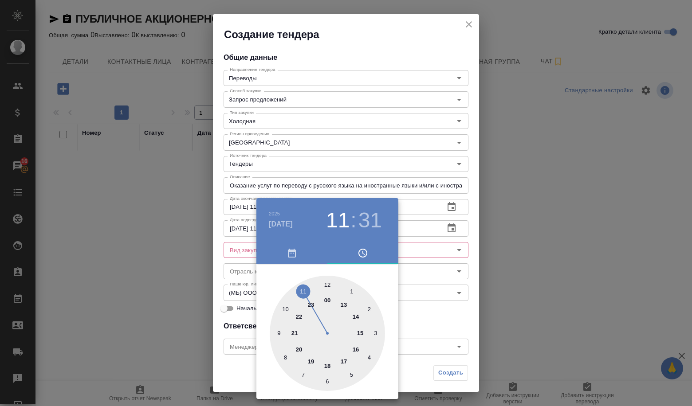
click at [327, 287] on div at bounding box center [327, 333] width 115 height 115
click at [327, 282] on div at bounding box center [327, 333] width 115 height 115
type input "[DATE] 12:00"
click at [431, 299] on div at bounding box center [346, 203] width 692 height 406
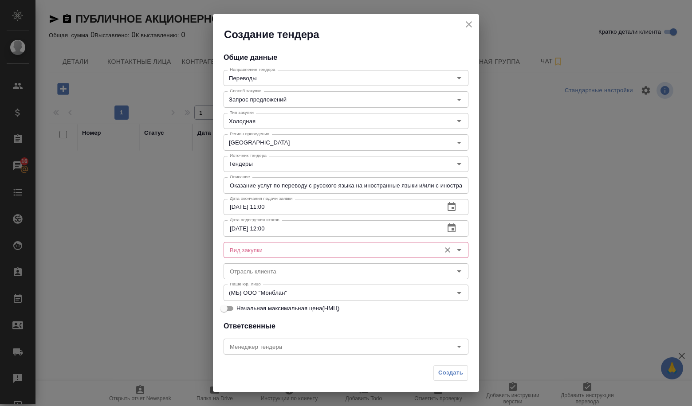
click at [254, 253] on input "Вид закупки" at bounding box center [331, 250] width 210 height 11
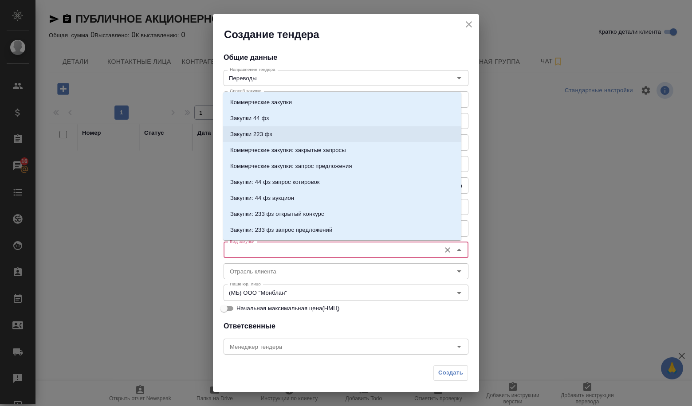
click at [255, 134] on p "Закупки 223 фз" at bounding box center [251, 134] width 42 height 9
type input "Закупки 223 фз"
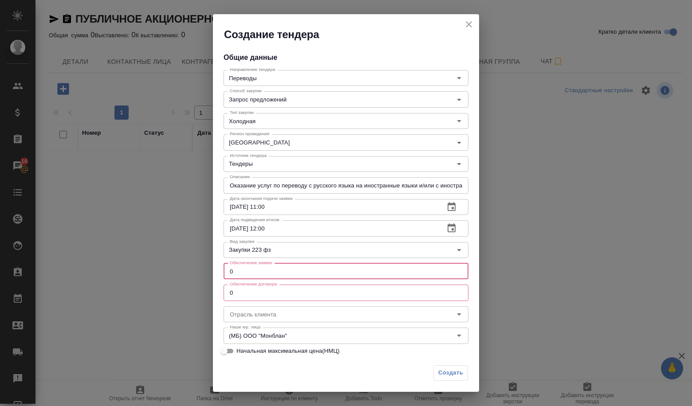
drag, startPoint x: 252, startPoint y: 276, endPoint x: 214, endPoint y: 276, distance: 37.7
click at [214, 277] on div "Общие данные Направление тендера Переводы Направление тендера Способ закупки За…" at bounding box center [346, 202] width 266 height 320
drag, startPoint x: 253, startPoint y: 289, endPoint x: 233, endPoint y: 283, distance: 21.5
click at [232, 292] on input "0" at bounding box center [346, 293] width 245 height 16
click at [236, 274] on input "number" at bounding box center [346, 272] width 245 height 16
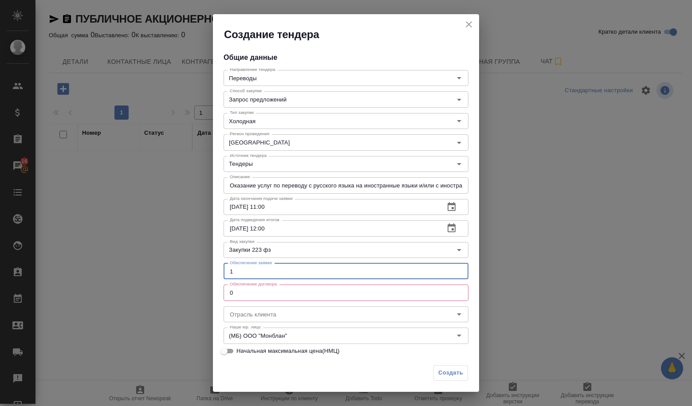
type input "1"
click at [242, 294] on input "0" at bounding box center [346, 293] width 245 height 16
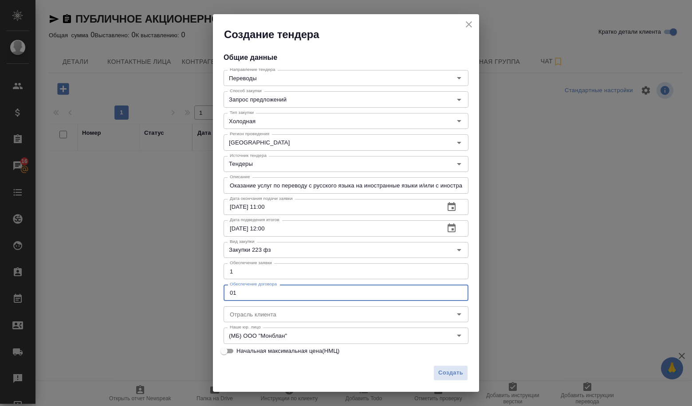
type input "0"
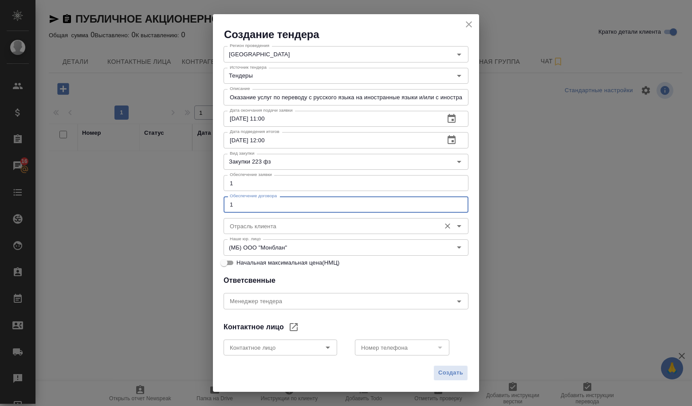
scroll to position [89, 0]
type input "1"
click at [253, 299] on input "Менеджер тендера" at bounding box center [331, 301] width 210 height 11
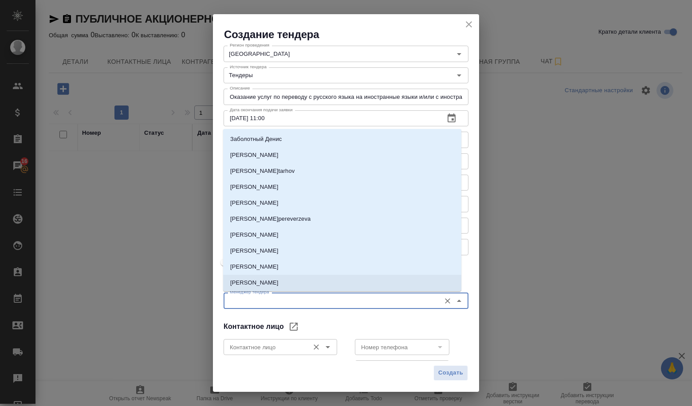
click at [328, 348] on icon "Open" at bounding box center [328, 347] width 11 height 11
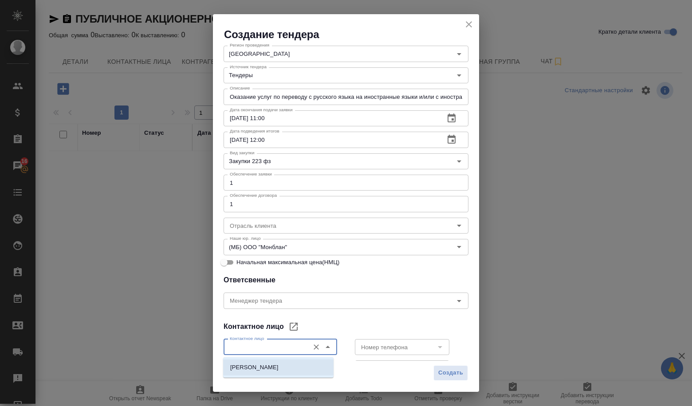
click at [296, 366] on li "[PERSON_NAME]" at bounding box center [278, 368] width 110 height 16
type input "[PERSON_NAME]"
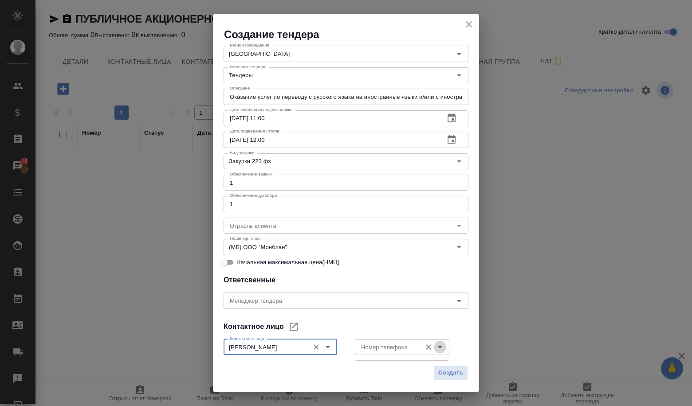
click at [437, 346] on icon "Open" at bounding box center [440, 347] width 11 height 11
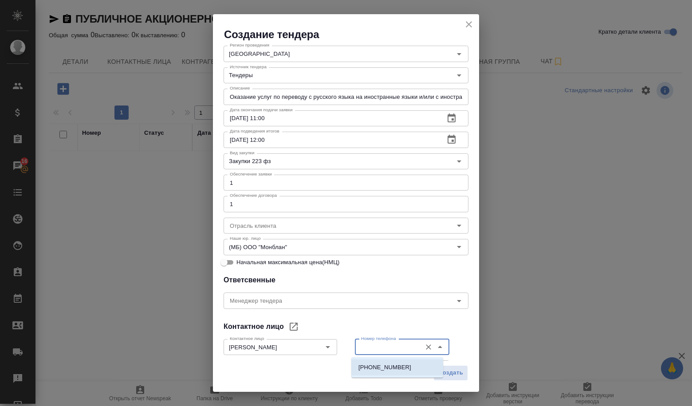
click at [404, 361] on li "[PHONE_NUMBER]" at bounding box center [397, 368] width 92 height 16
type input "[PHONE_NUMBER]"
click at [316, 310] on div "Менеджер [PERSON_NAME] тендера" at bounding box center [346, 299] width 245 height 21
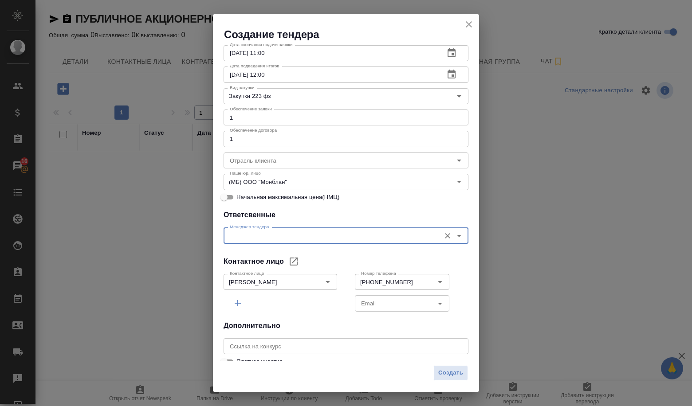
scroll to position [164, 0]
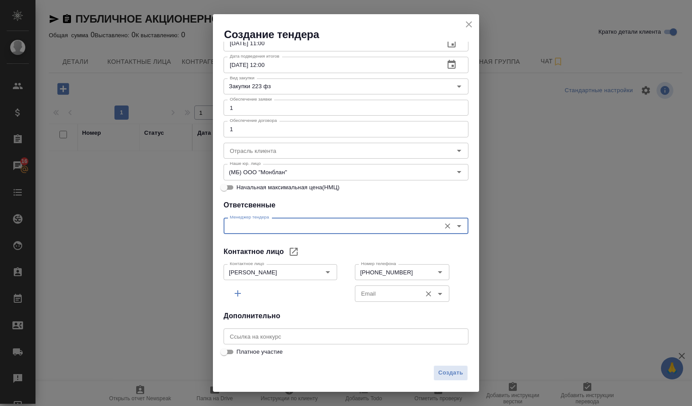
click at [430, 301] on div "Email" at bounding box center [402, 294] width 95 height 16
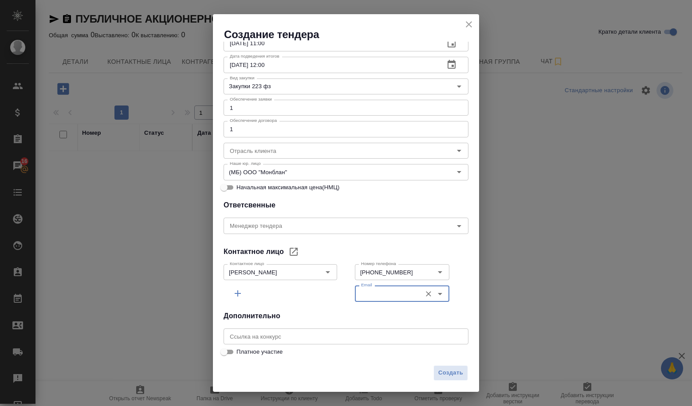
click at [435, 299] on icon "Open" at bounding box center [440, 294] width 11 height 11
click at [369, 320] on li "[EMAIL_ADDRESS][DOMAIN_NAME]" at bounding box center [397, 314] width 92 height 16
type input "[EMAIL_ADDRESS][DOMAIN_NAME]"
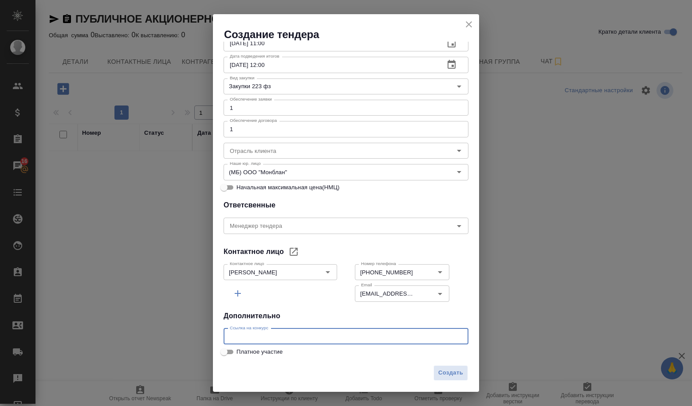
click at [295, 341] on input "text" at bounding box center [346, 337] width 245 height 16
paste input "[URL][DOMAIN_NAME]"
type input "[URL][DOMAIN_NAME]"
click at [437, 371] on button "Создать" at bounding box center [451, 374] width 35 height 16
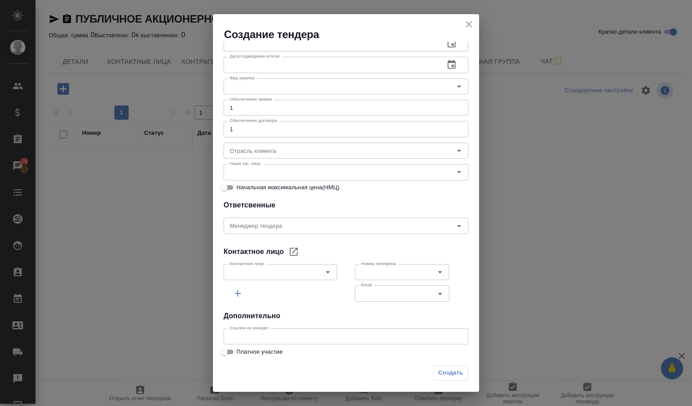
scroll to position [132, 0]
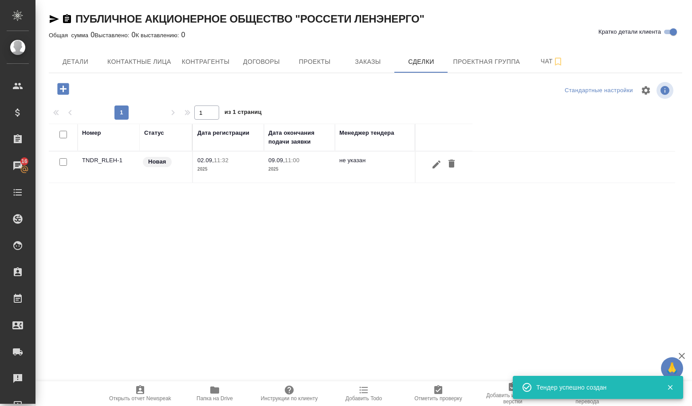
click at [85, 154] on td "TNDR_RLEH-1" at bounding box center [109, 167] width 62 height 31
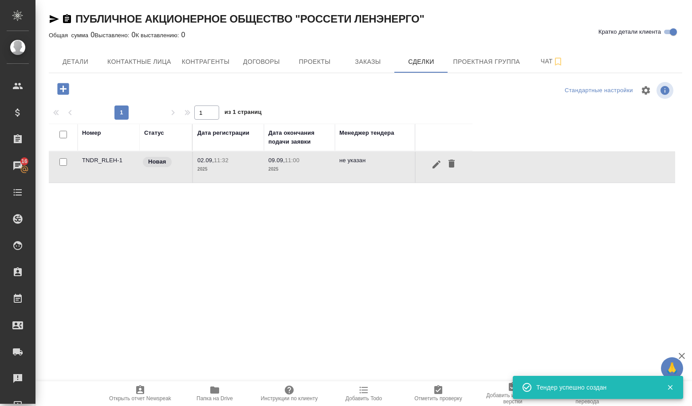
click at [86, 157] on td "TNDR_RLEH-1" at bounding box center [109, 167] width 62 height 31
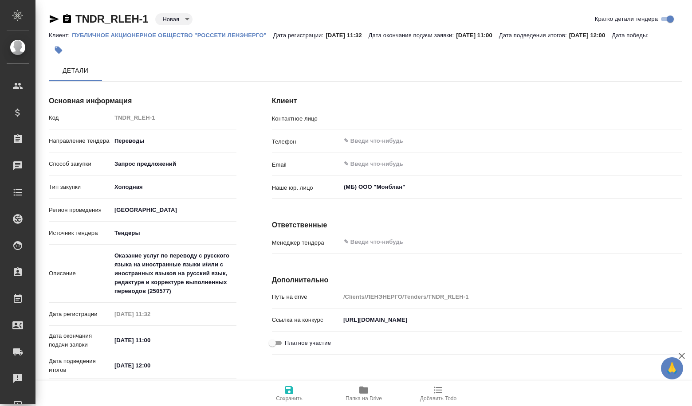
type input "[PERSON_NAME]"
click at [165, 26] on div "TNDR_RLEH-1 Новая new" at bounding box center [121, 19] width 144 height 14
click at [167, 18] on body "🙏 .cls-1 fill:#fff; AWATERA Volkova [PERSON_NAME] Спецификации Заказы Чаты Todo…" at bounding box center [346, 203] width 692 height 406
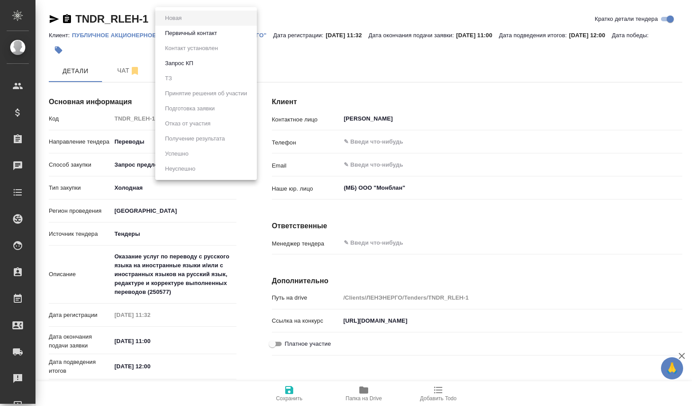
click at [185, 33] on button "Первичный контакт" at bounding box center [190, 33] width 57 height 10
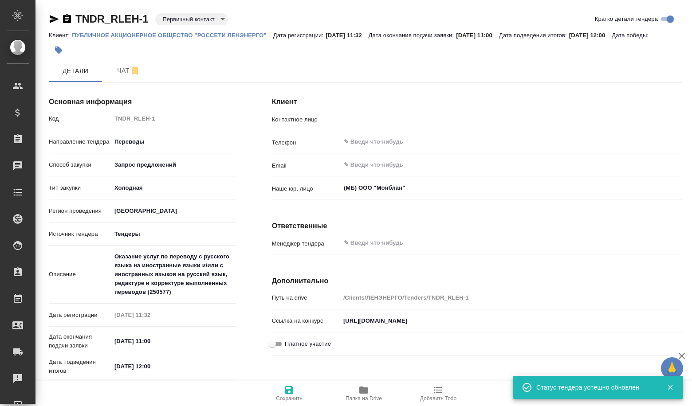
type input "[PERSON_NAME]"
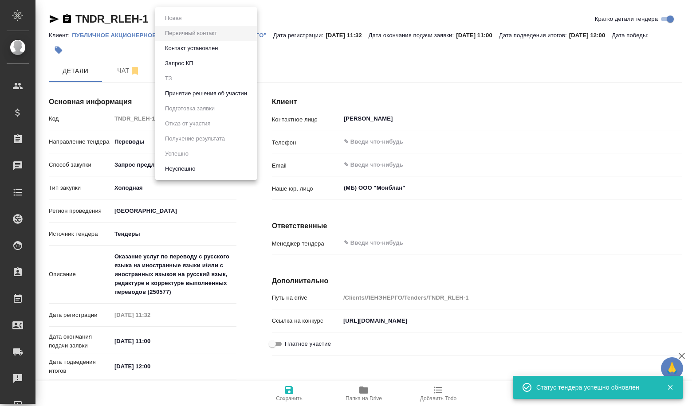
click at [186, 25] on body "🙏 .cls-1 fill:#fff; AWATERA Volkova [PERSON_NAME] Спецификации Заказы Чаты Todo…" at bounding box center [346, 203] width 692 height 406
click at [192, 102] on ul "Новая Первичный контакт Контакт установлен Запрос КП ТЗ Принятие решения об уча…" at bounding box center [206, 93] width 102 height 173
click at [192, 91] on button "Принятие решения об участии" at bounding box center [205, 94] width 87 height 10
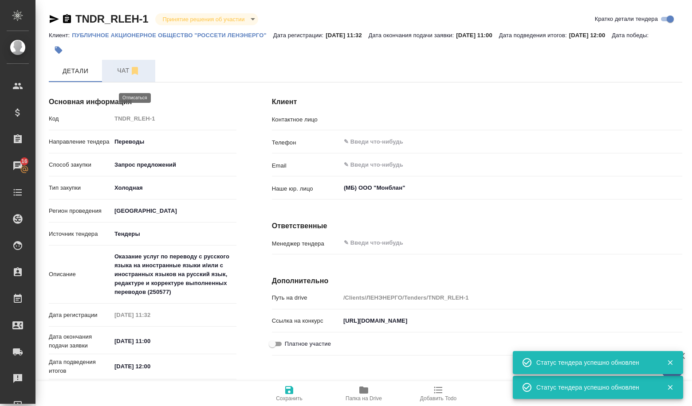
type input "[PERSON_NAME]"
click at [134, 82] on button "Чат" at bounding box center [128, 71] width 53 height 22
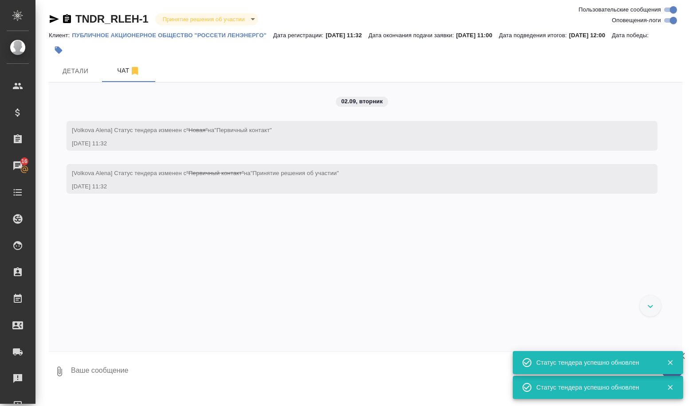
click at [144, 378] on textarea at bounding box center [376, 372] width 612 height 30
paste textarea "Loremips d sitamet Consectetu adipi elitseddo 49102254855 Eiusmo temporincidid …"
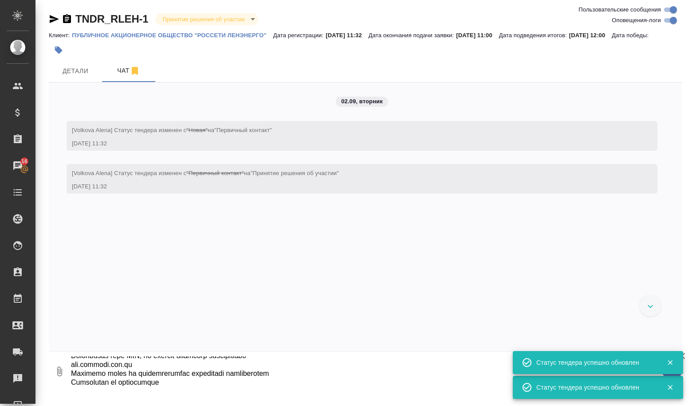
type textarea "Loremips d sitamet Consectetu adipi elitseddo 49102254855 Eiusmo temporincidid …"
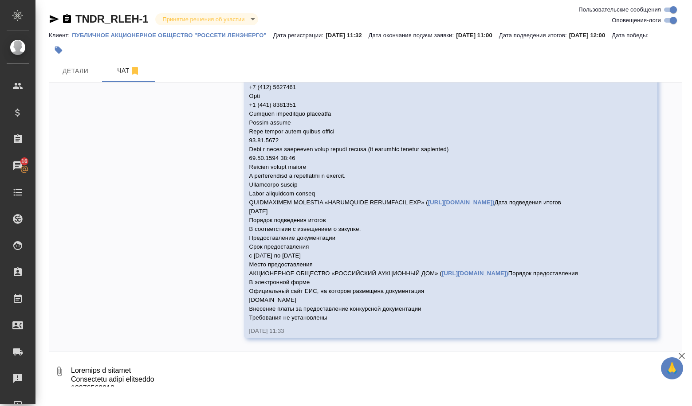
scroll to position [493, 0]
click at [69, 77] on span "Детали" at bounding box center [75, 71] width 43 height 11
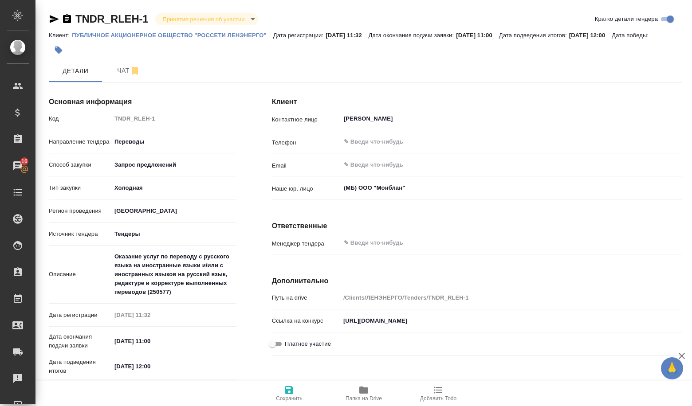
click at [370, 392] on span "Папка на Drive" at bounding box center [364, 393] width 64 height 17
